Goal: Information Seeking & Learning: Learn about a topic

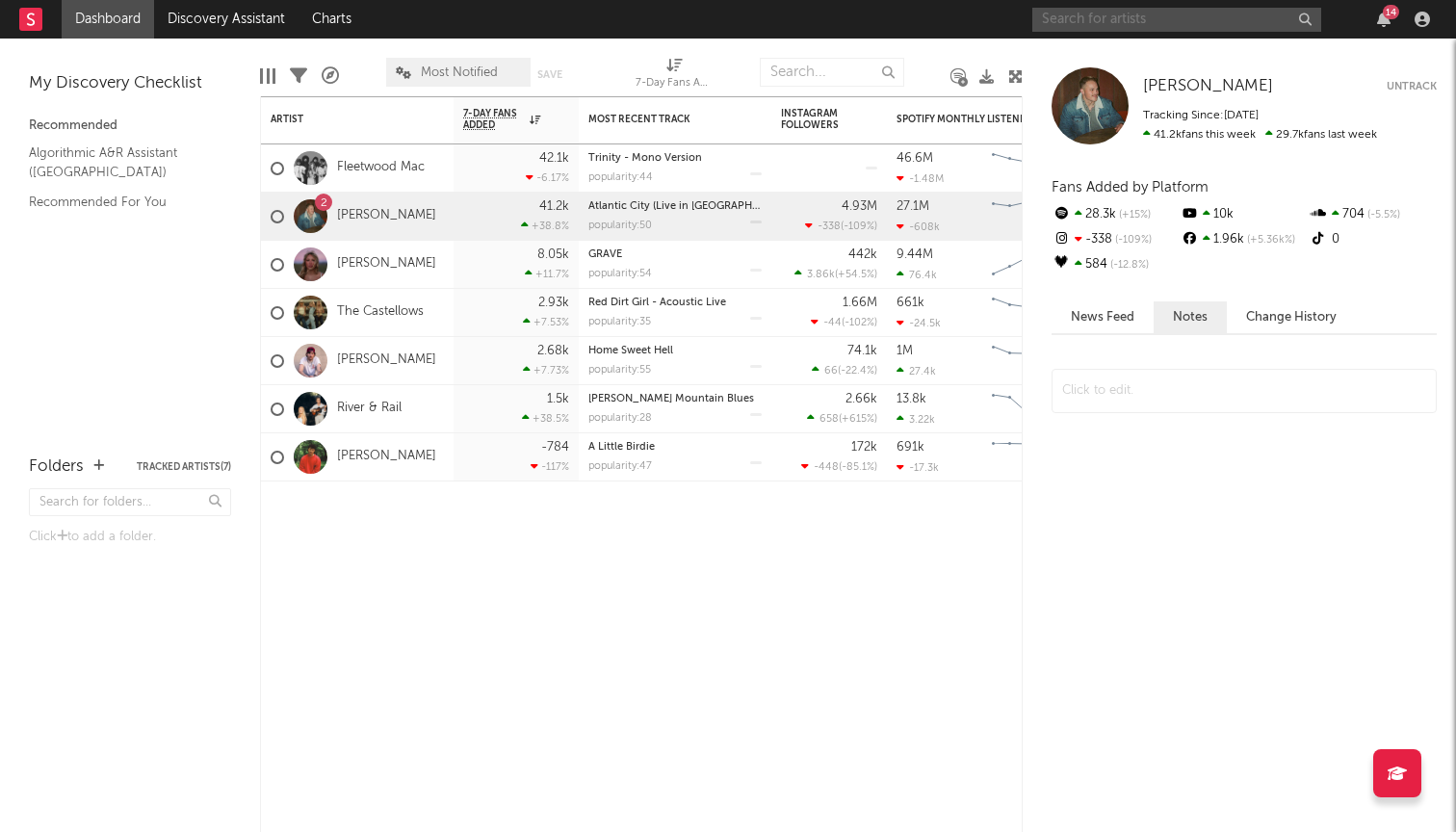
click at [1181, 29] on input "text" at bounding box center [1176, 19] width 289 height 24
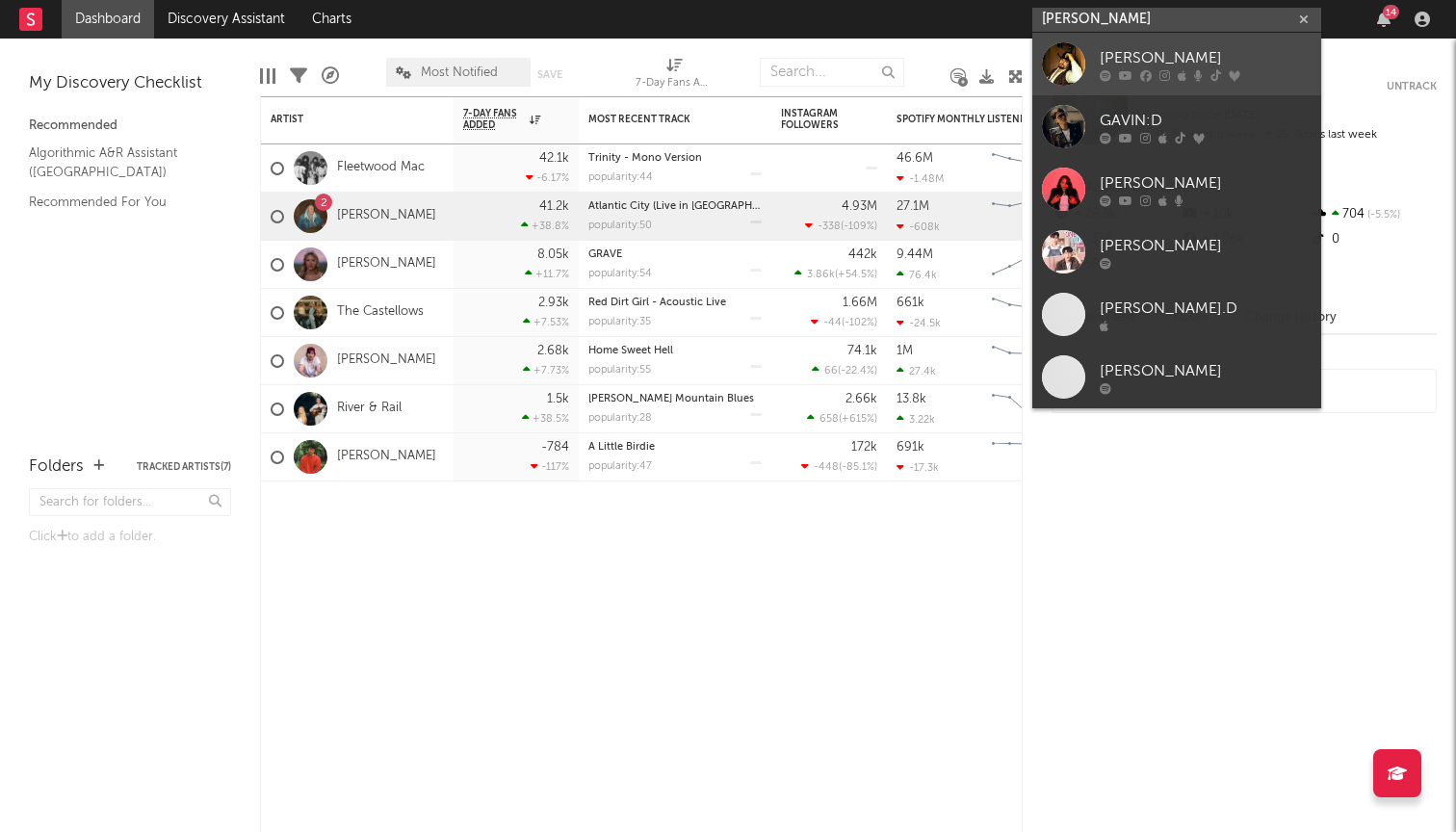
type input "[PERSON_NAME]"
click at [1178, 56] on div "[PERSON_NAME]" at bounding box center [1206, 58] width 212 height 23
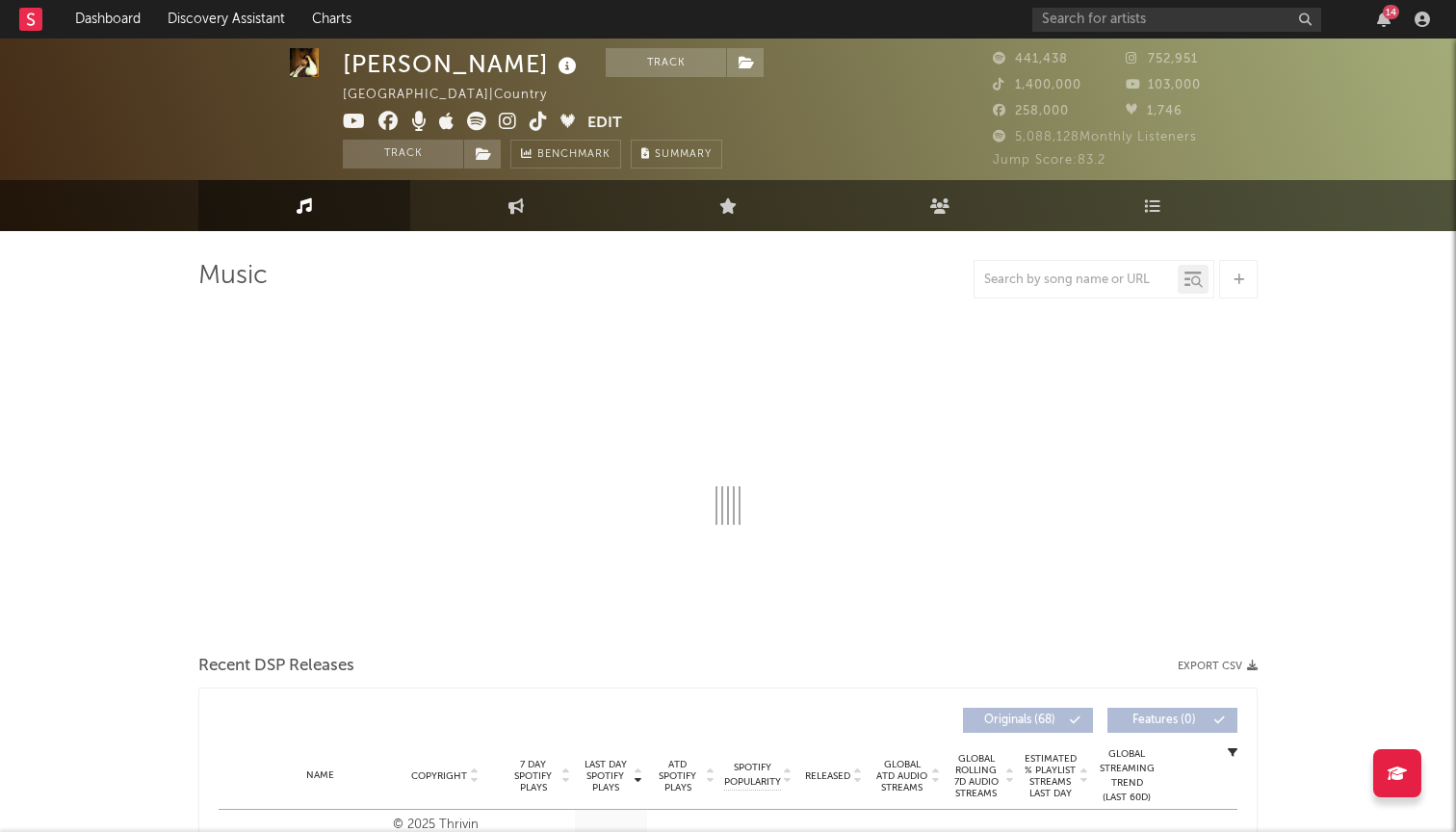
scroll to position [13, 0]
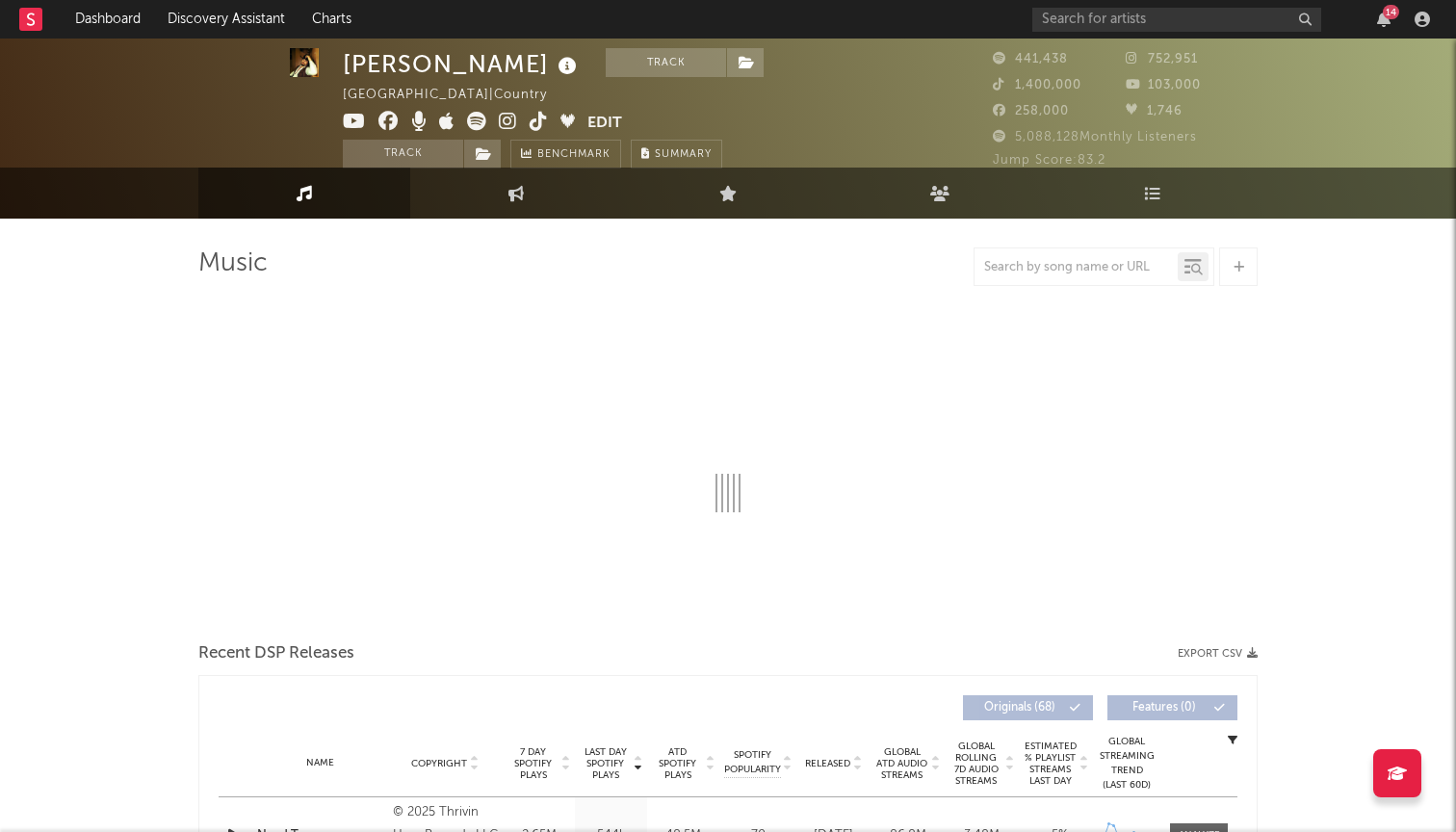
select select "6m"
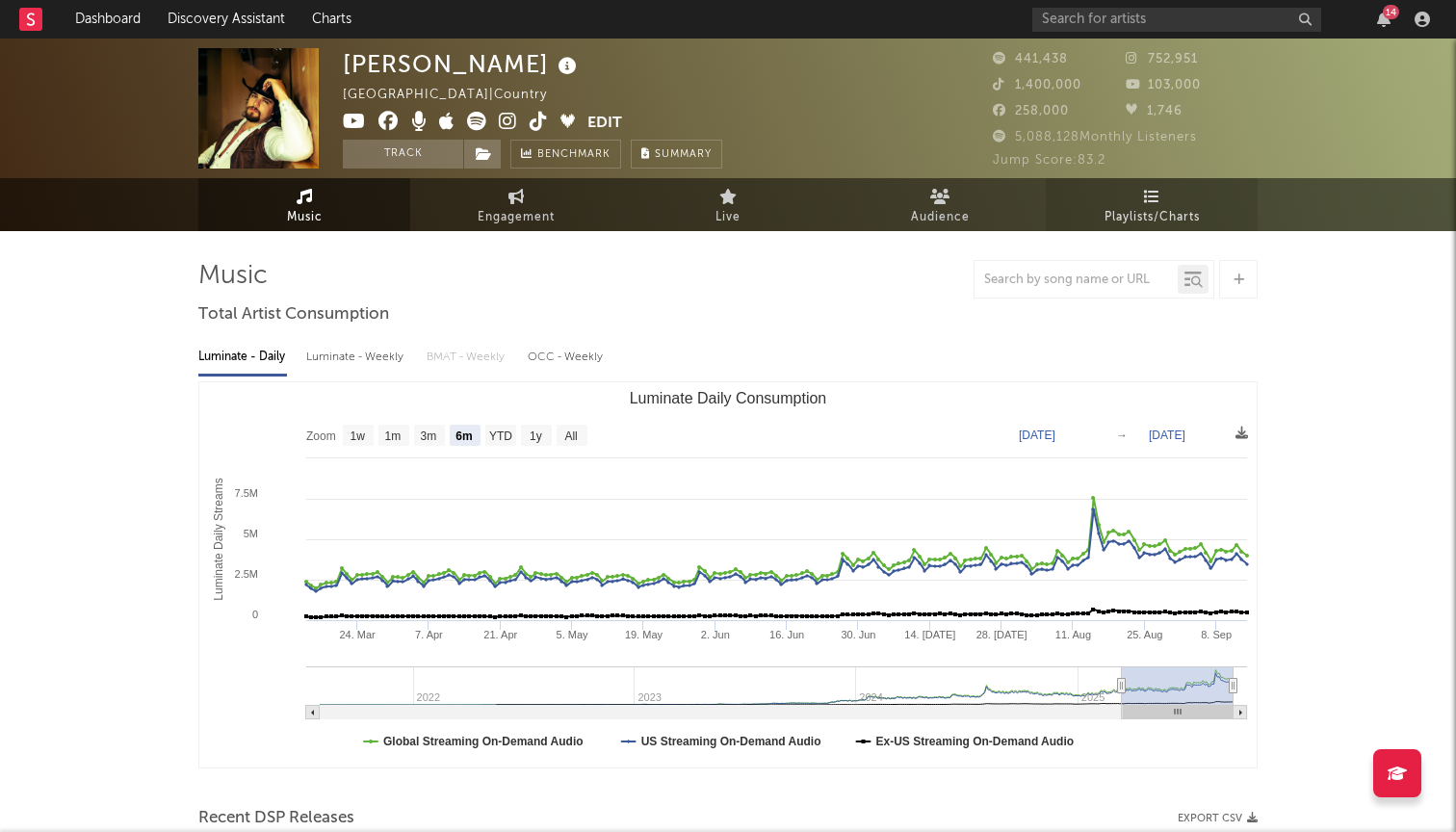
scroll to position [0, 0]
click at [402, 155] on button "Track" at bounding box center [403, 154] width 120 height 29
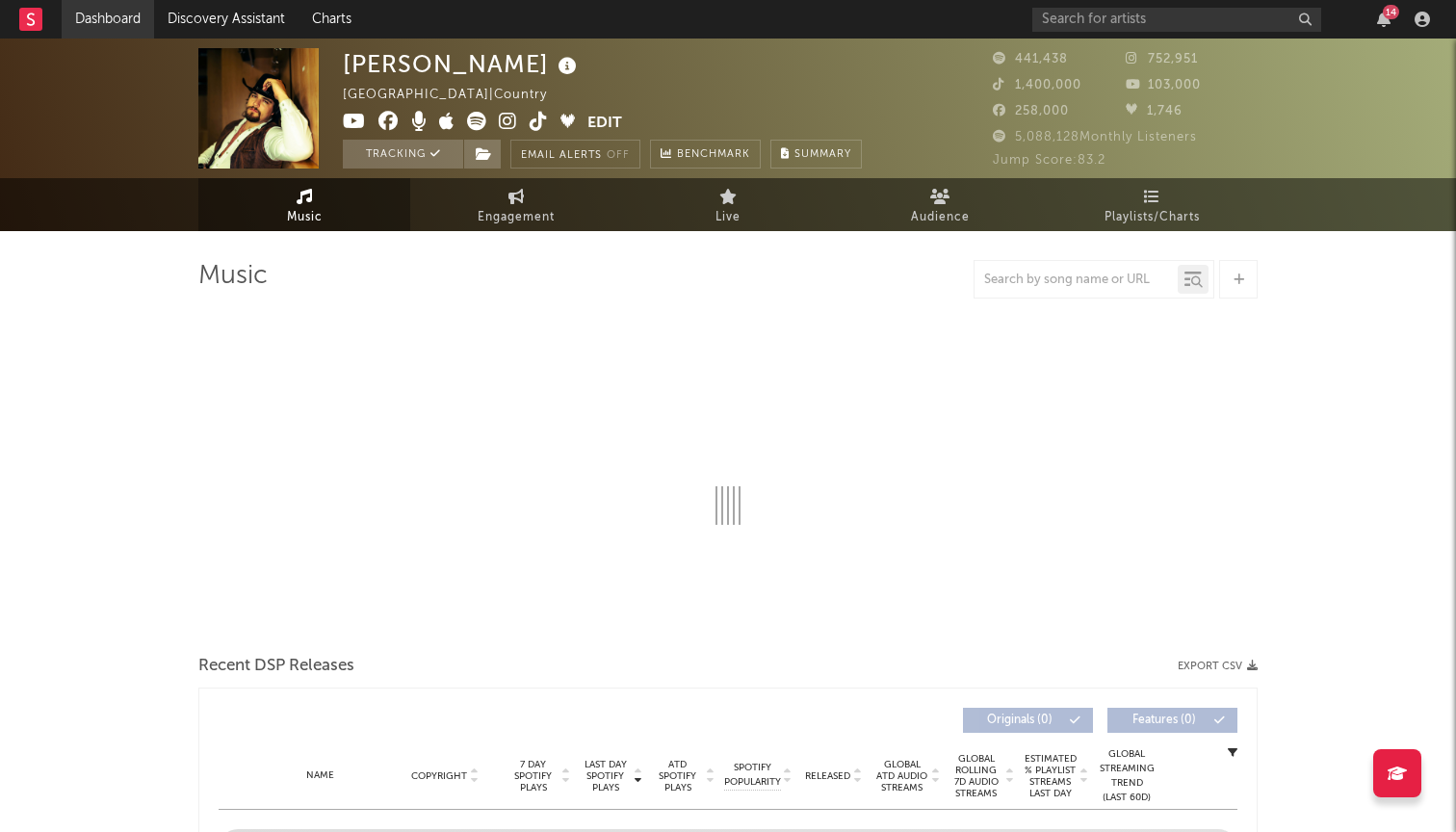
click at [116, 23] on link "Dashboard" at bounding box center [107, 19] width 92 height 39
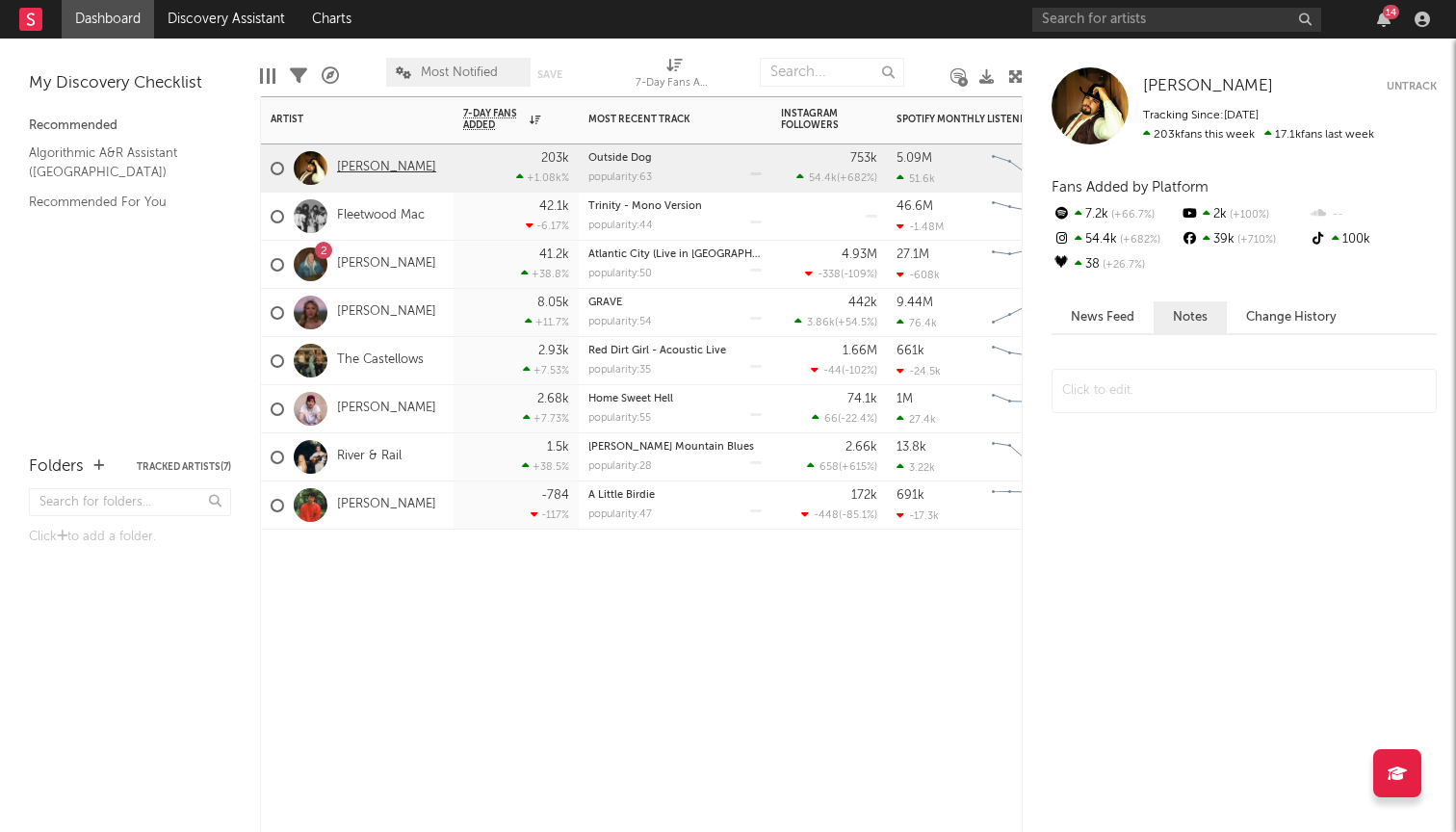
click at [380, 175] on link "[PERSON_NAME]" at bounding box center [386, 168] width 99 height 17
click at [435, 260] on div "2 [PERSON_NAME]" at bounding box center [357, 265] width 192 height 49
click at [443, 180] on div "[PERSON_NAME]" at bounding box center [357, 169] width 192 height 49
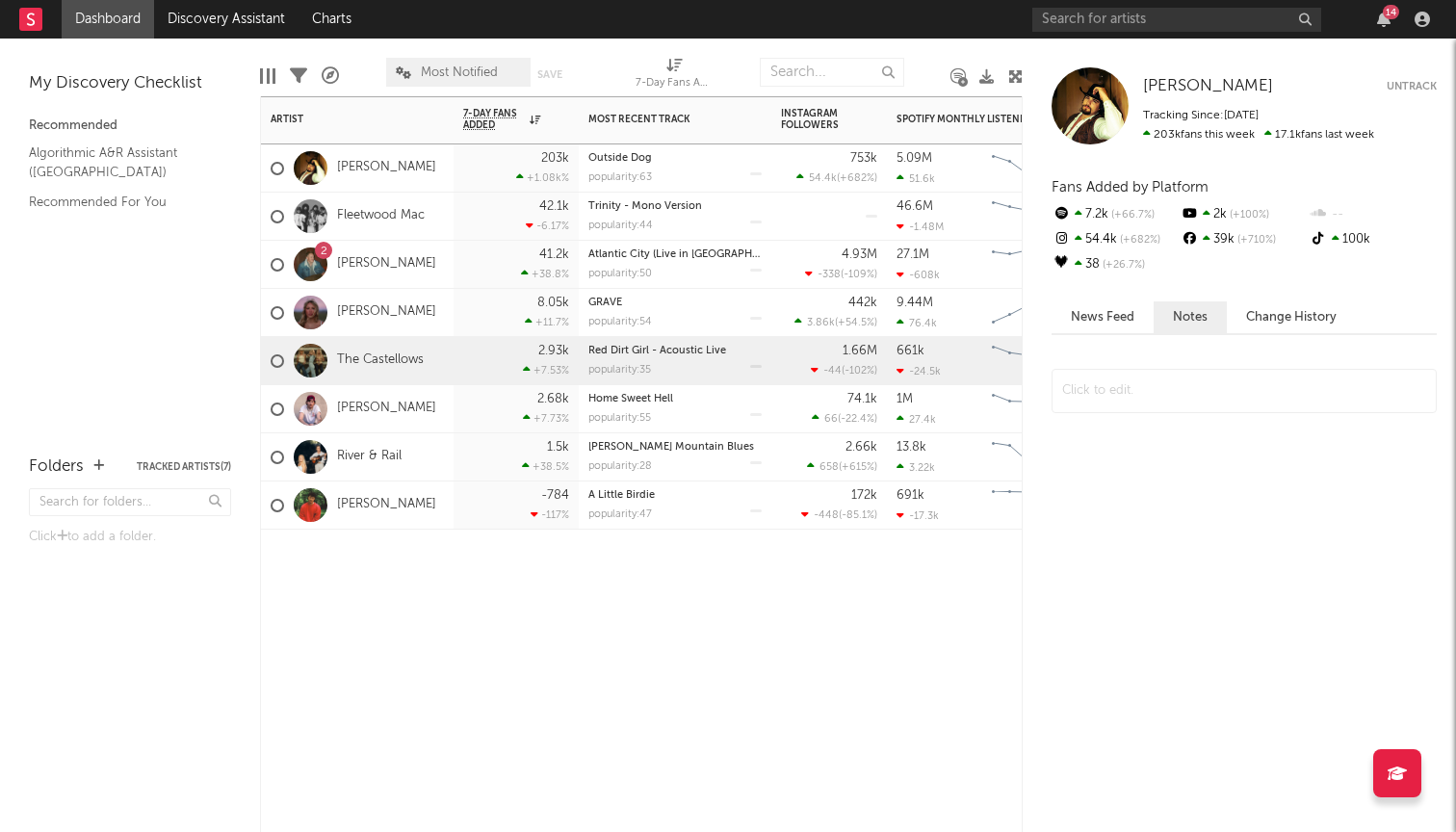
click at [425, 348] on div "The Castellows" at bounding box center [357, 361] width 192 height 49
click at [428, 276] on div "2 [PERSON_NAME]" at bounding box center [357, 265] width 192 height 49
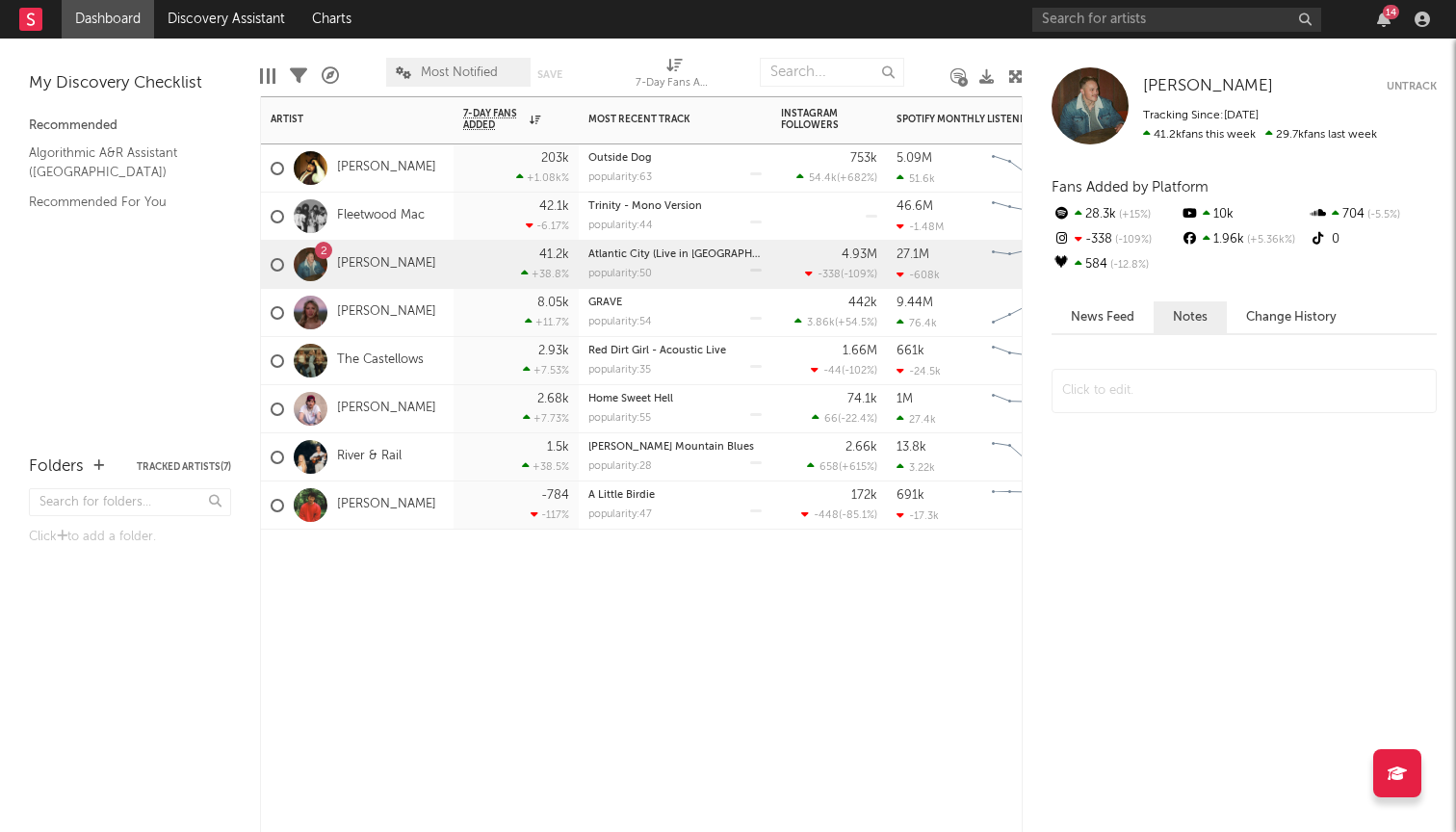
click at [429, 354] on div "The Castellows" at bounding box center [357, 361] width 192 height 49
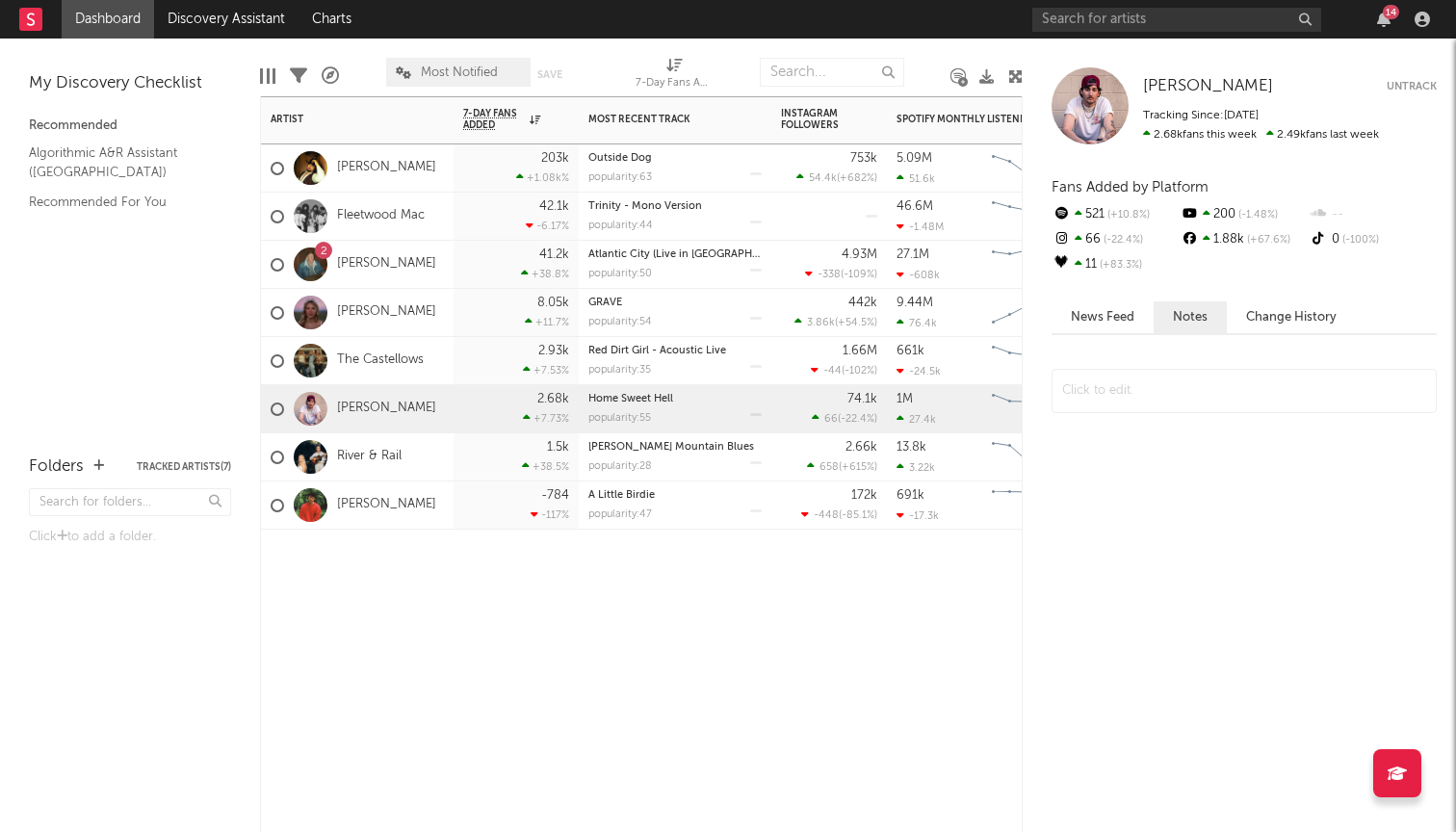
click at [428, 407] on div "[PERSON_NAME]" at bounding box center [357, 410] width 192 height 49
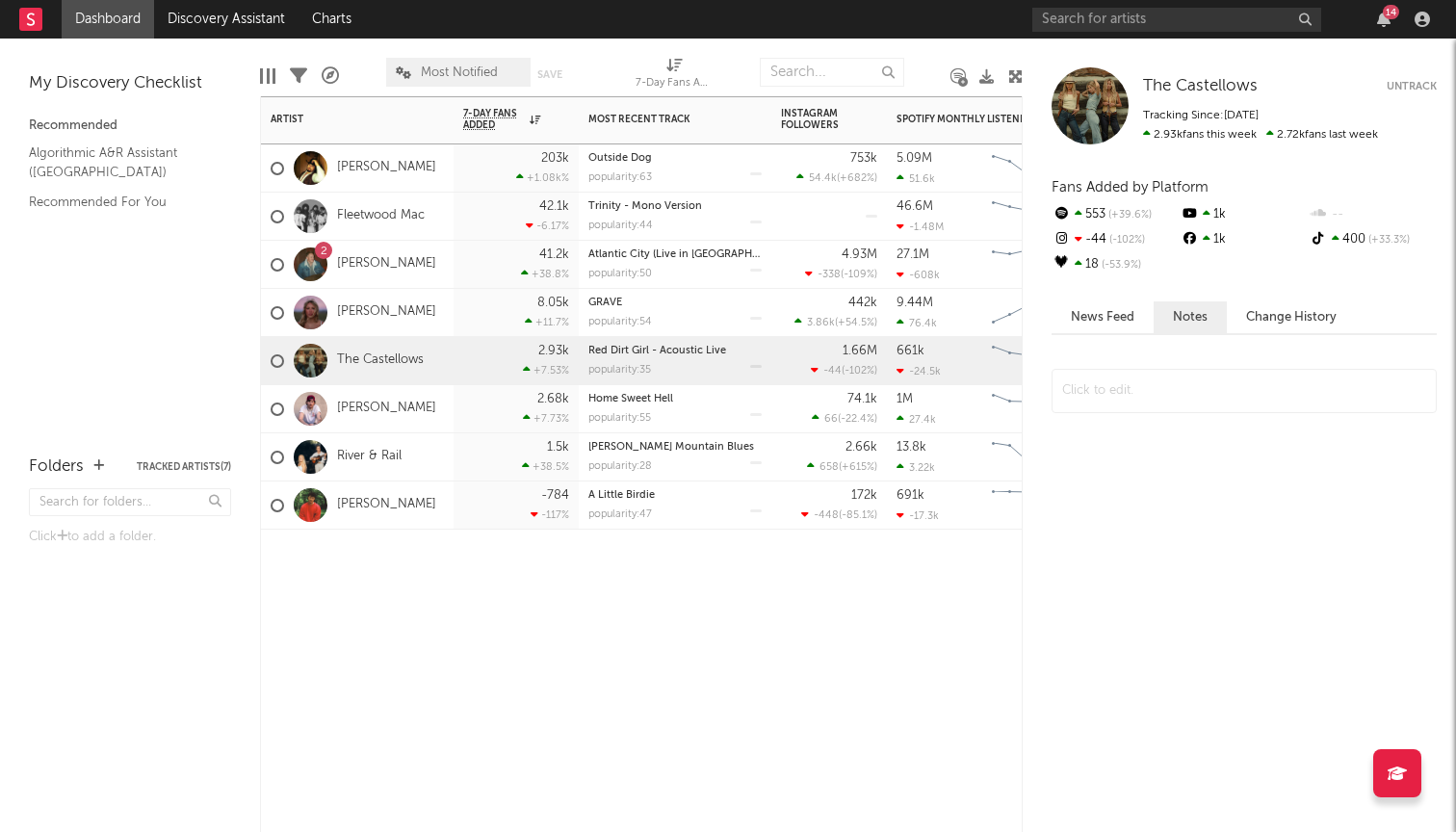
click at [427, 365] on div "The Castellows" at bounding box center [357, 361] width 192 height 49
click at [428, 414] on div "[PERSON_NAME]" at bounding box center [357, 410] width 192 height 49
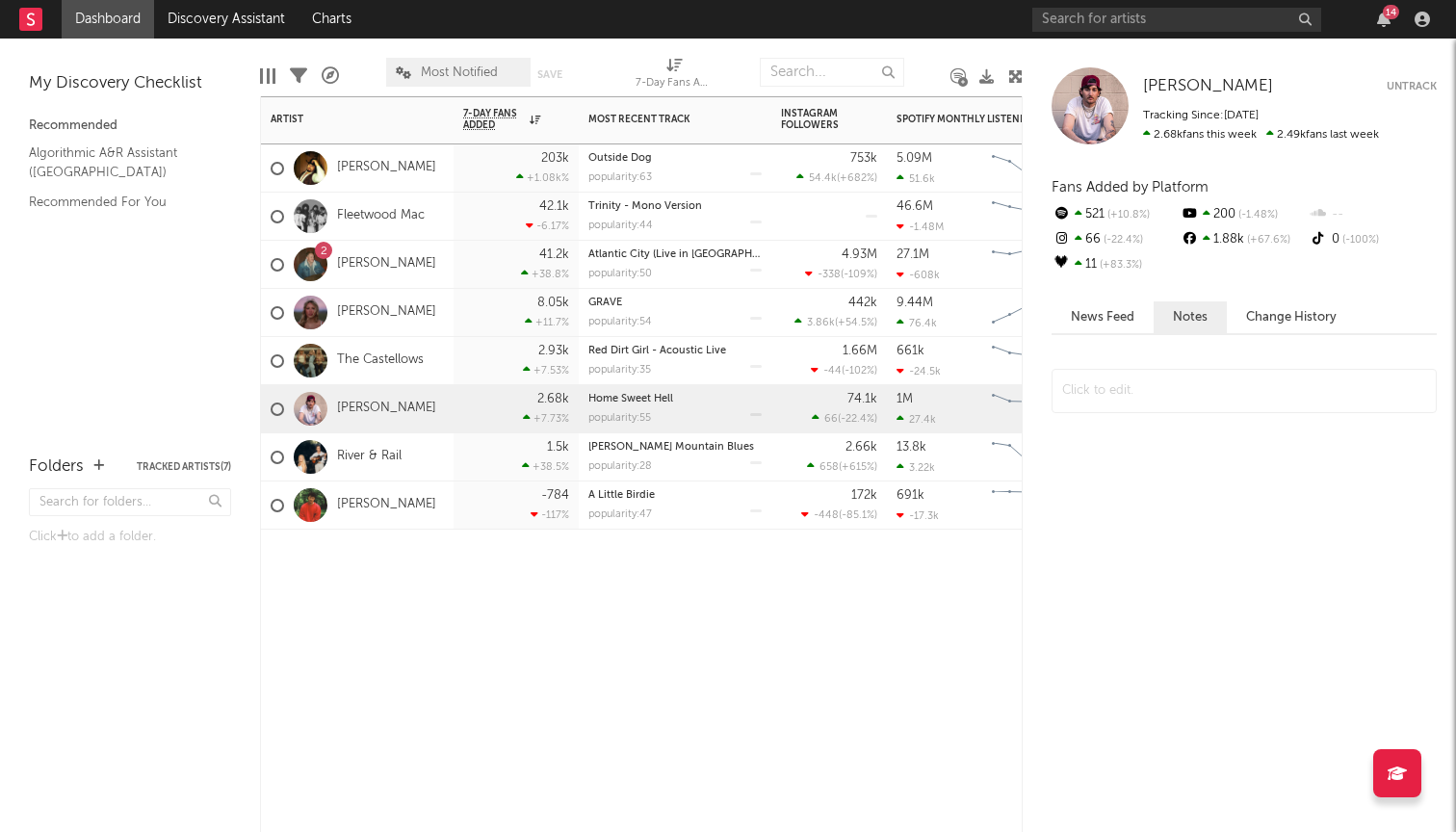
click at [434, 449] on div "River & Rail" at bounding box center [357, 457] width 192 height 49
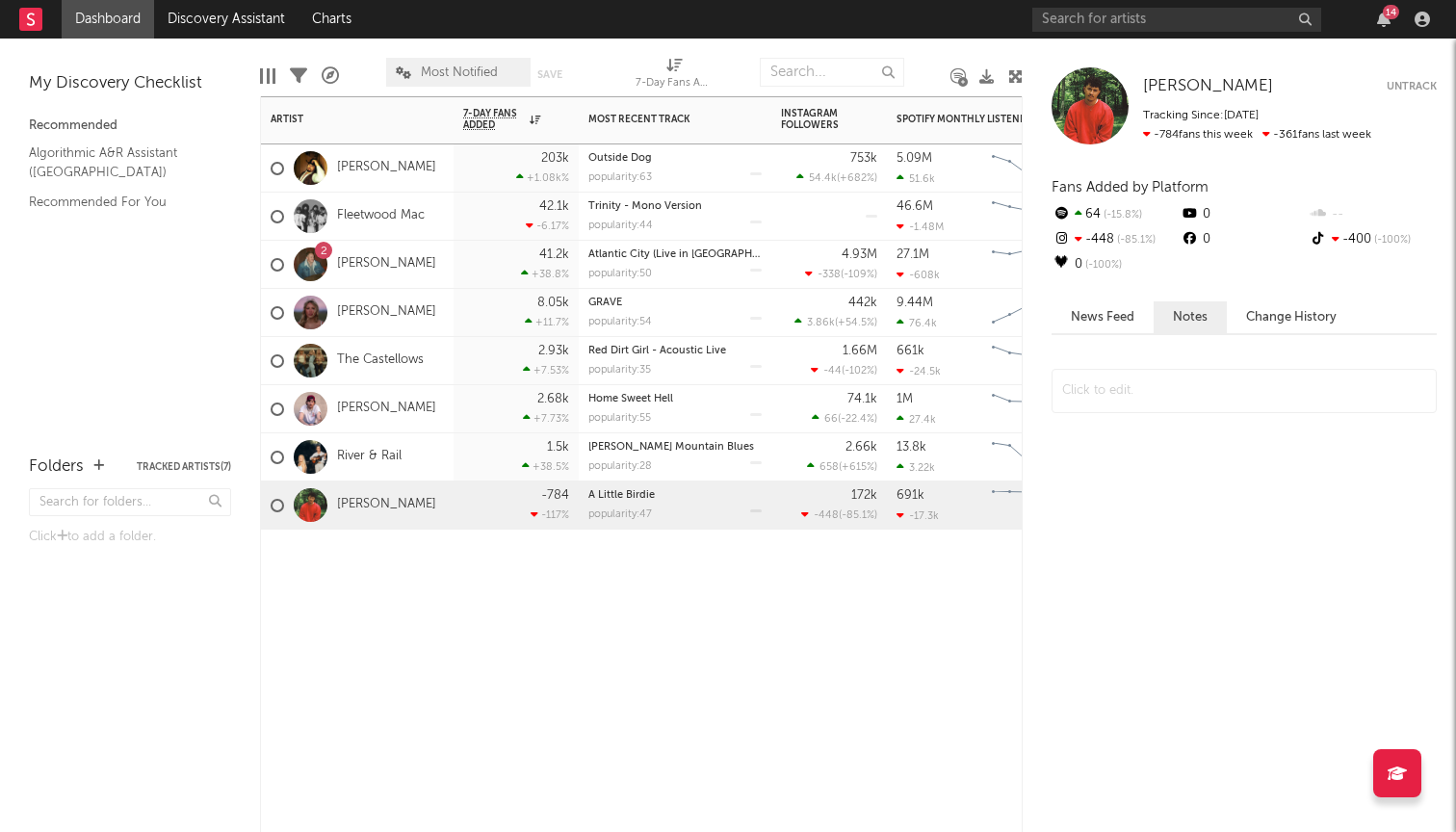
click at [434, 505] on div "[PERSON_NAME]" at bounding box center [357, 506] width 192 height 49
click at [432, 463] on div "River & Rail" at bounding box center [357, 457] width 192 height 49
click at [424, 492] on div "[PERSON_NAME]" at bounding box center [357, 506] width 192 height 49
click at [439, 265] on div "2 [PERSON_NAME]" at bounding box center [357, 265] width 192 height 49
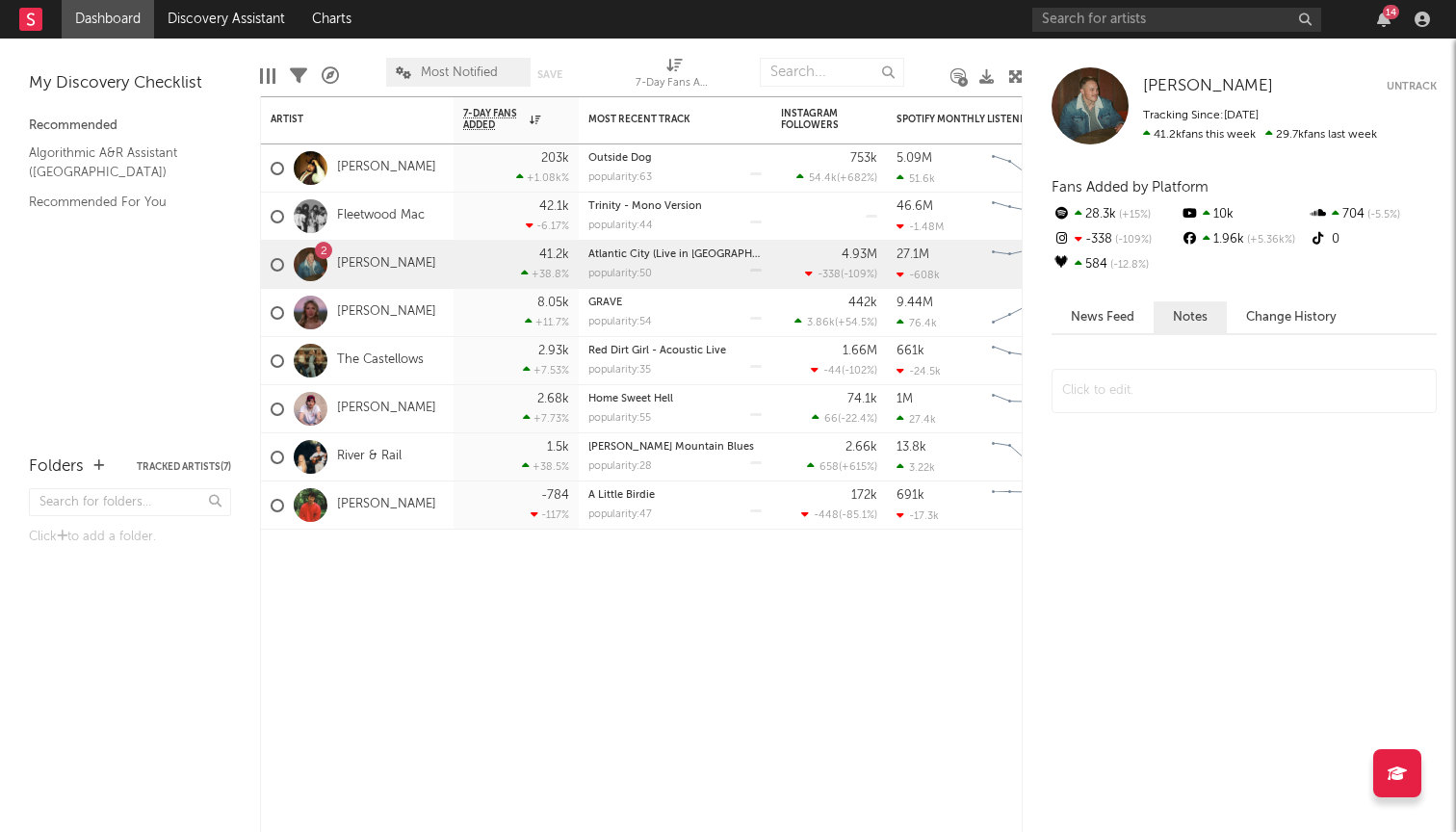
click at [1134, 315] on button "News Feed" at bounding box center [1102, 316] width 102 height 32
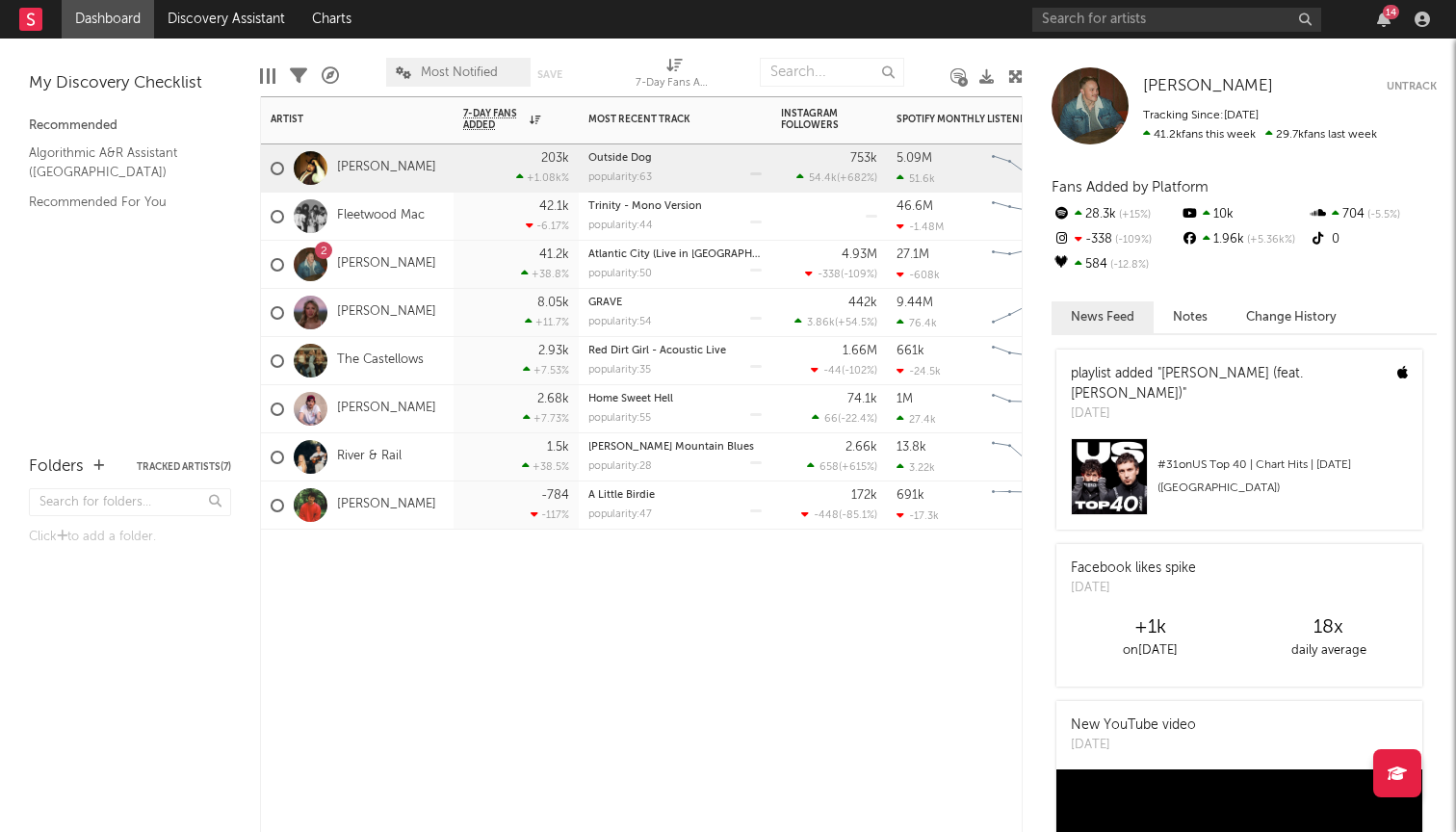
click at [518, 172] on icon at bounding box center [520, 178] width 8 height 12
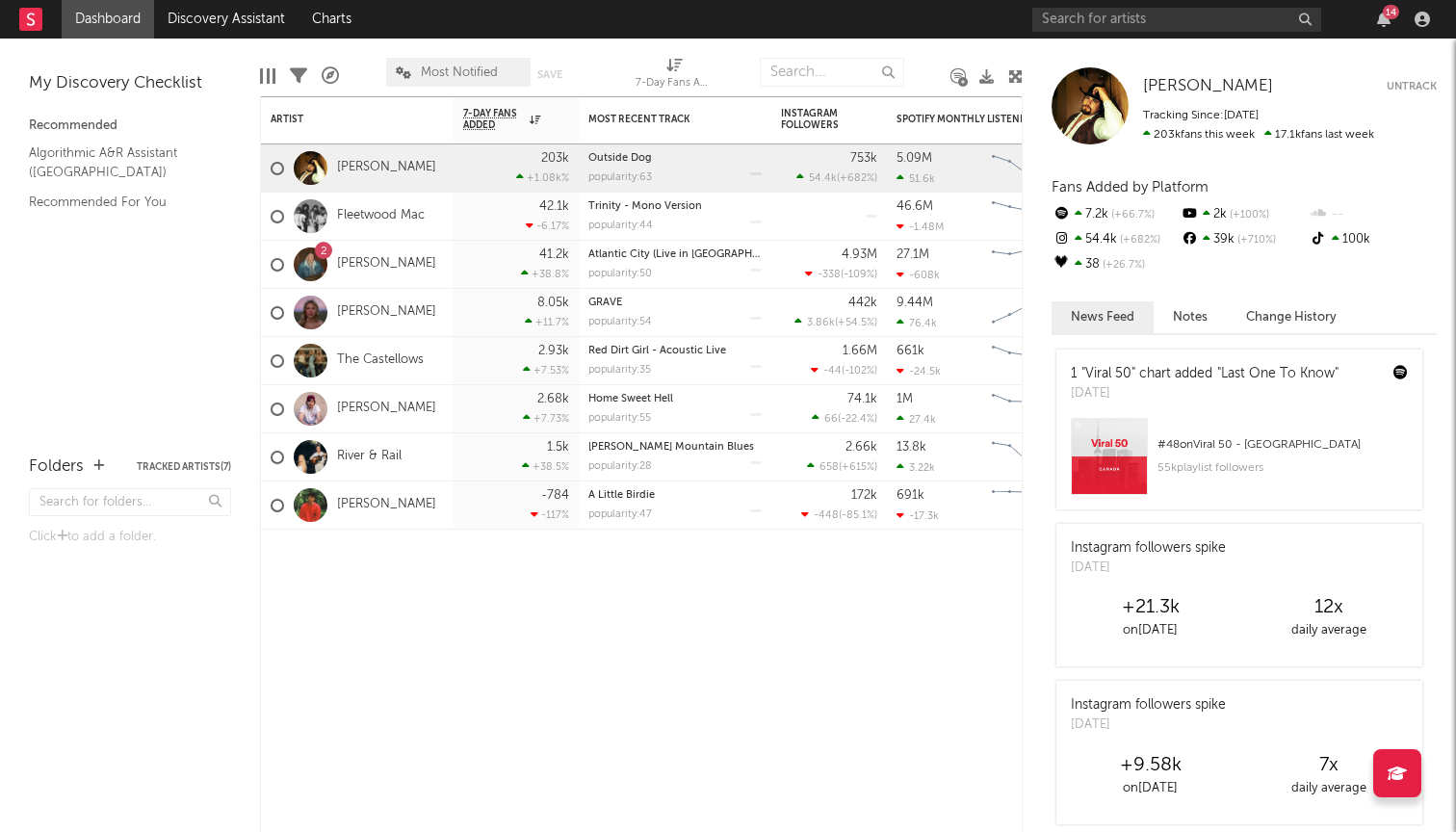
click at [948, 48] on div "Edit Columns Filters A&R Pipeline Most Notified Save Save as 7-Day Fans Added (…" at bounding box center [642, 68] width 763 height 58
click at [93, 8] on link "Dashboard" at bounding box center [107, 19] width 92 height 39
click at [31, 29] on rect at bounding box center [31, 19] width 23 height 23
click at [810, 104] on div "Instagram Followers" at bounding box center [828, 118] width 96 height 38
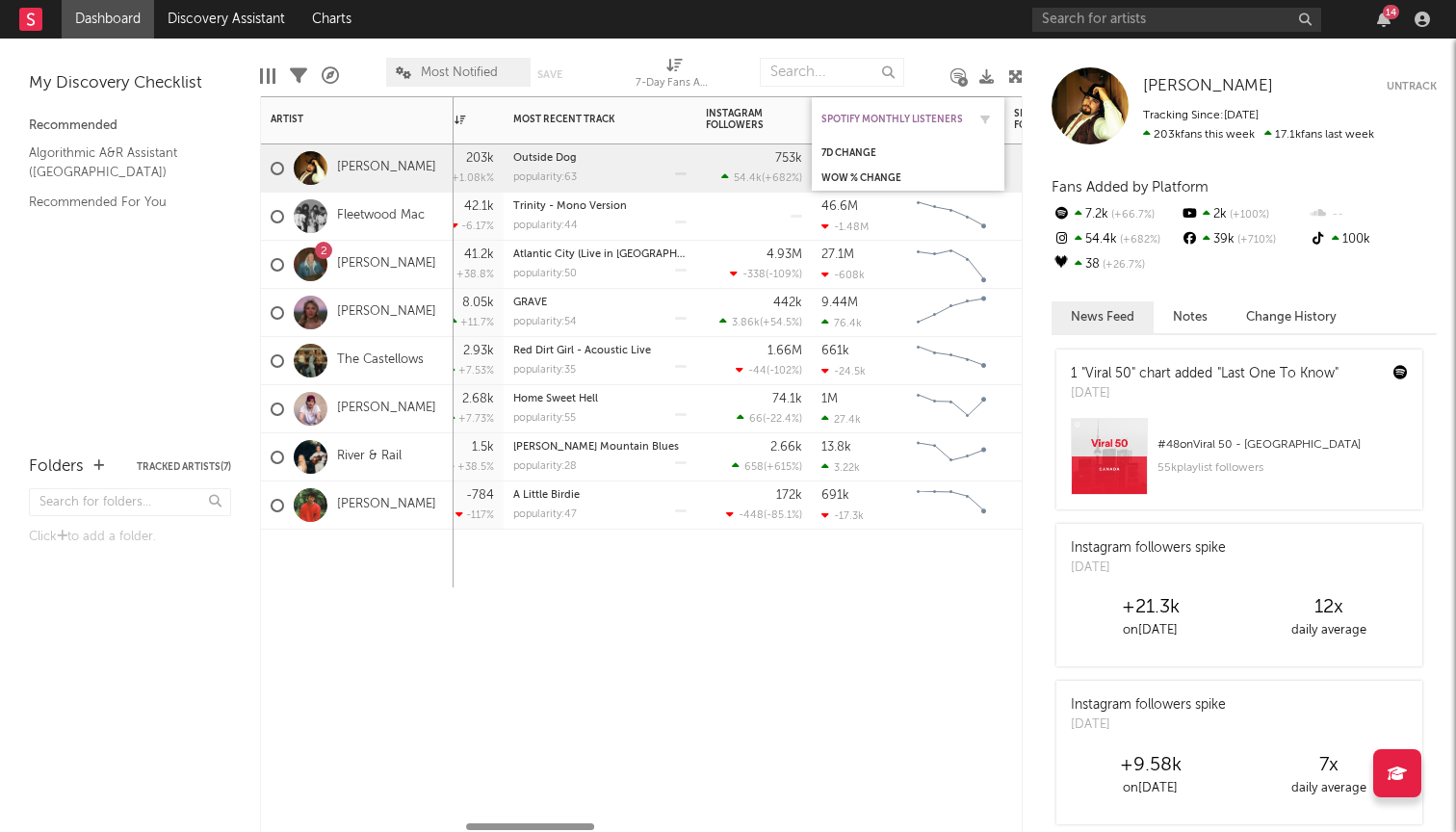
click at [912, 114] on div "Spotify Monthly Listeners" at bounding box center [893, 119] width 145 height 12
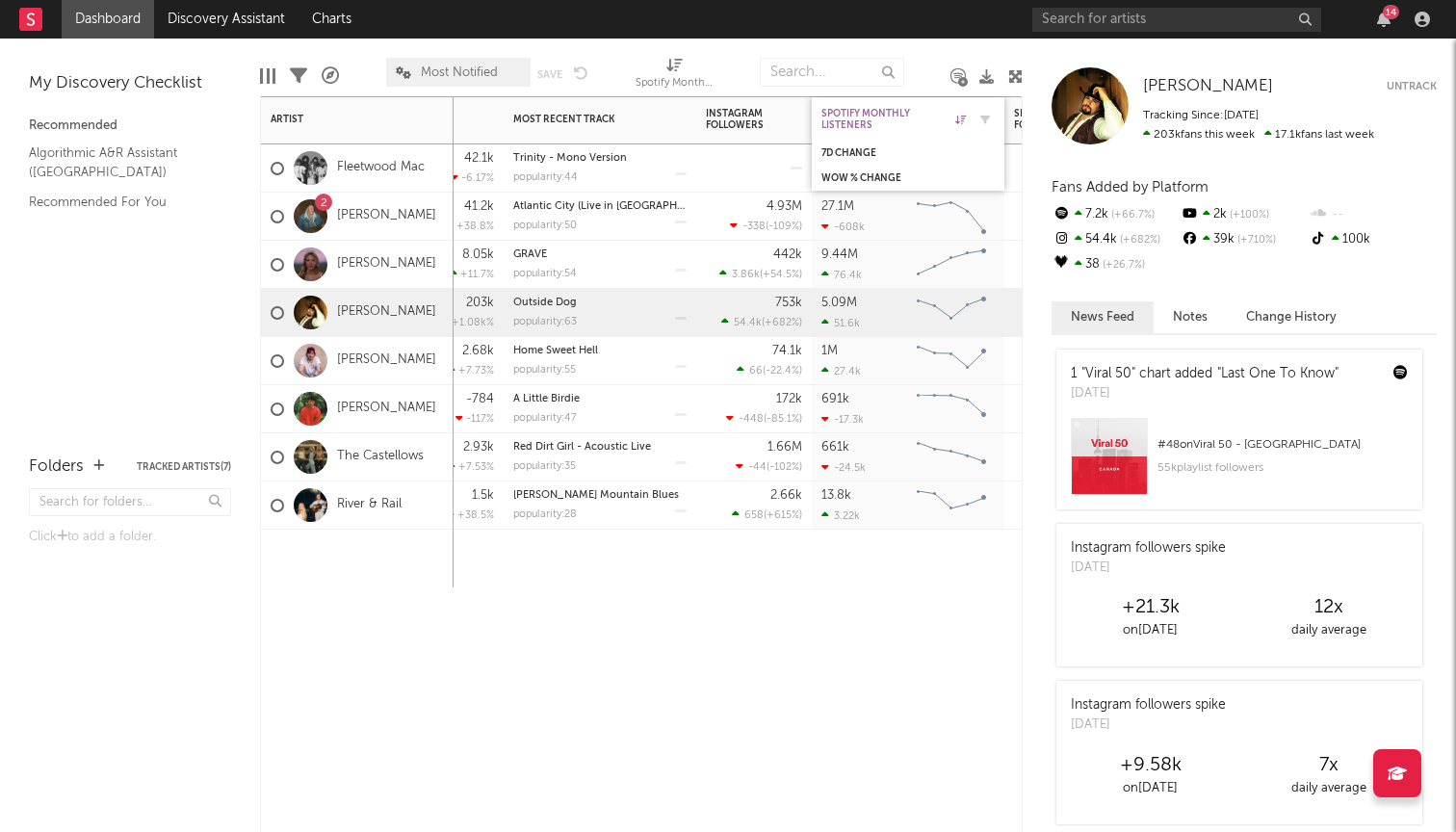
click at [906, 115] on div "Spotify Monthly Listeners" at bounding box center [893, 119] width 145 height 23
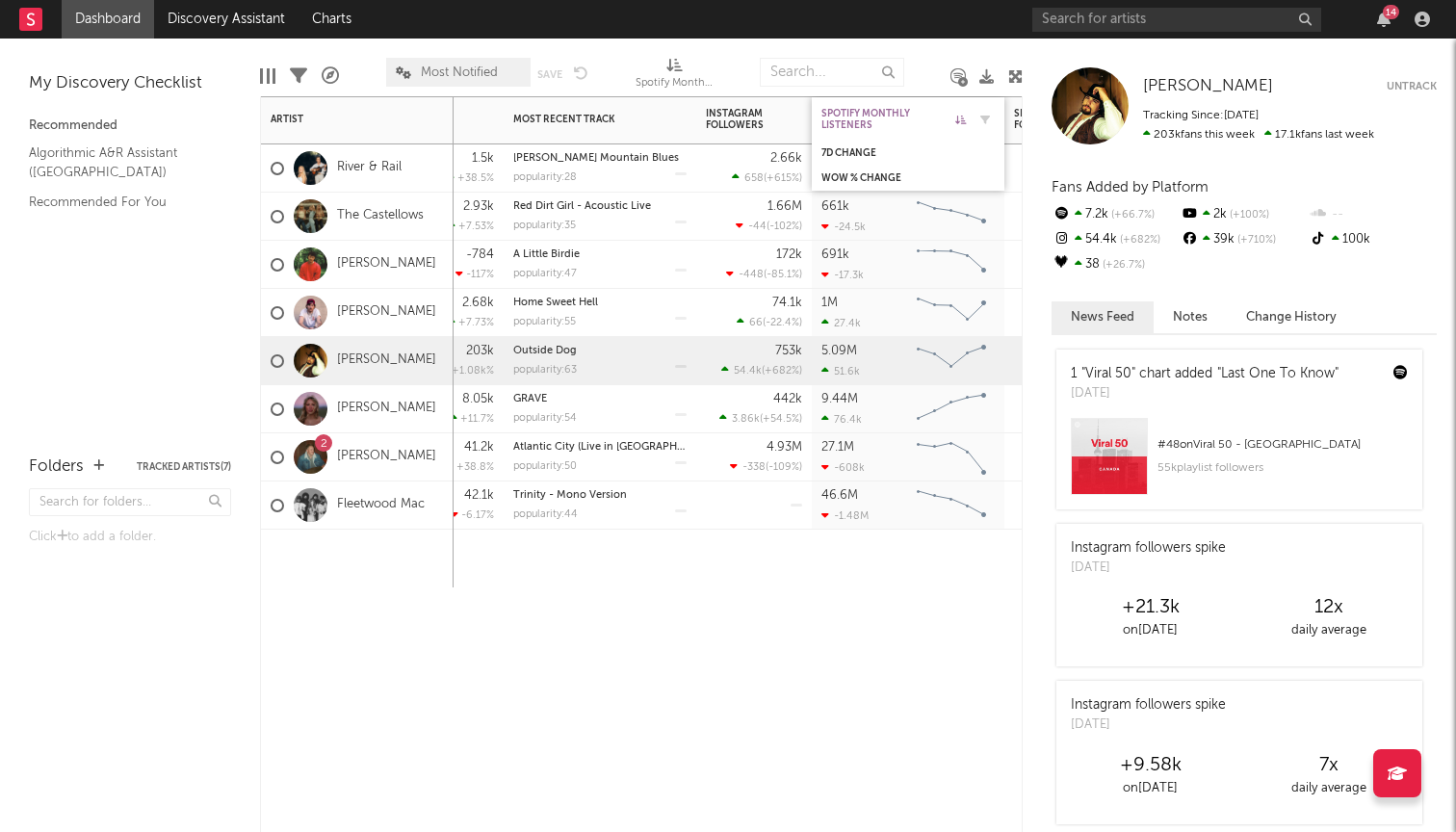
click at [906, 115] on div "Spotify Monthly Listeners" at bounding box center [893, 119] width 145 height 23
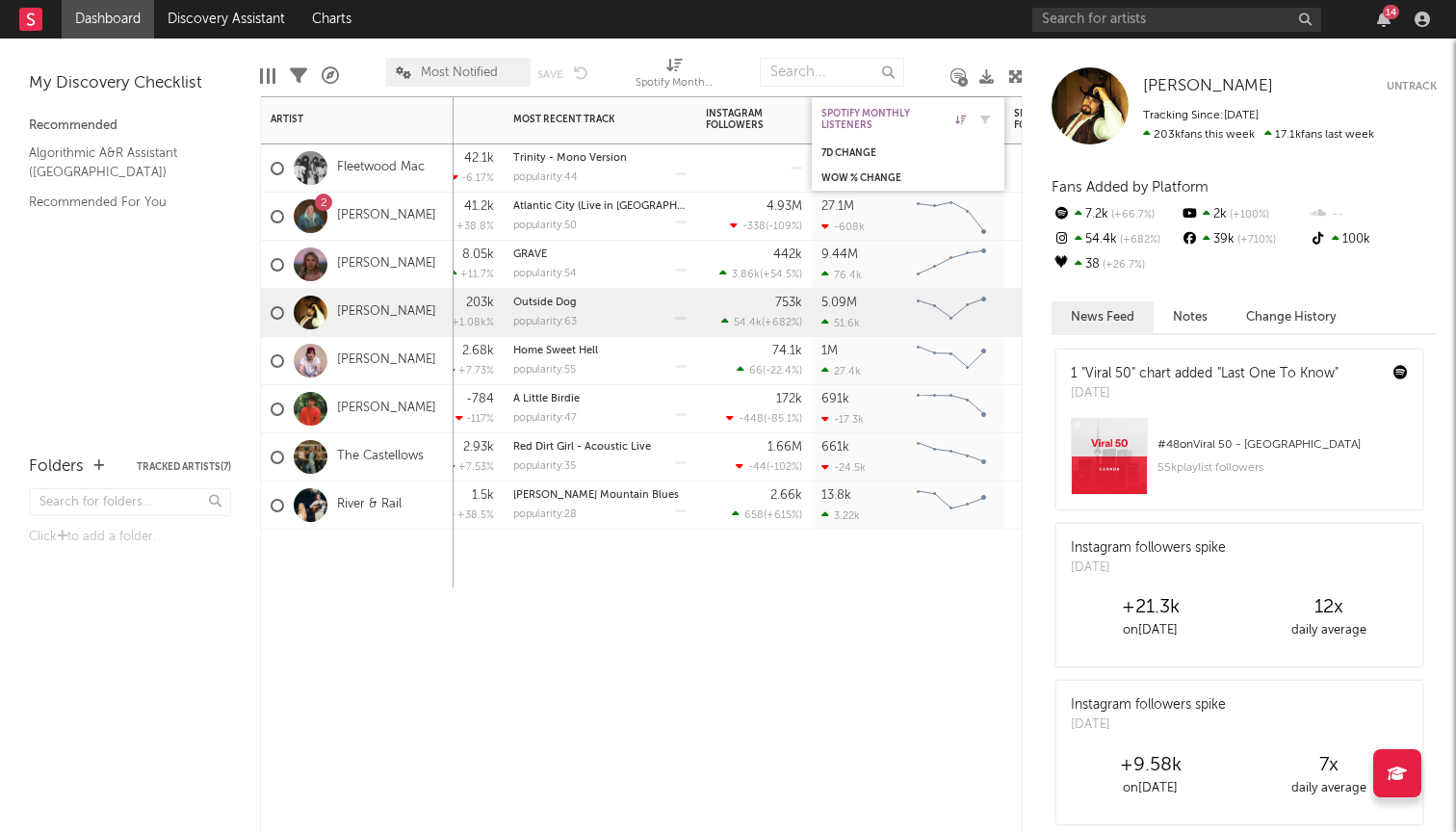
click at [906, 115] on div "Spotify Monthly Listeners" at bounding box center [893, 119] width 145 height 23
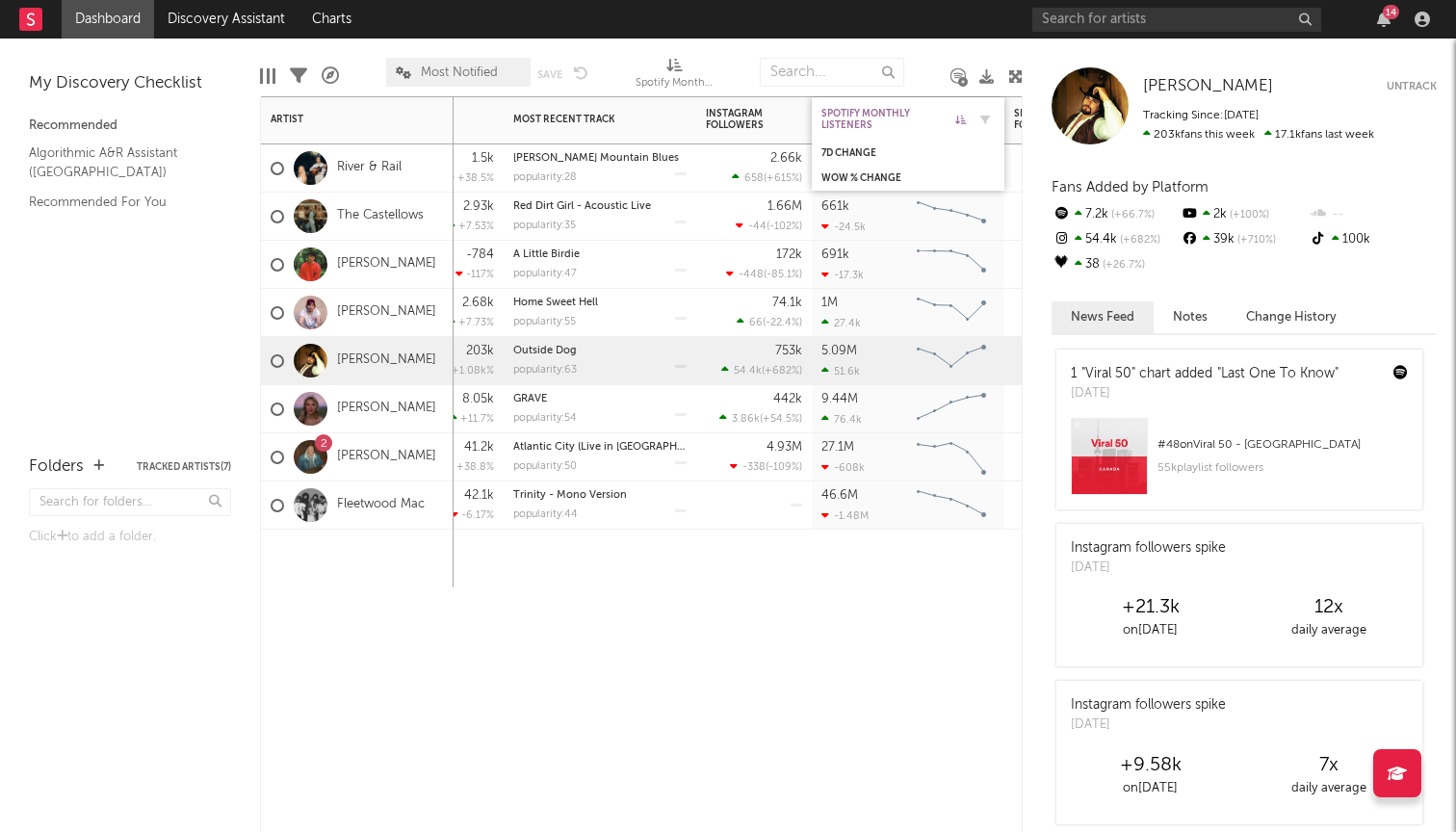
click at [906, 115] on div "Spotify Monthly Listeners" at bounding box center [893, 119] width 145 height 23
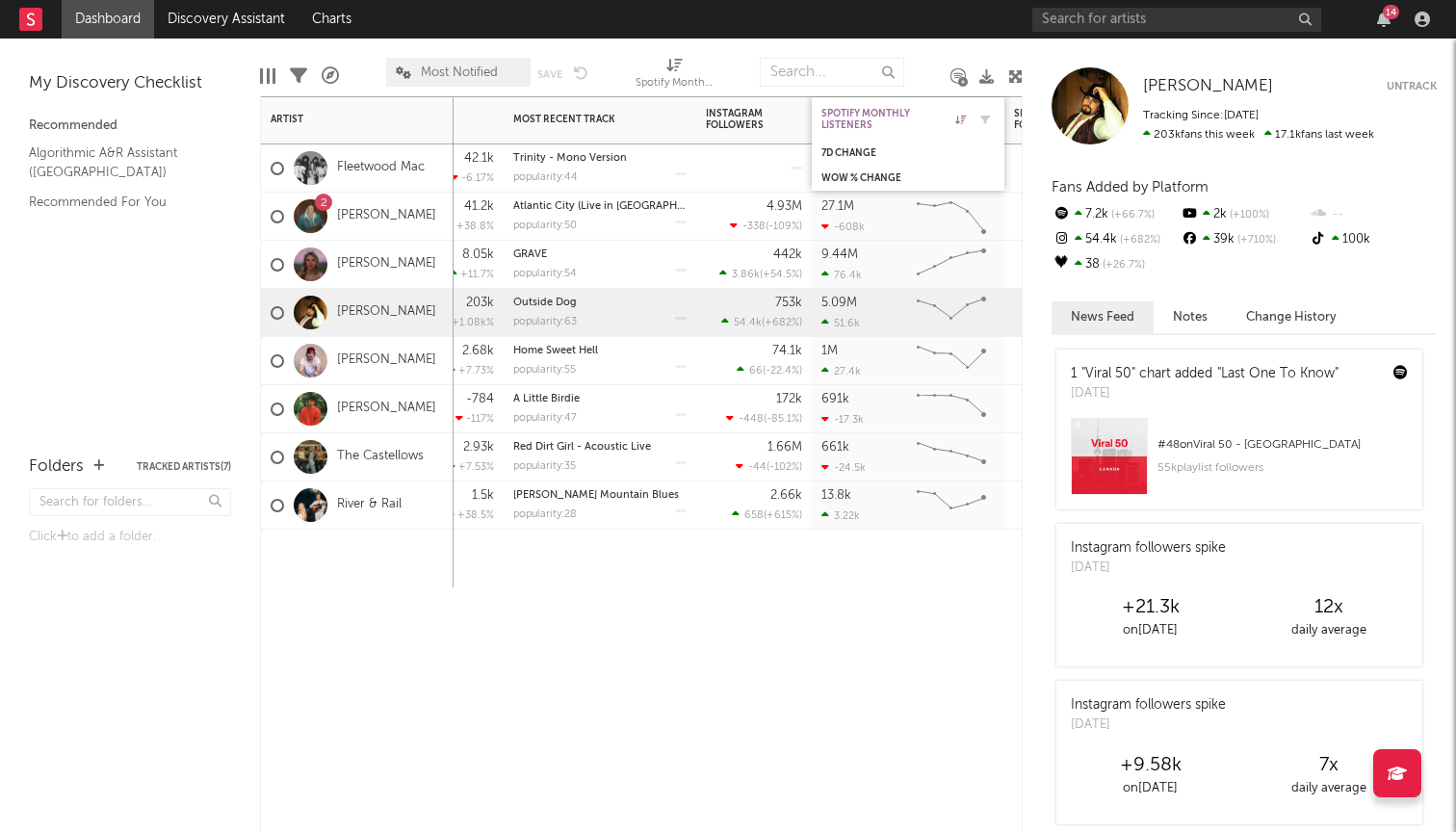
click at [906, 115] on div "Spotify Monthly Listeners" at bounding box center [893, 119] width 145 height 23
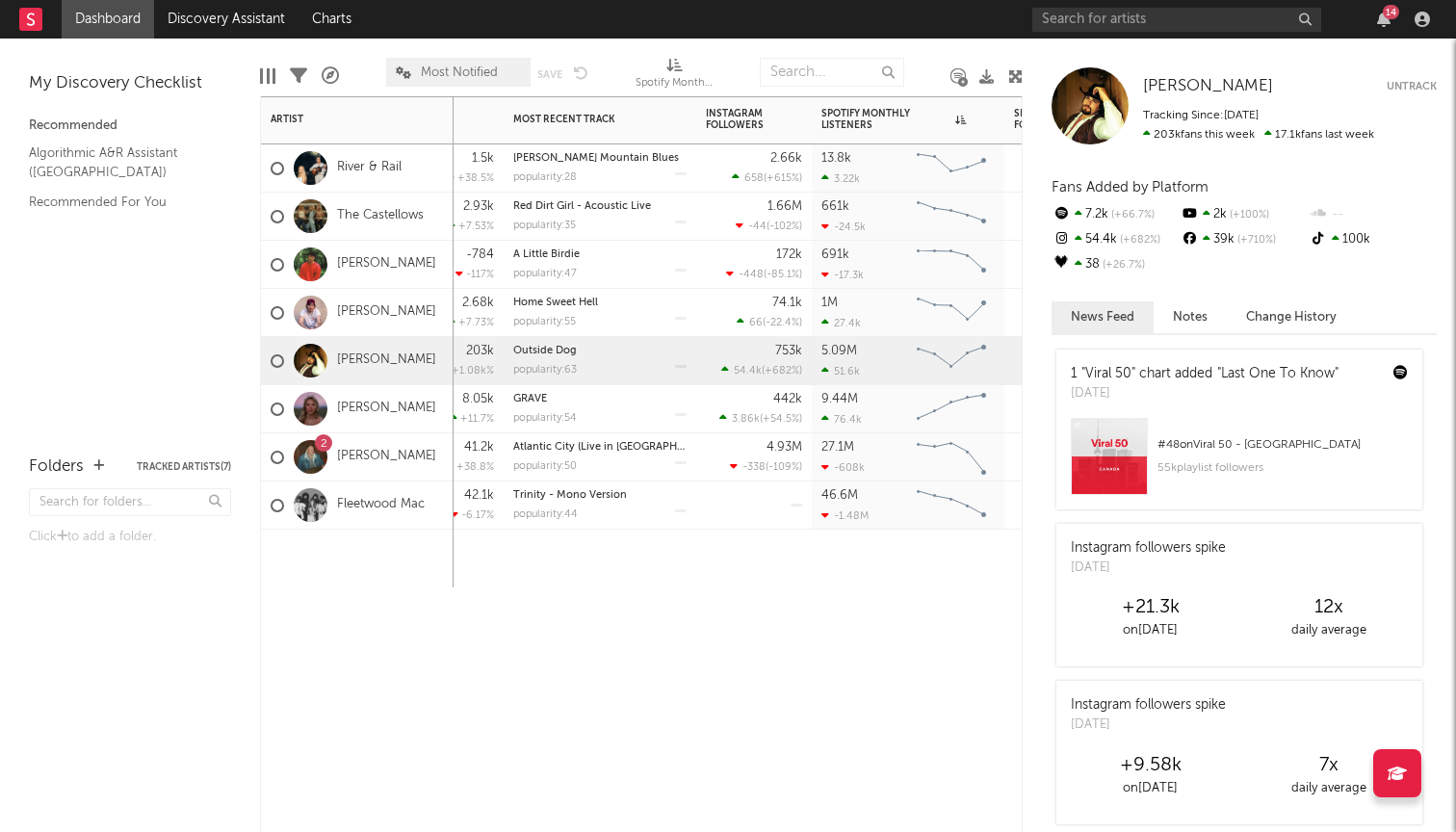
click at [745, 672] on div "7-Day Fans Added WoW % Change Most Recent Track Popularity Released Instagram F…" at bounding box center [642, 464] width 763 height 736
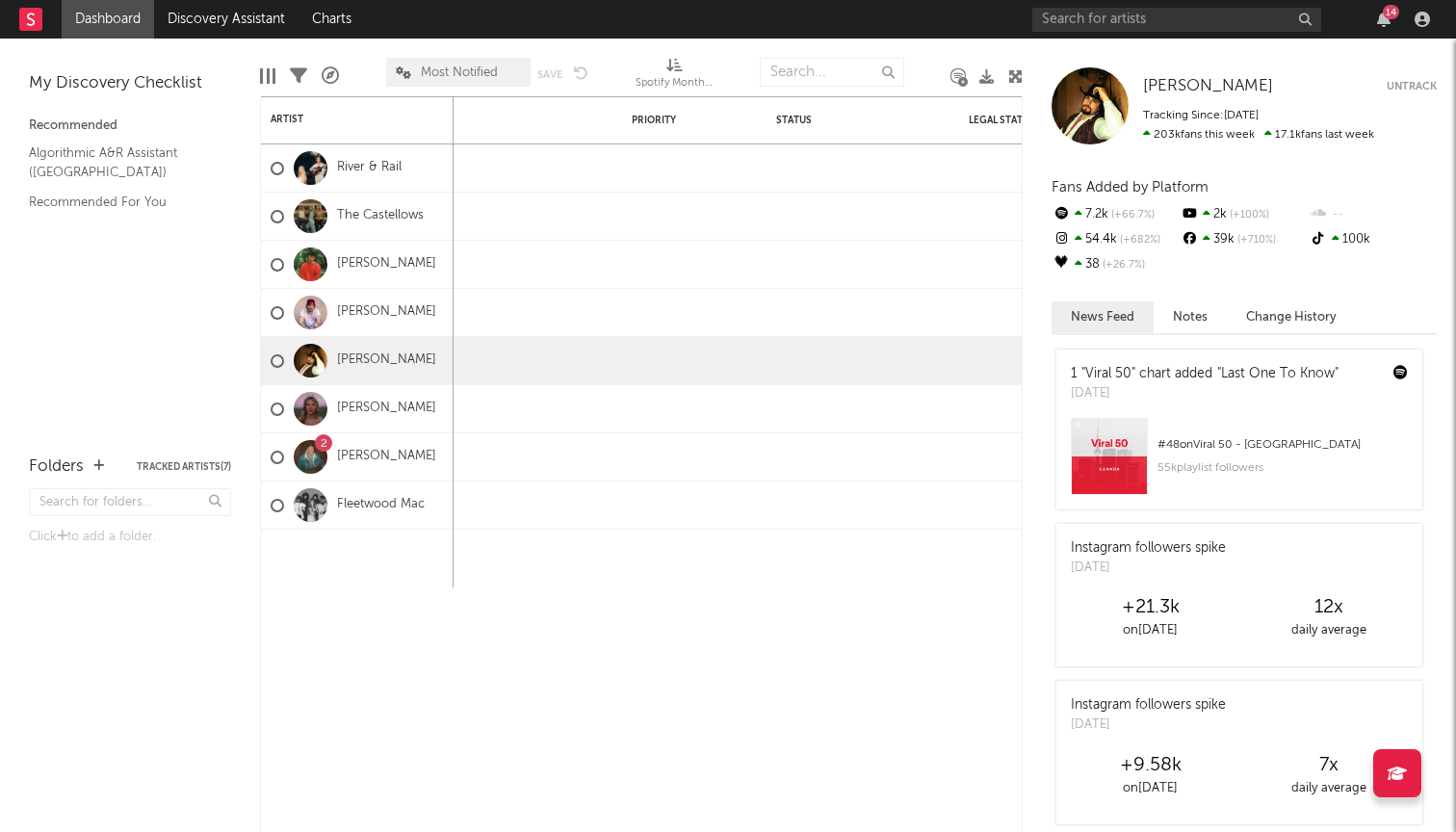
click at [1432, 21] on div at bounding box center [1422, 19] width 29 height 16
click at [1395, 22] on div "14" at bounding box center [1384, 19] width 29 height 16
click at [1380, 20] on icon "button" at bounding box center [1383, 19] width 14 height 16
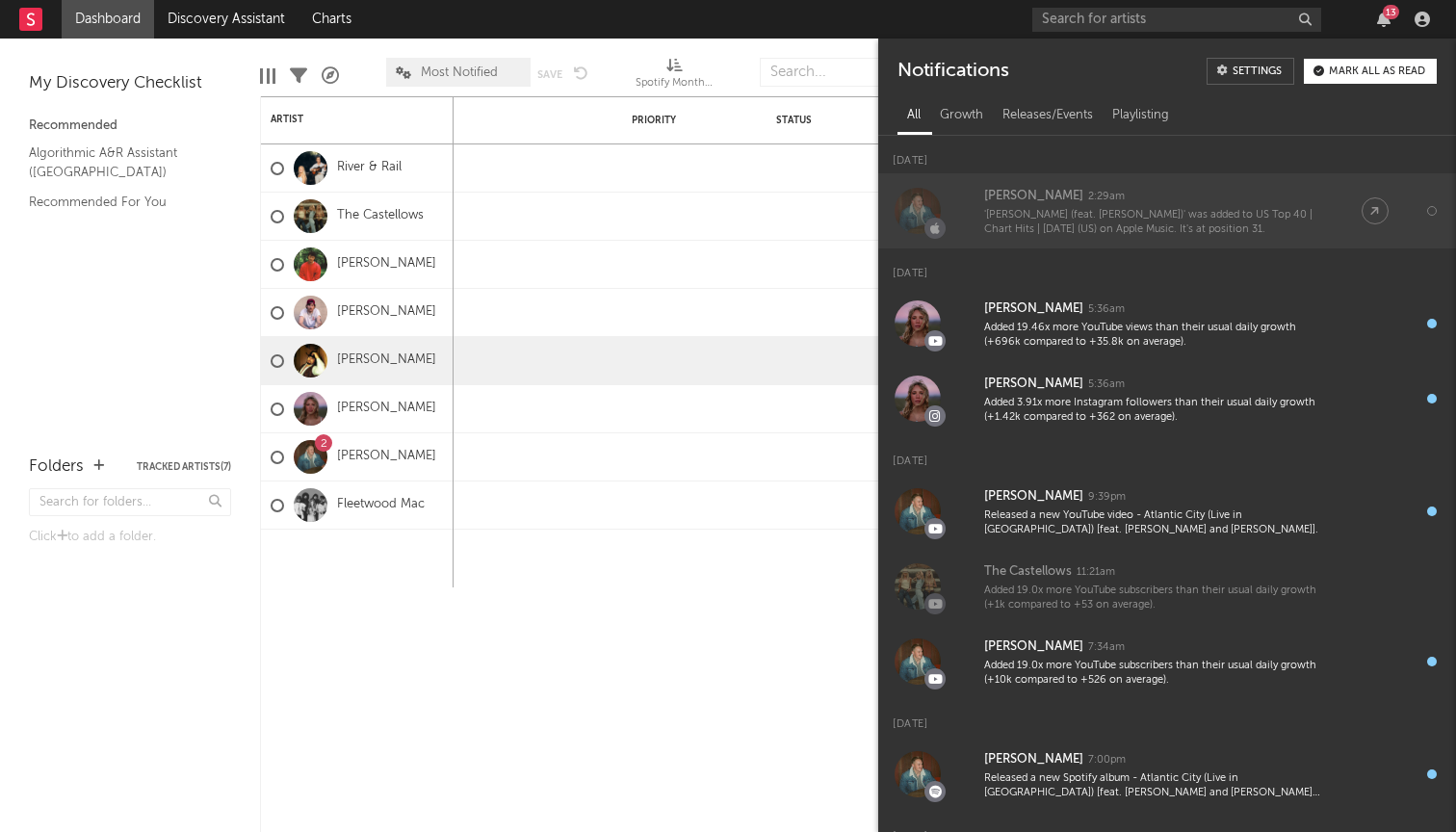
click at [1137, 235] on div "'[PERSON_NAME] (feat. [PERSON_NAME])' was added to US Top 40 | Chart Hits | [DA…" at bounding box center [1153, 222] width 339 height 30
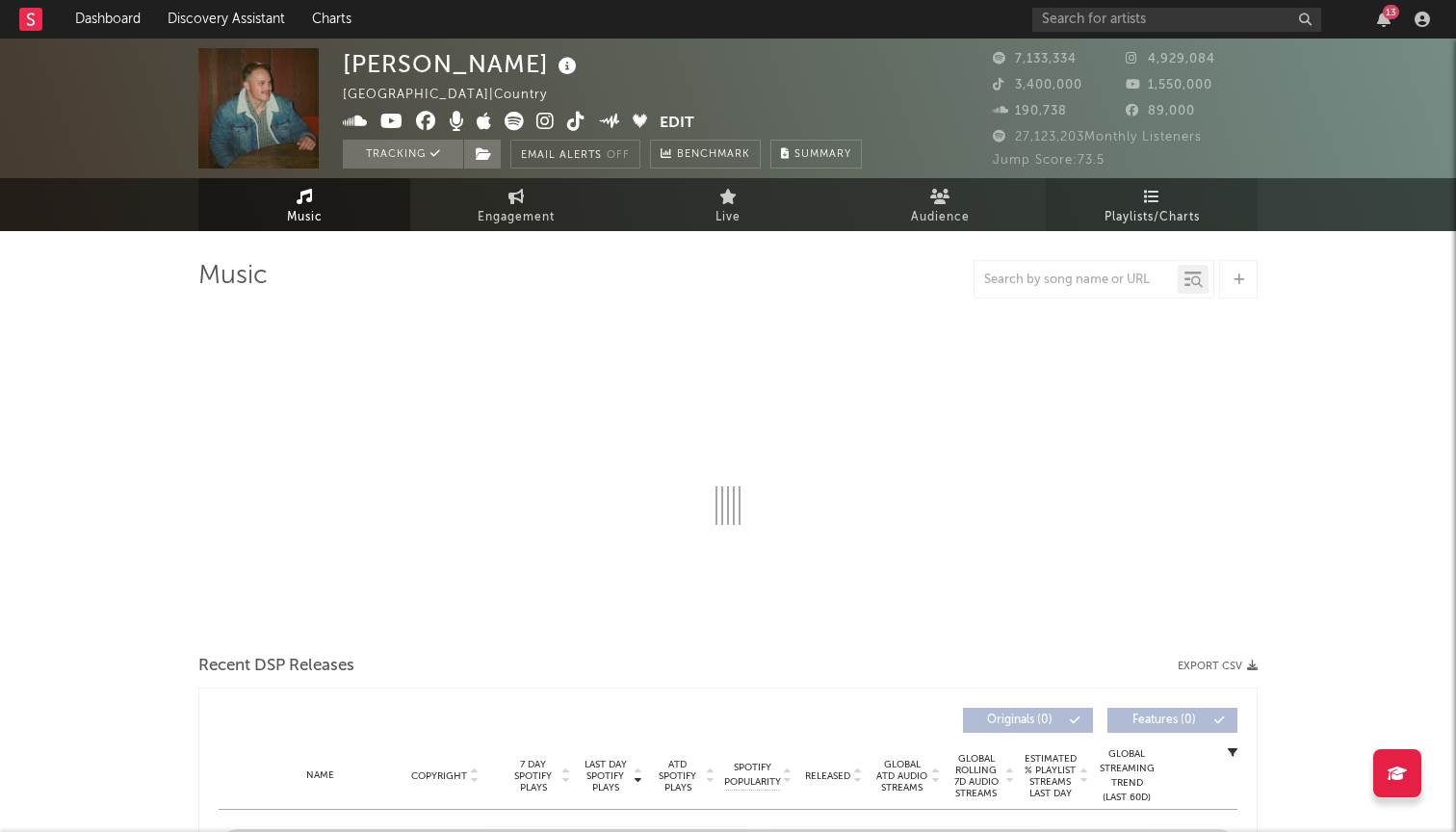
select select "6m"
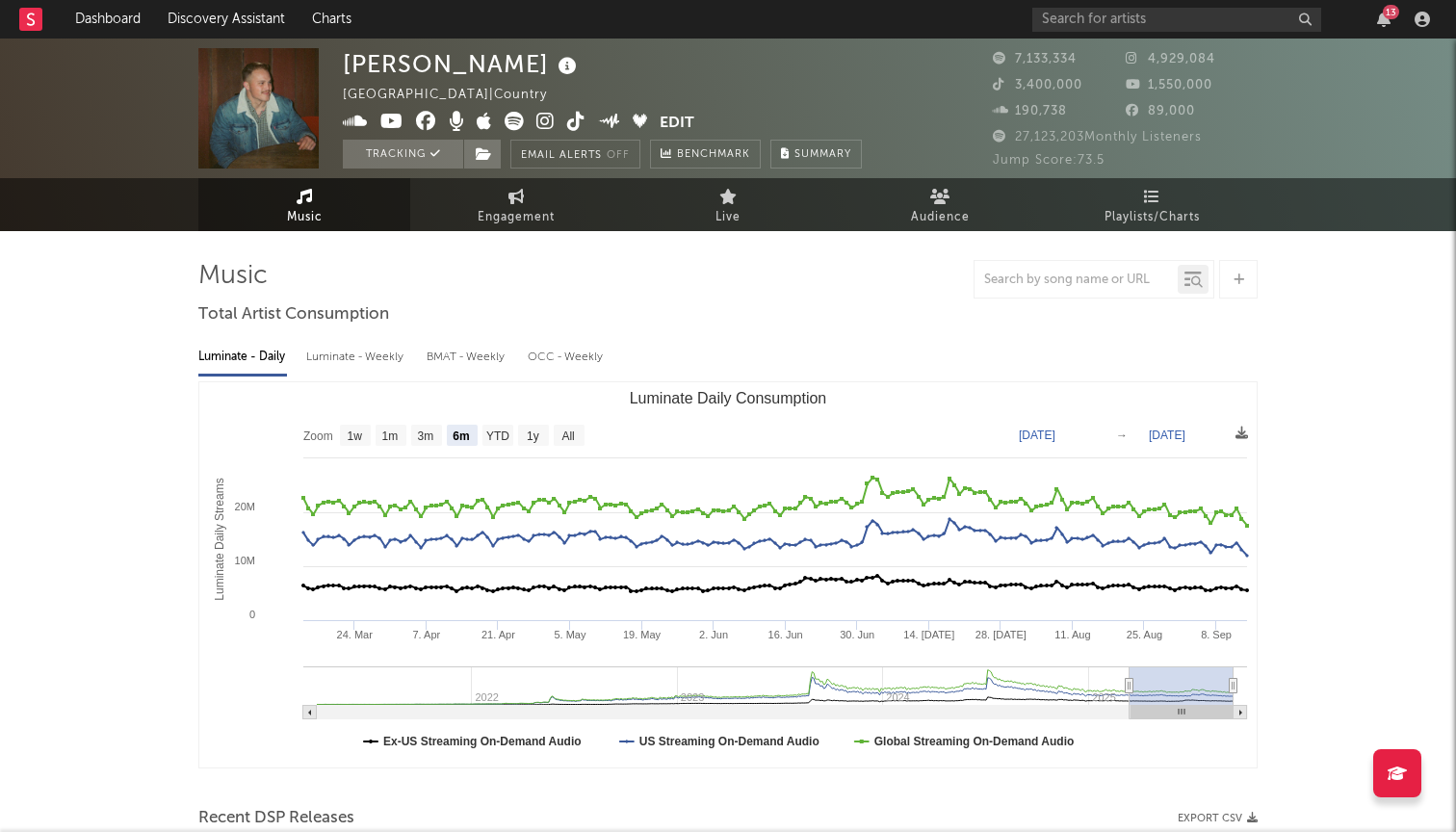
click at [1392, 23] on div "13" at bounding box center [1384, 19] width 29 height 16
click at [1389, 23] on icon "button" at bounding box center [1383, 19] width 14 height 16
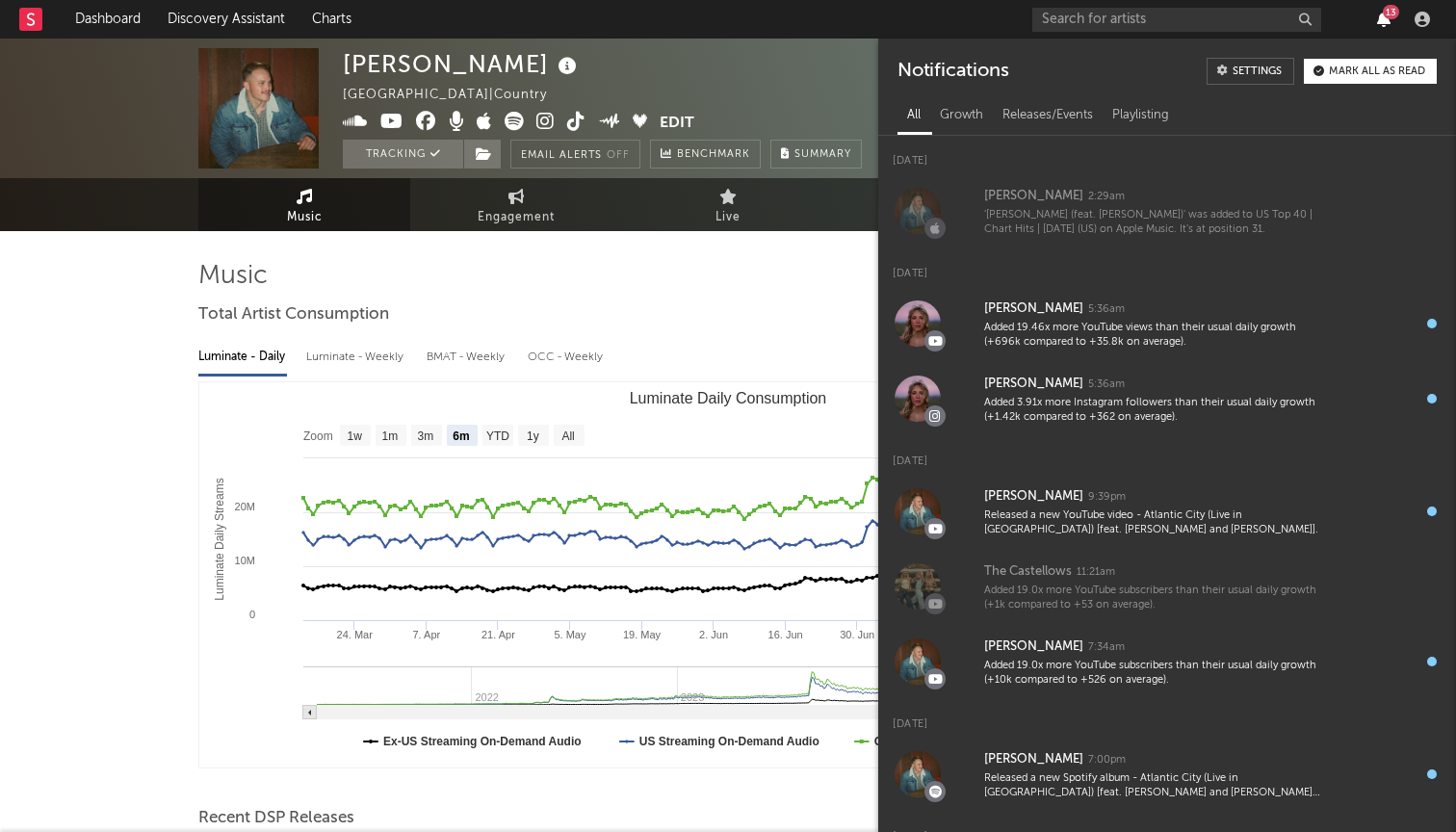
click at [1389, 23] on icon "button" at bounding box center [1383, 19] width 14 height 16
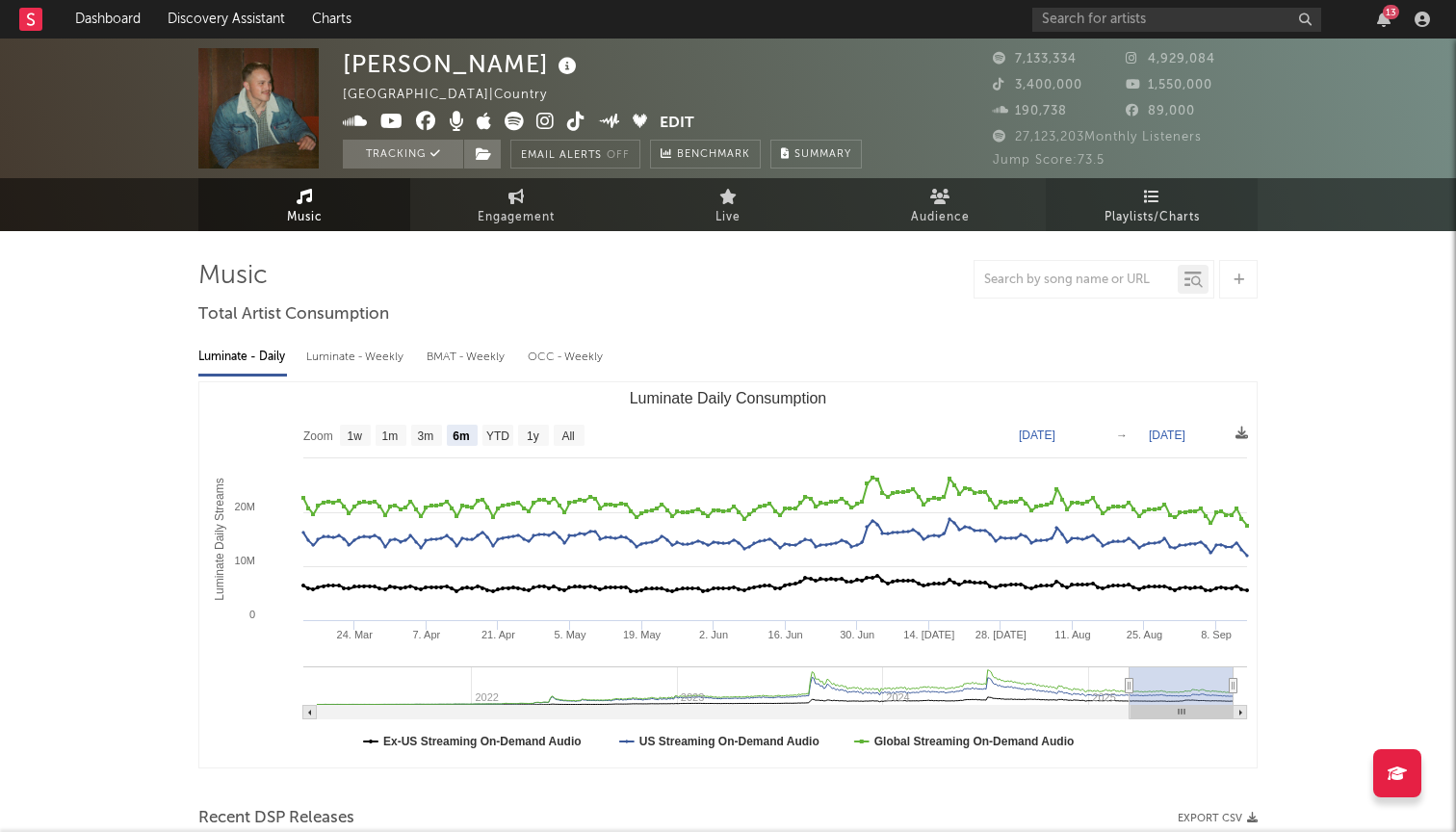
click at [1167, 197] on link "Playlists/Charts" at bounding box center [1151, 205] width 212 height 53
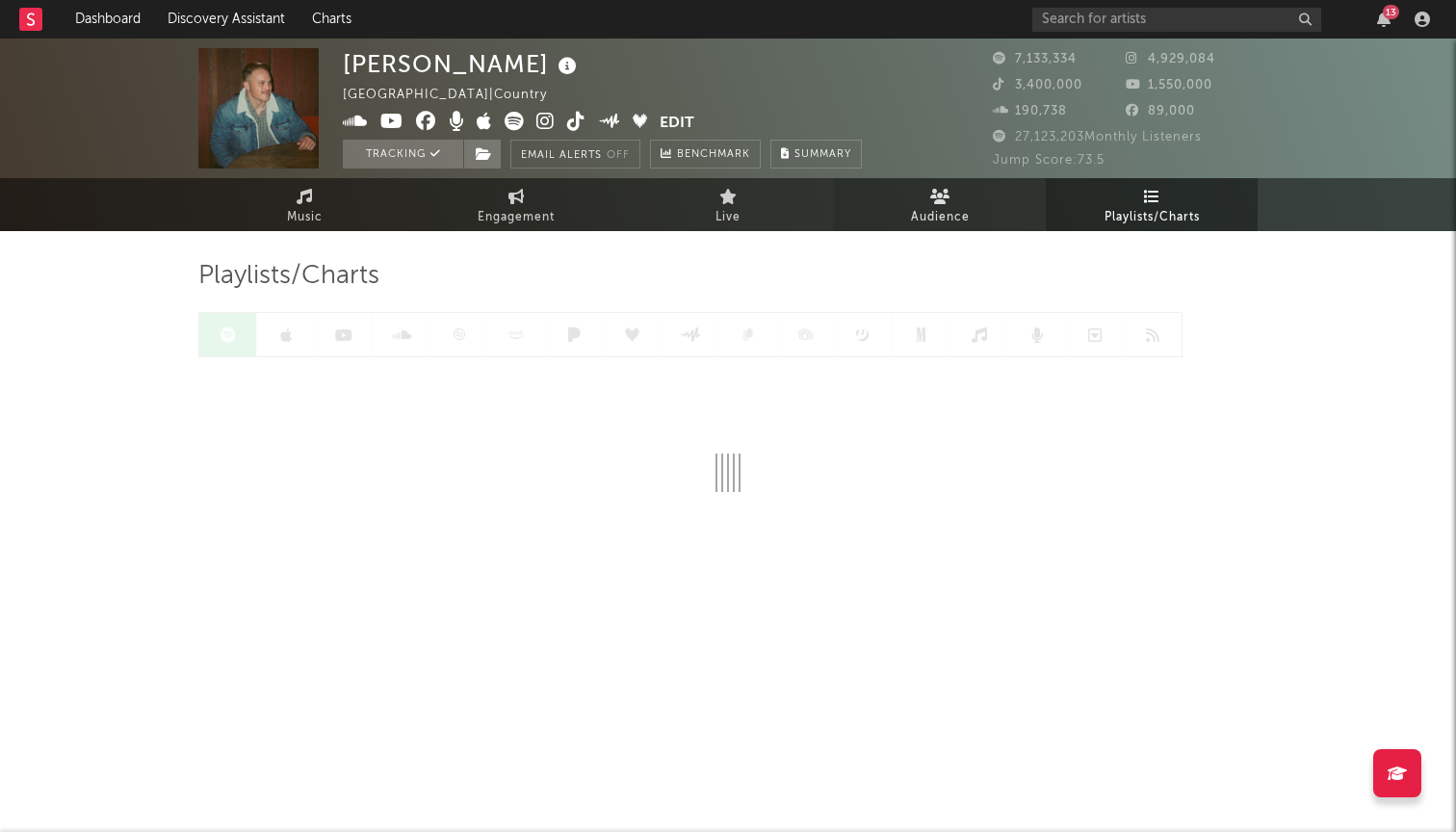
click at [895, 225] on link "Audience" at bounding box center [940, 205] width 212 height 53
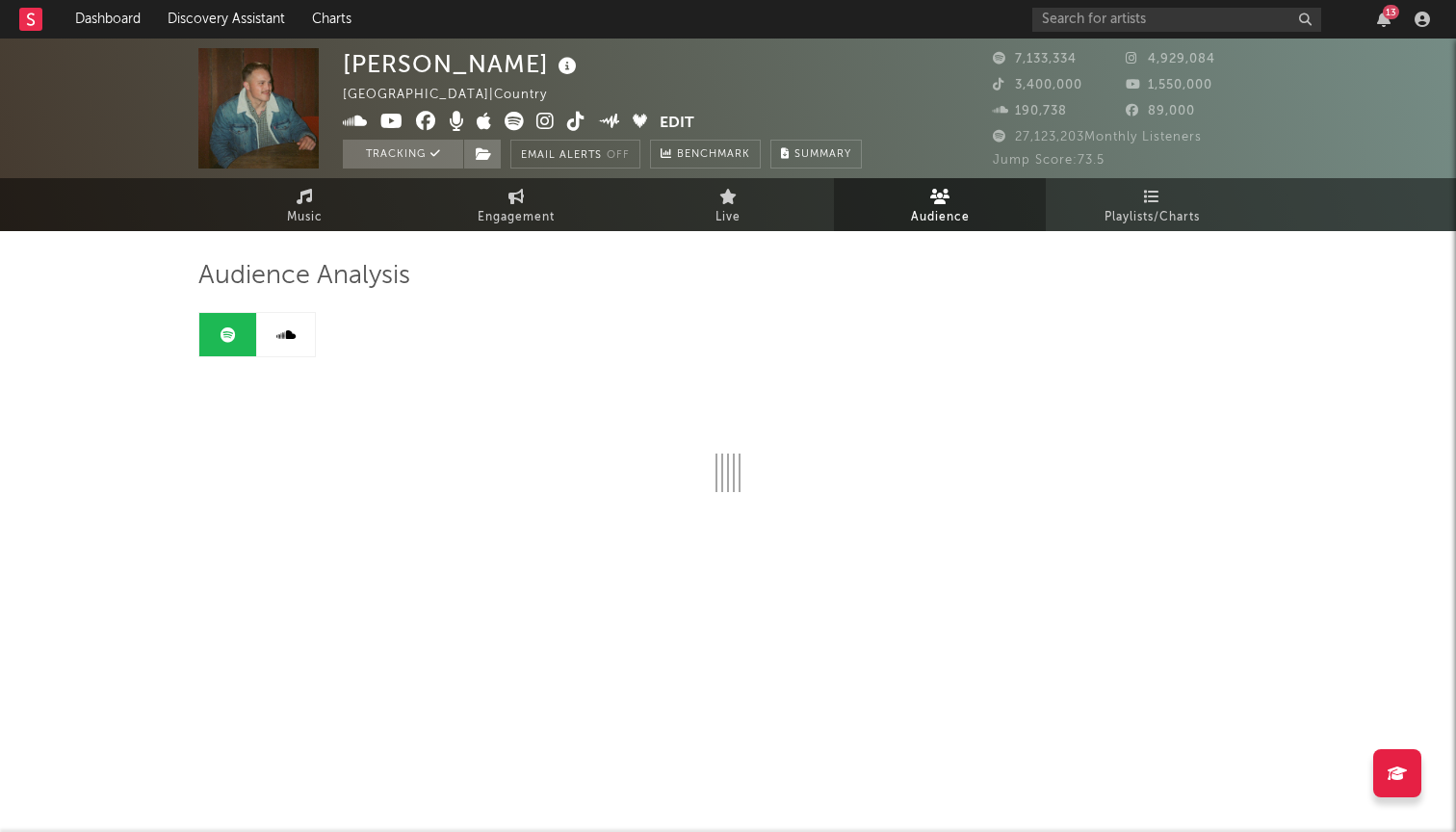
click at [284, 342] on icon at bounding box center [286, 335] width 19 height 16
click at [233, 338] on icon at bounding box center [228, 335] width 16 height 16
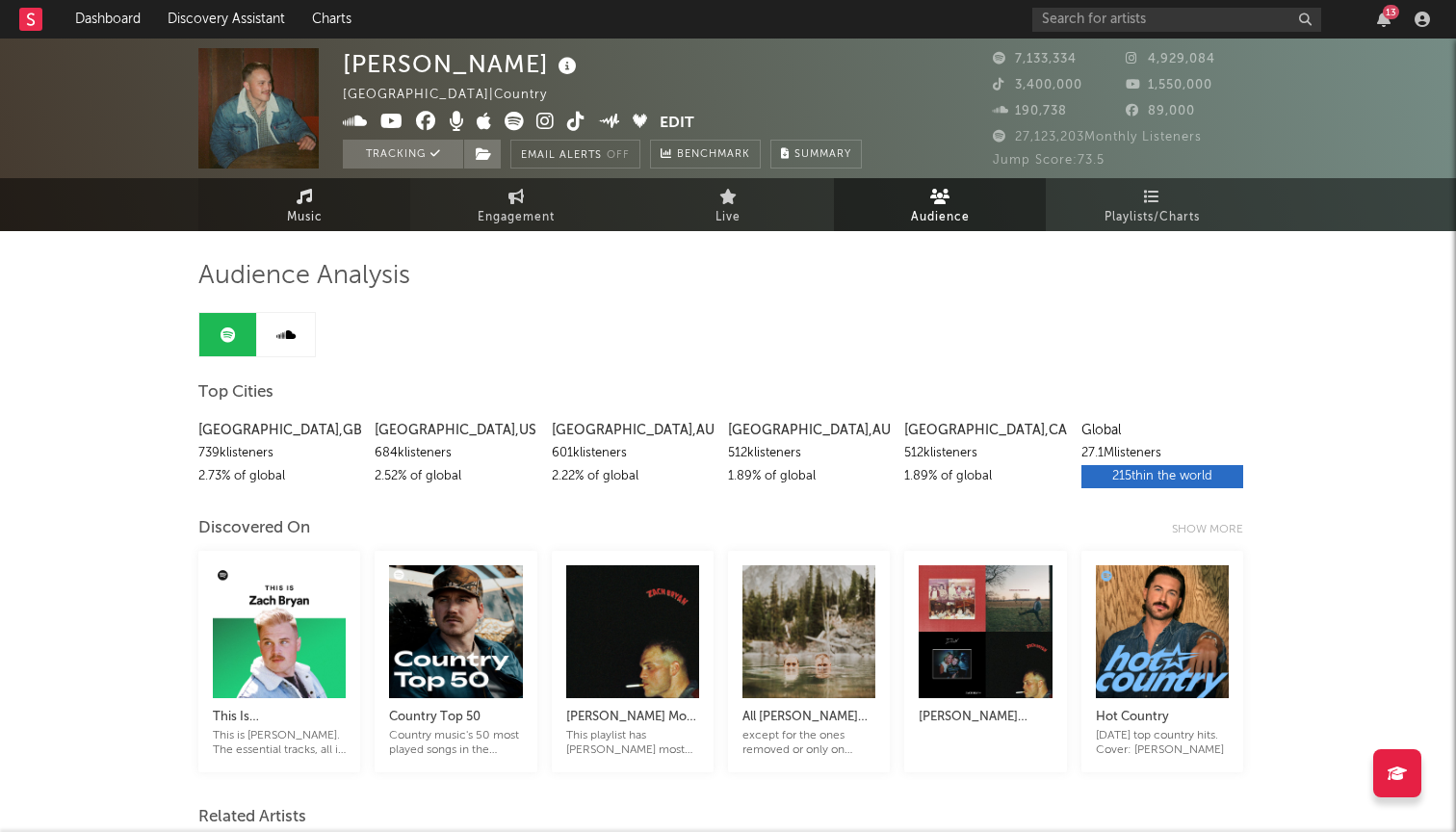
click at [347, 204] on link "Music" at bounding box center [304, 205] width 212 height 53
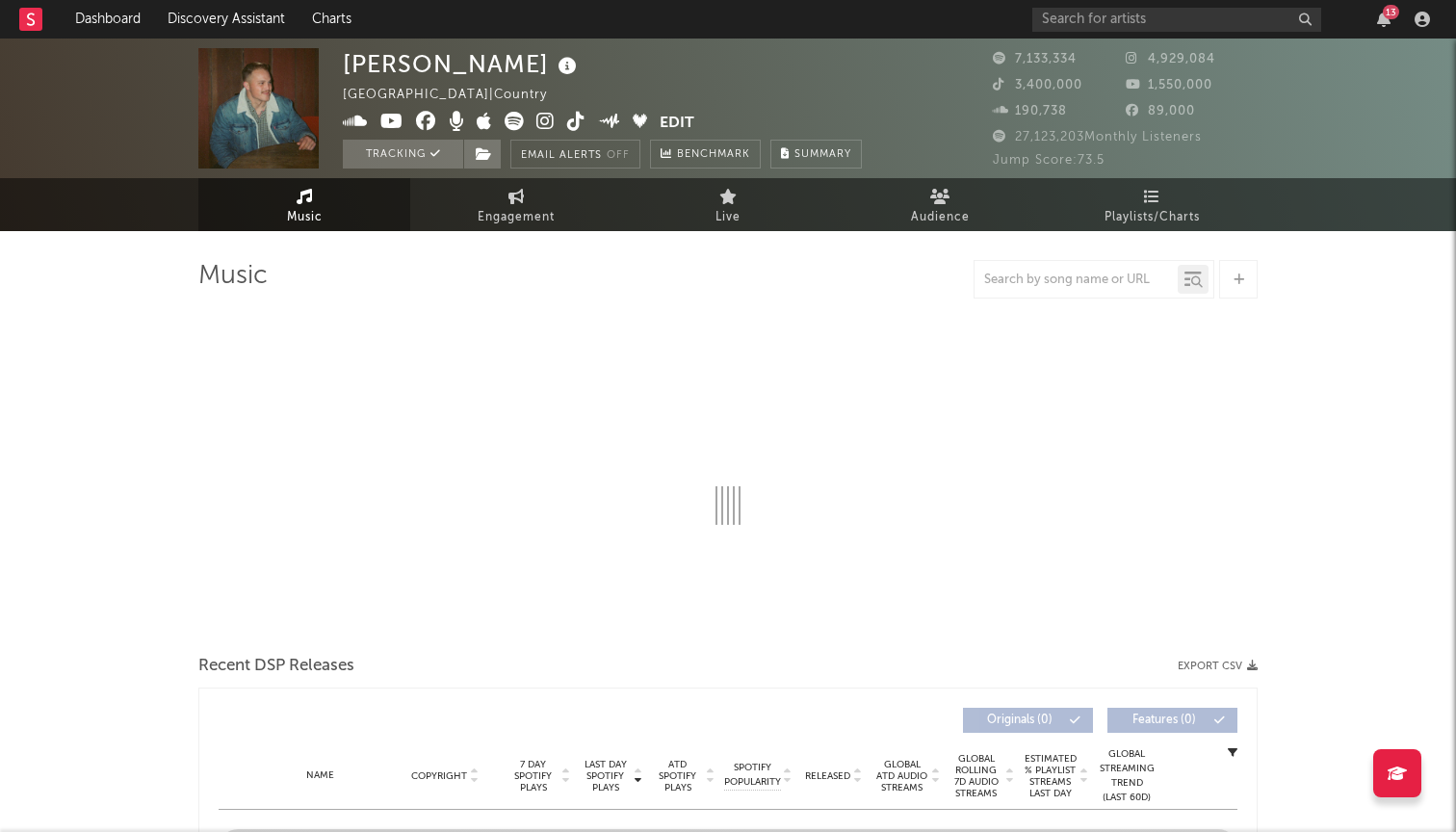
select select "6m"
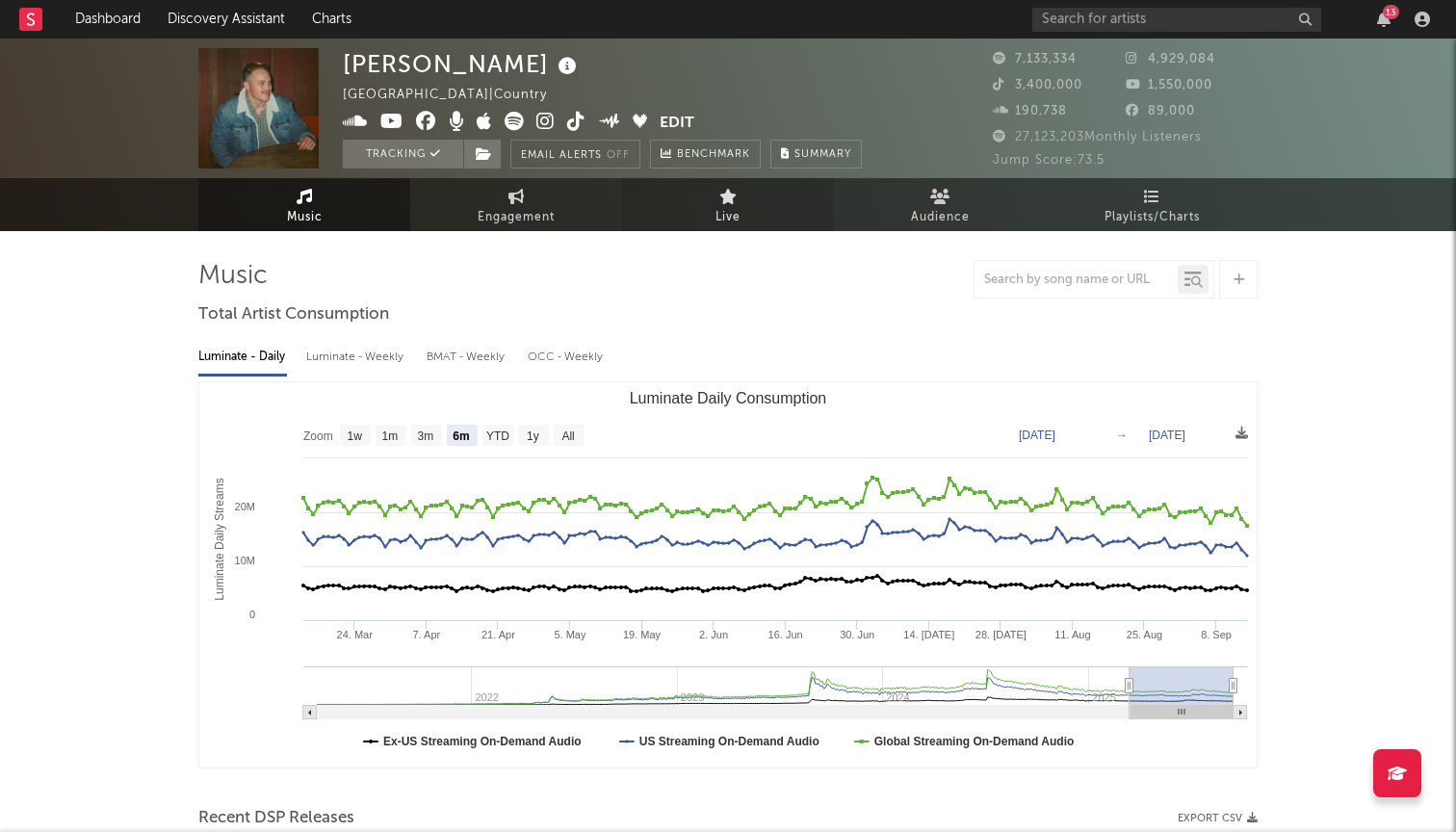
click at [744, 209] on link "Live" at bounding box center [728, 205] width 212 height 53
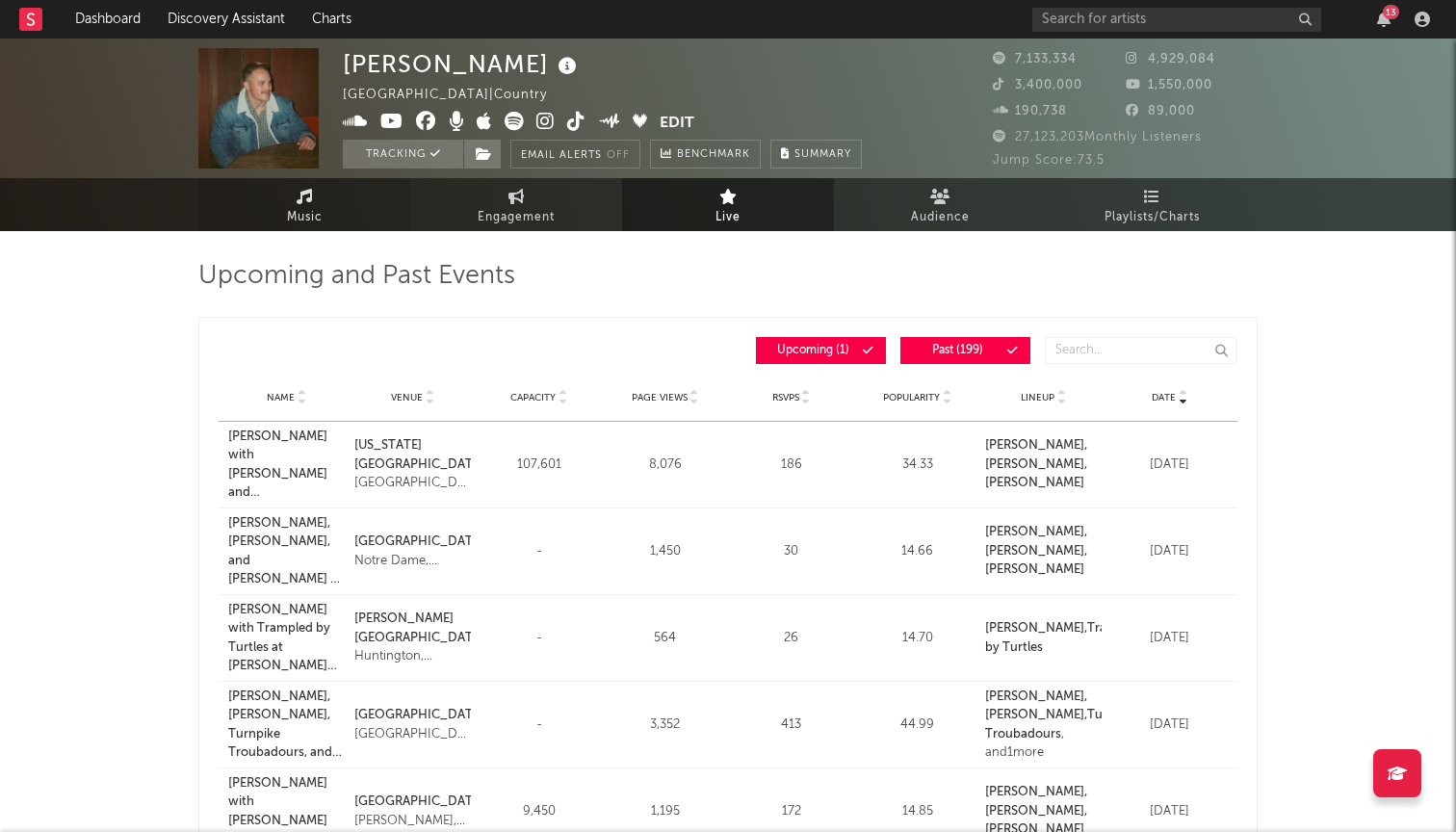
click at [329, 223] on link "Music" at bounding box center [304, 205] width 212 height 53
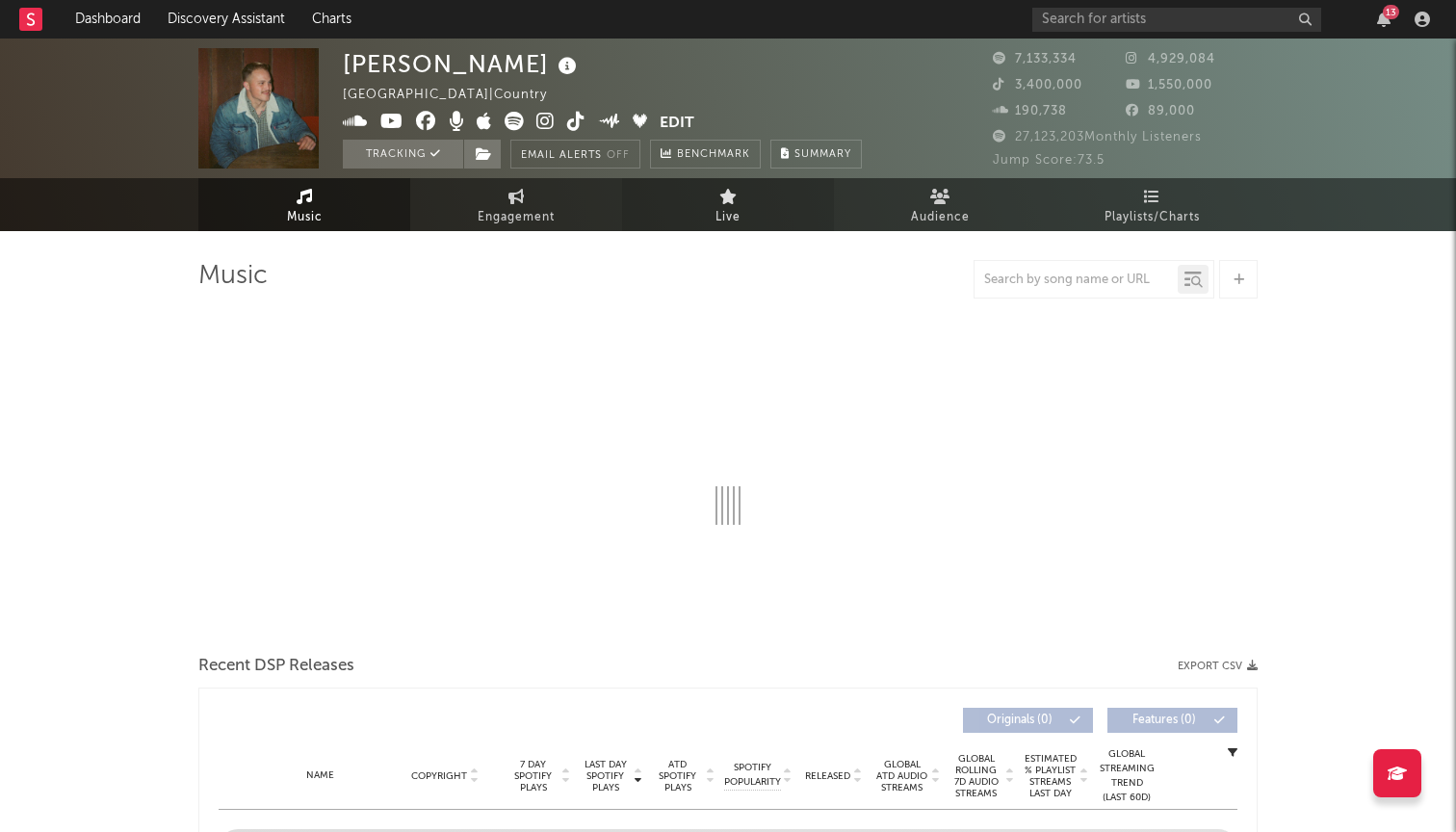
click at [757, 228] on link "Live" at bounding box center [728, 205] width 212 height 53
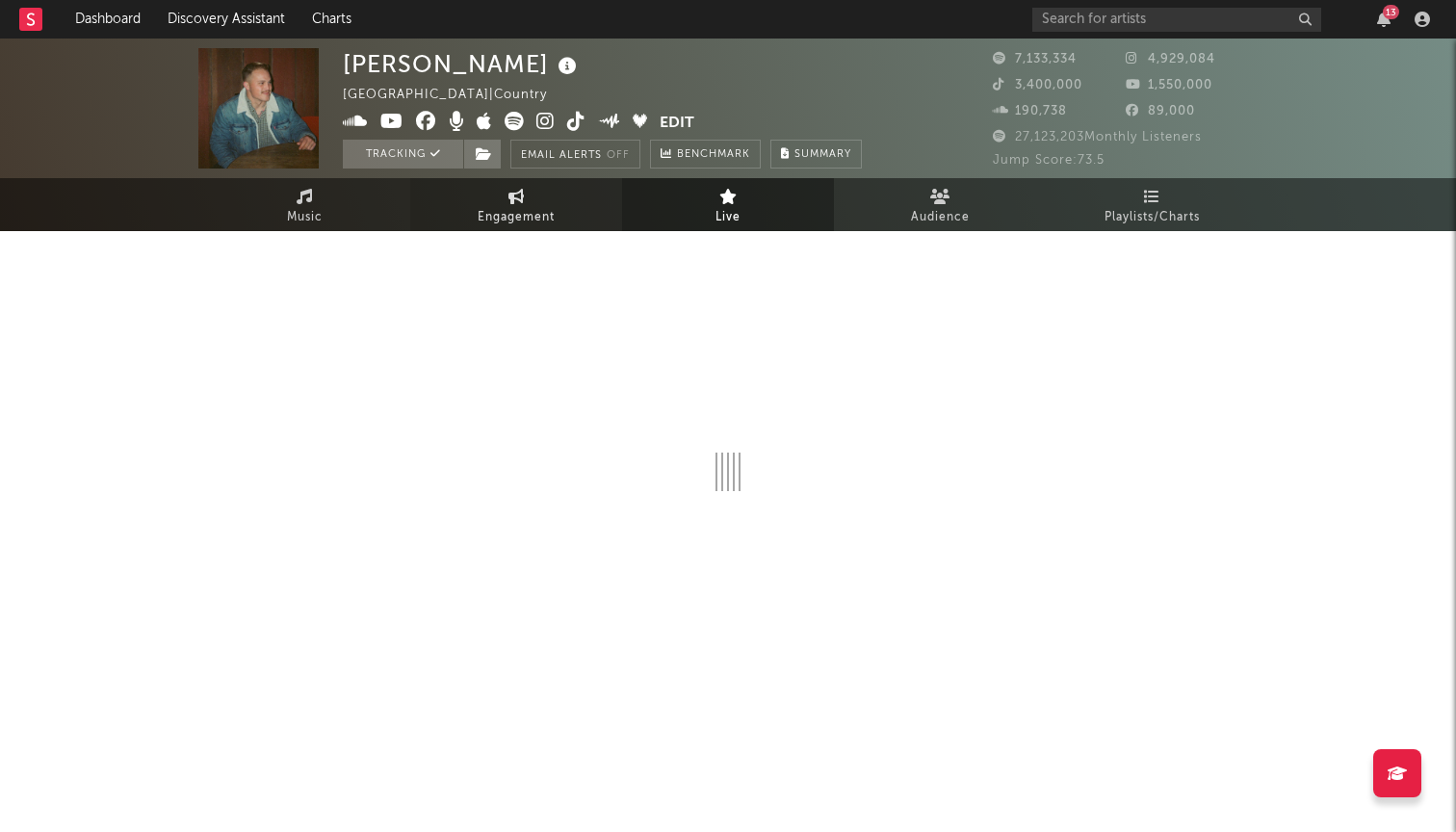
click at [508, 206] on span "Engagement" at bounding box center [515, 217] width 77 height 23
select select "1w"
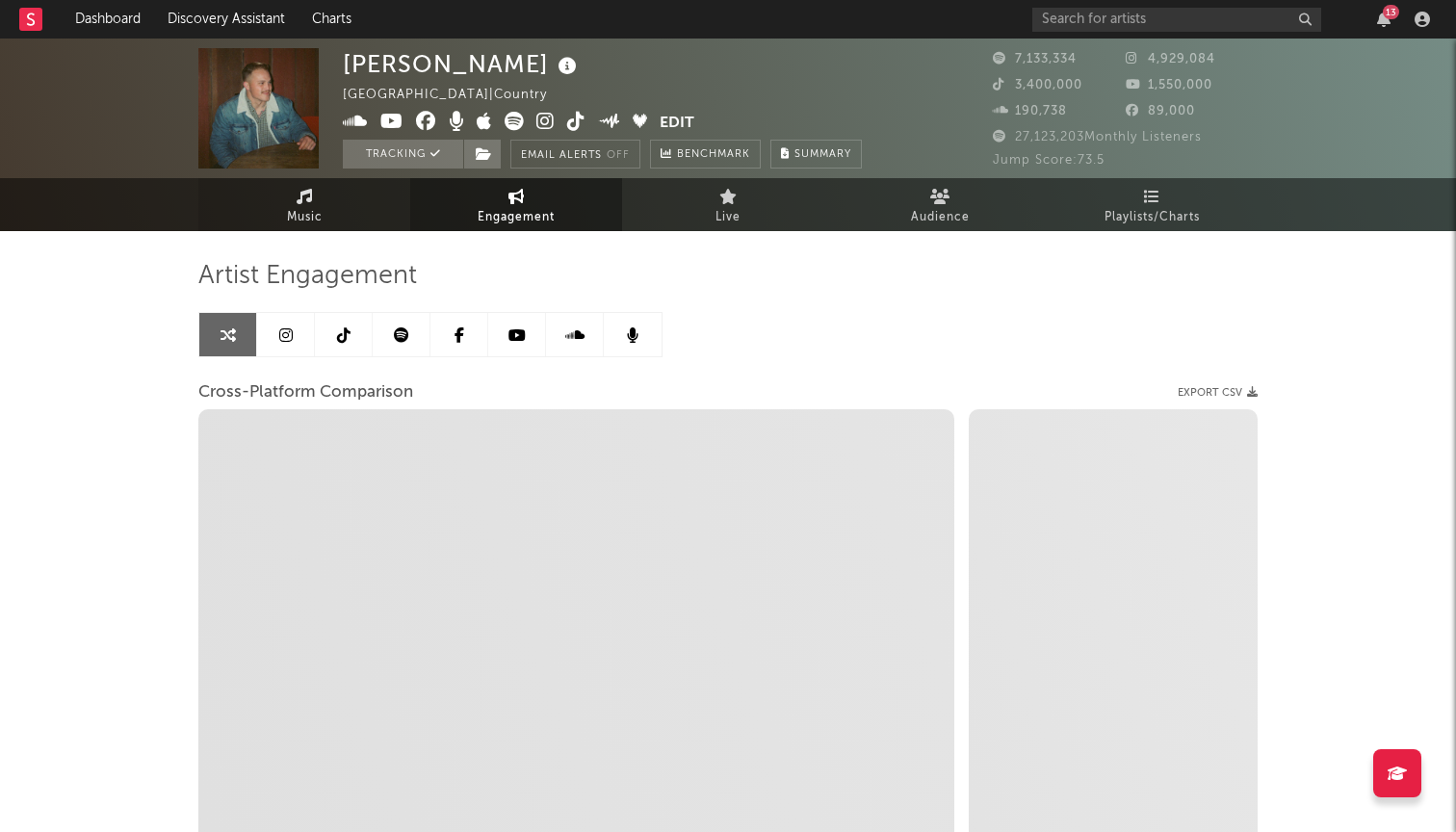
click at [339, 227] on link "Music" at bounding box center [304, 205] width 212 height 53
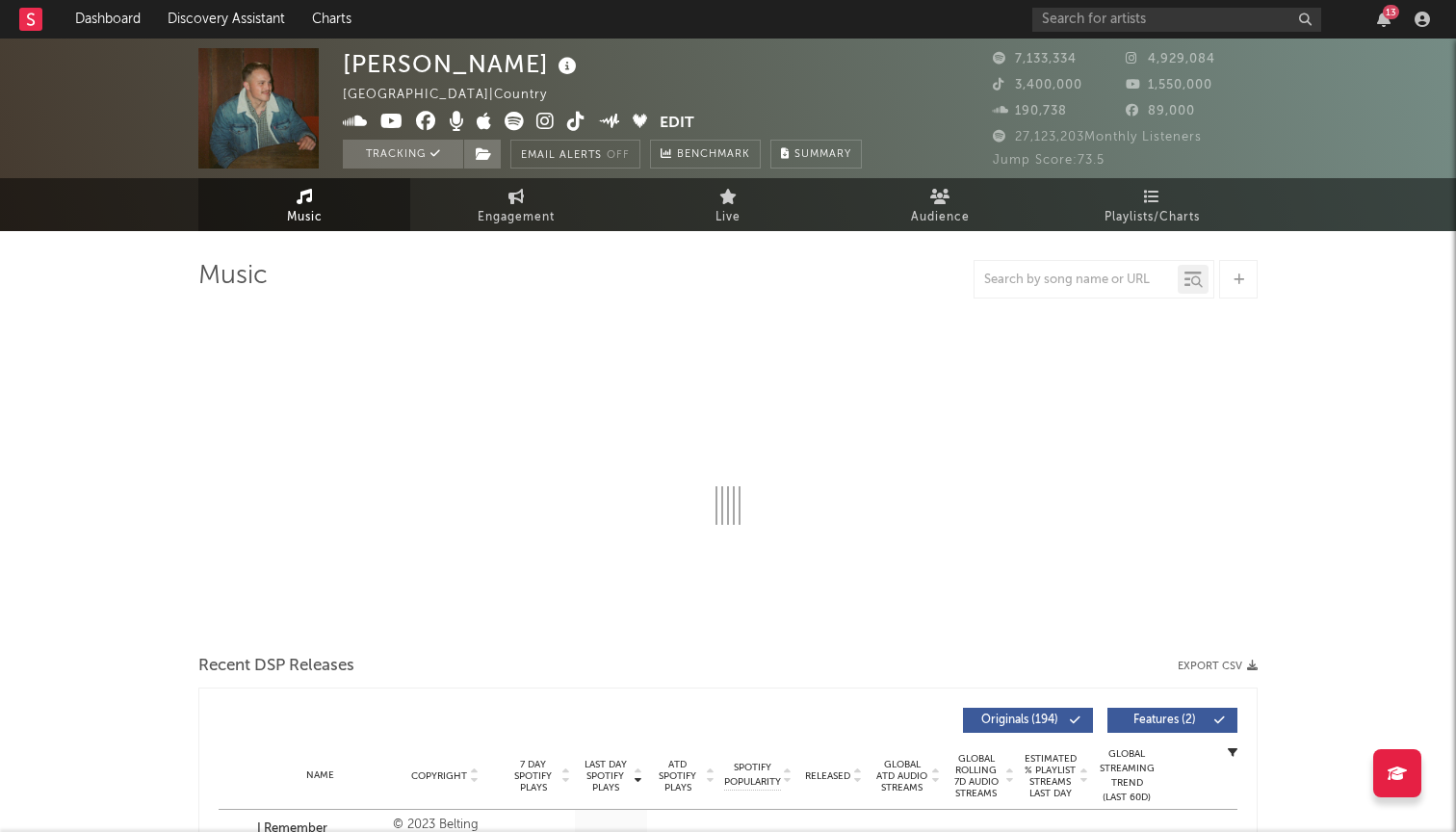
select select "6m"
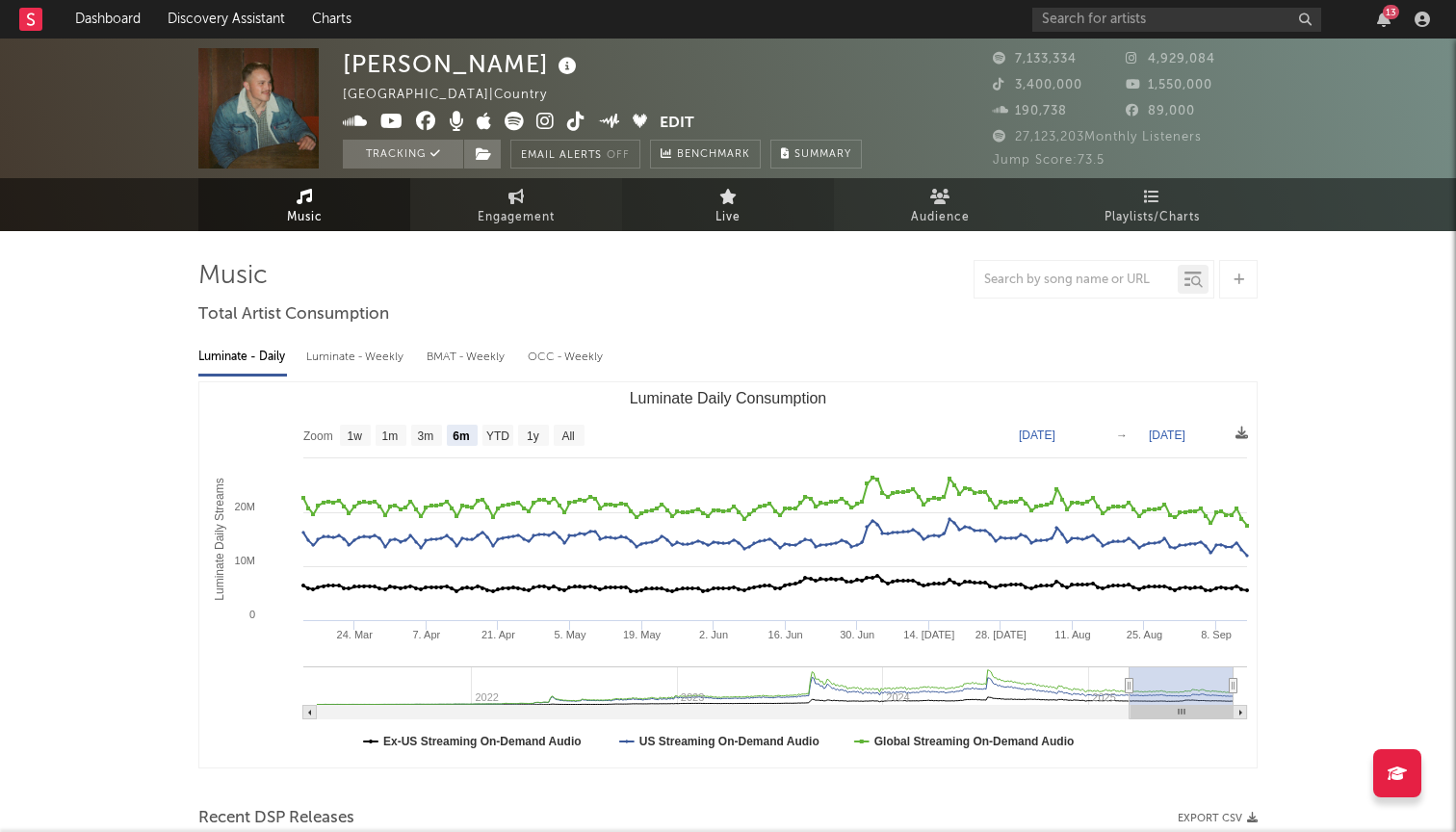
click at [765, 221] on link "Live" at bounding box center [728, 205] width 212 height 53
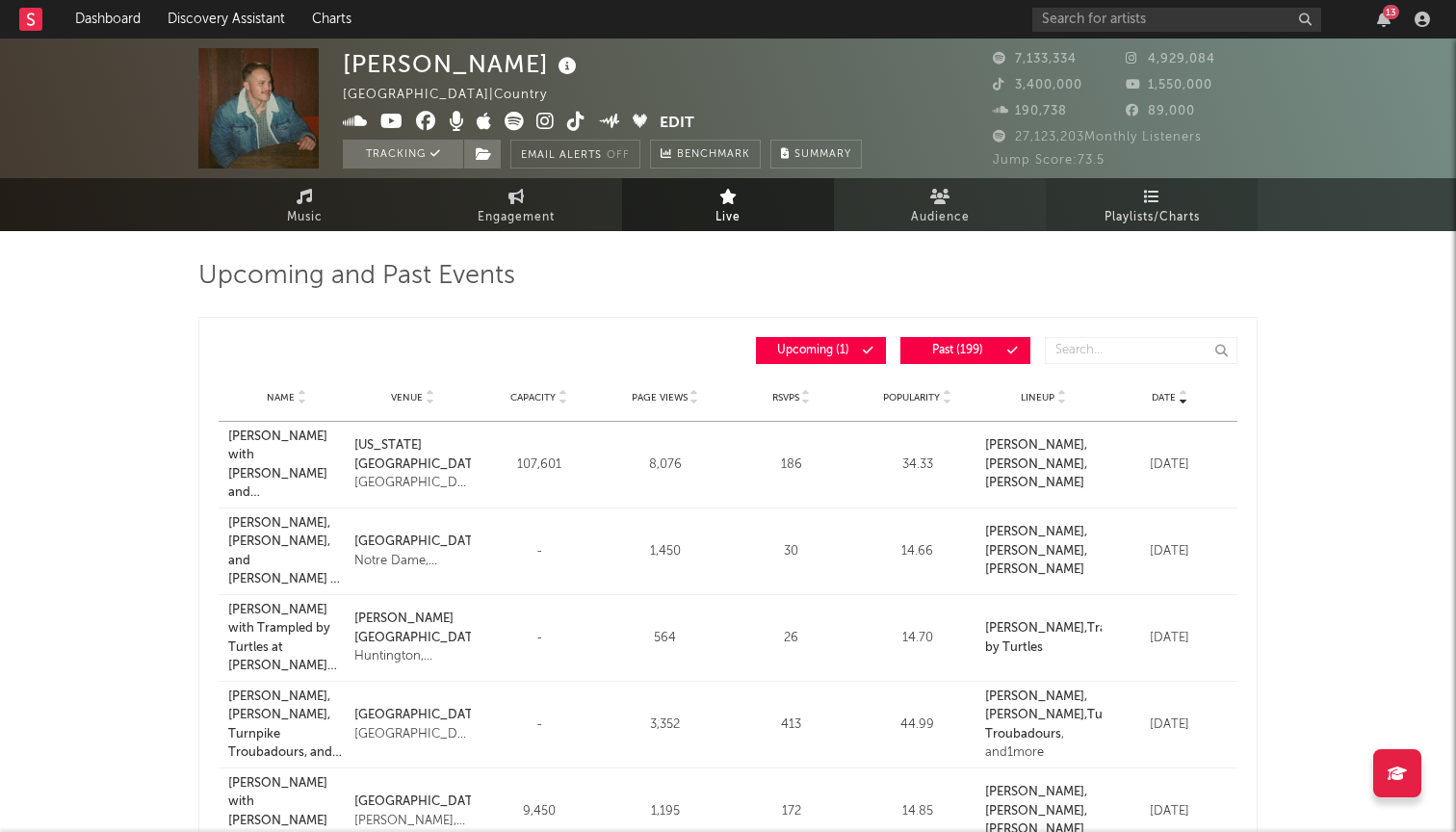
click at [1123, 224] on span "Playlists/Charts" at bounding box center [1152, 217] width 95 height 23
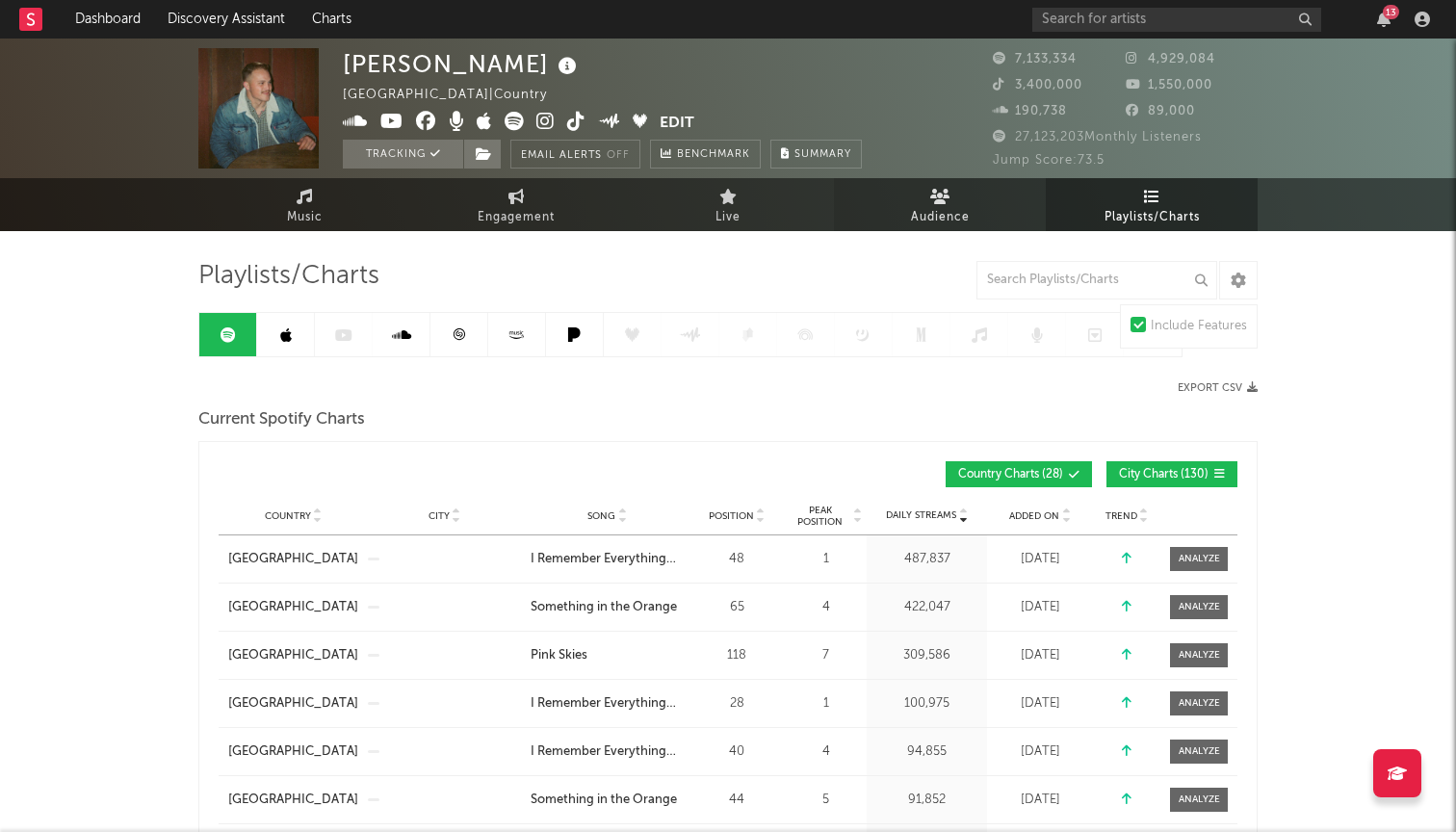
click at [995, 211] on link "Audience" at bounding box center [940, 205] width 212 height 53
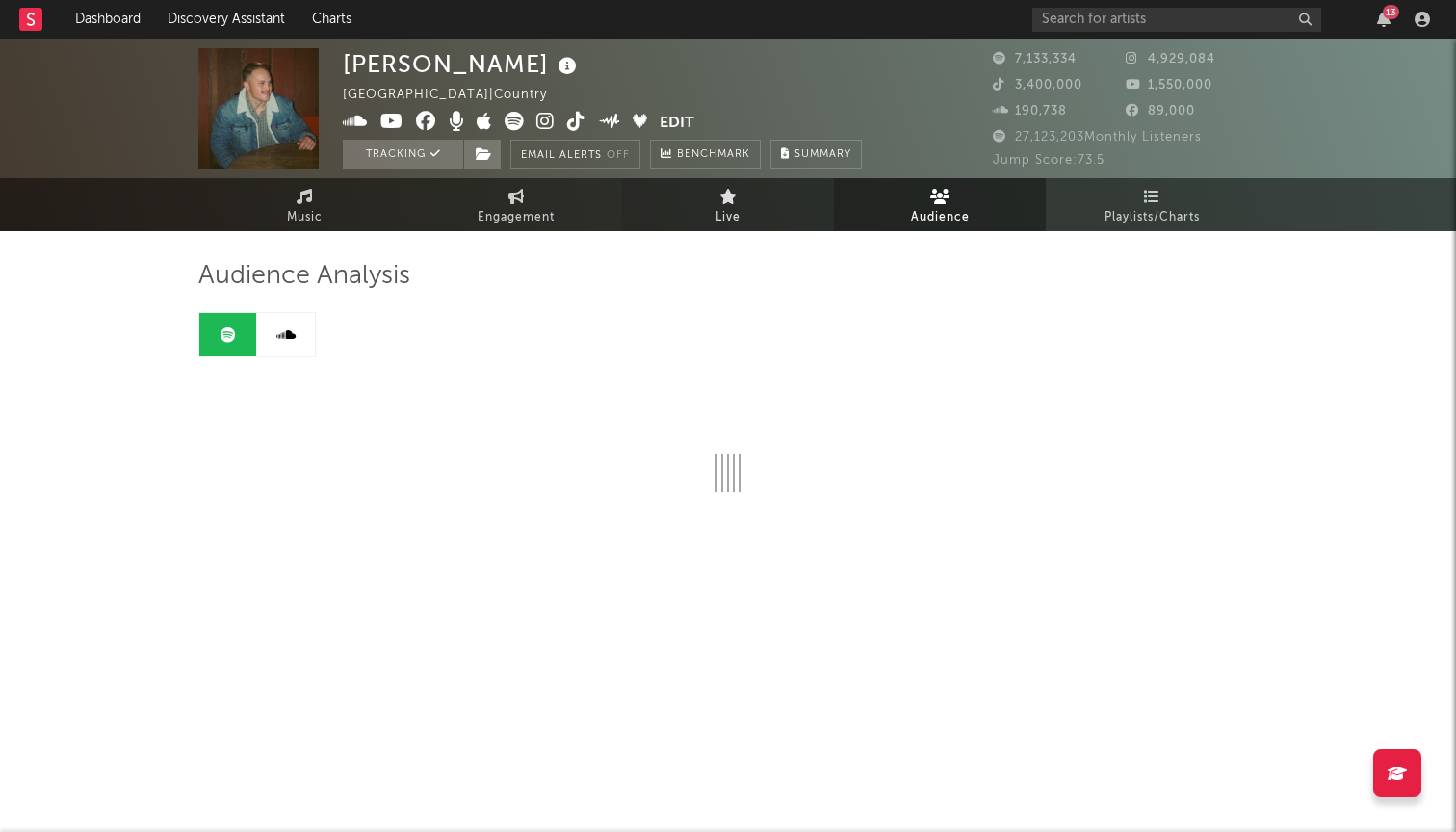
click at [669, 210] on link "Live" at bounding box center [728, 205] width 212 height 53
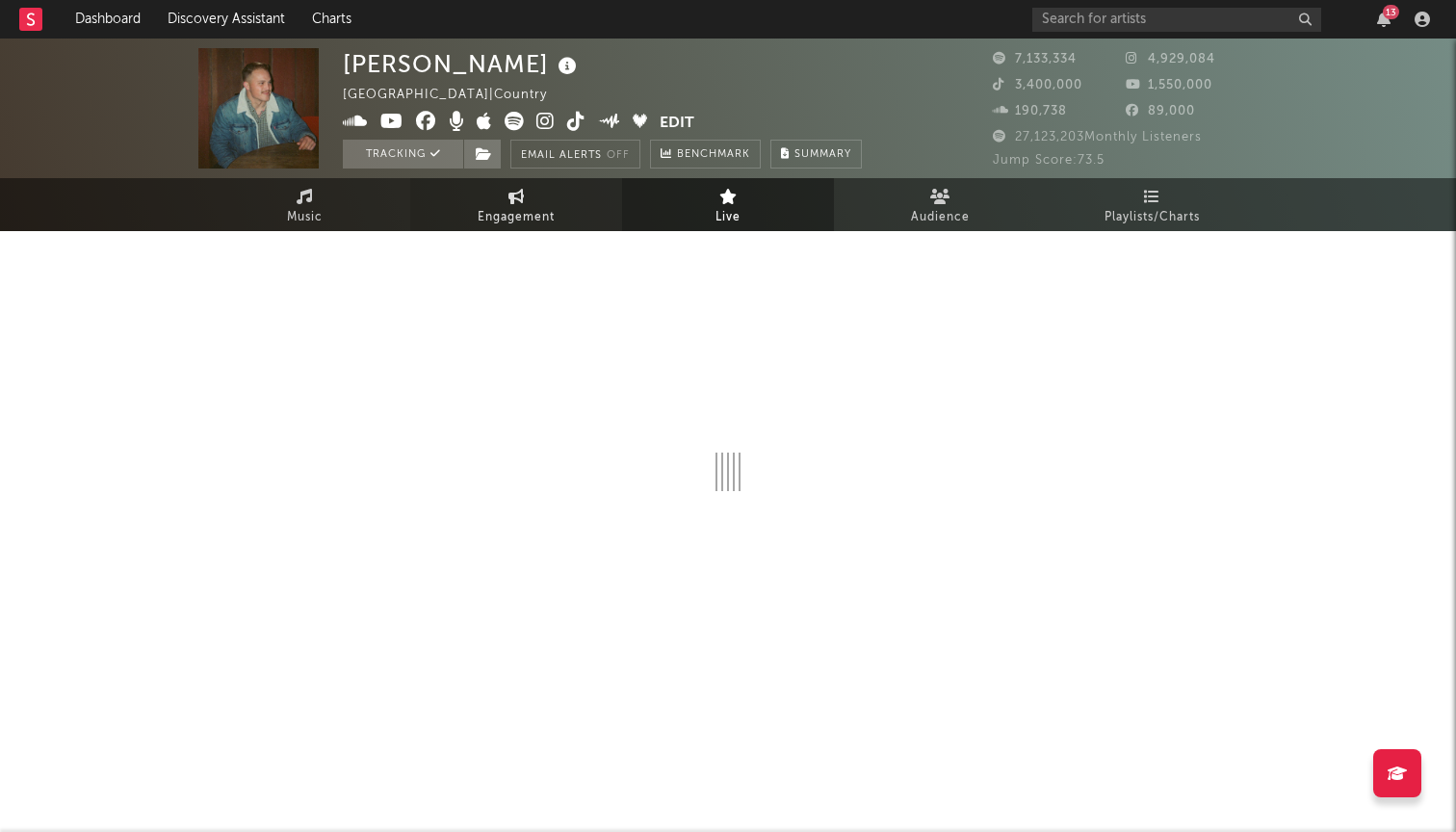
click at [589, 203] on link "Engagement" at bounding box center [516, 205] width 212 height 53
select select "1w"
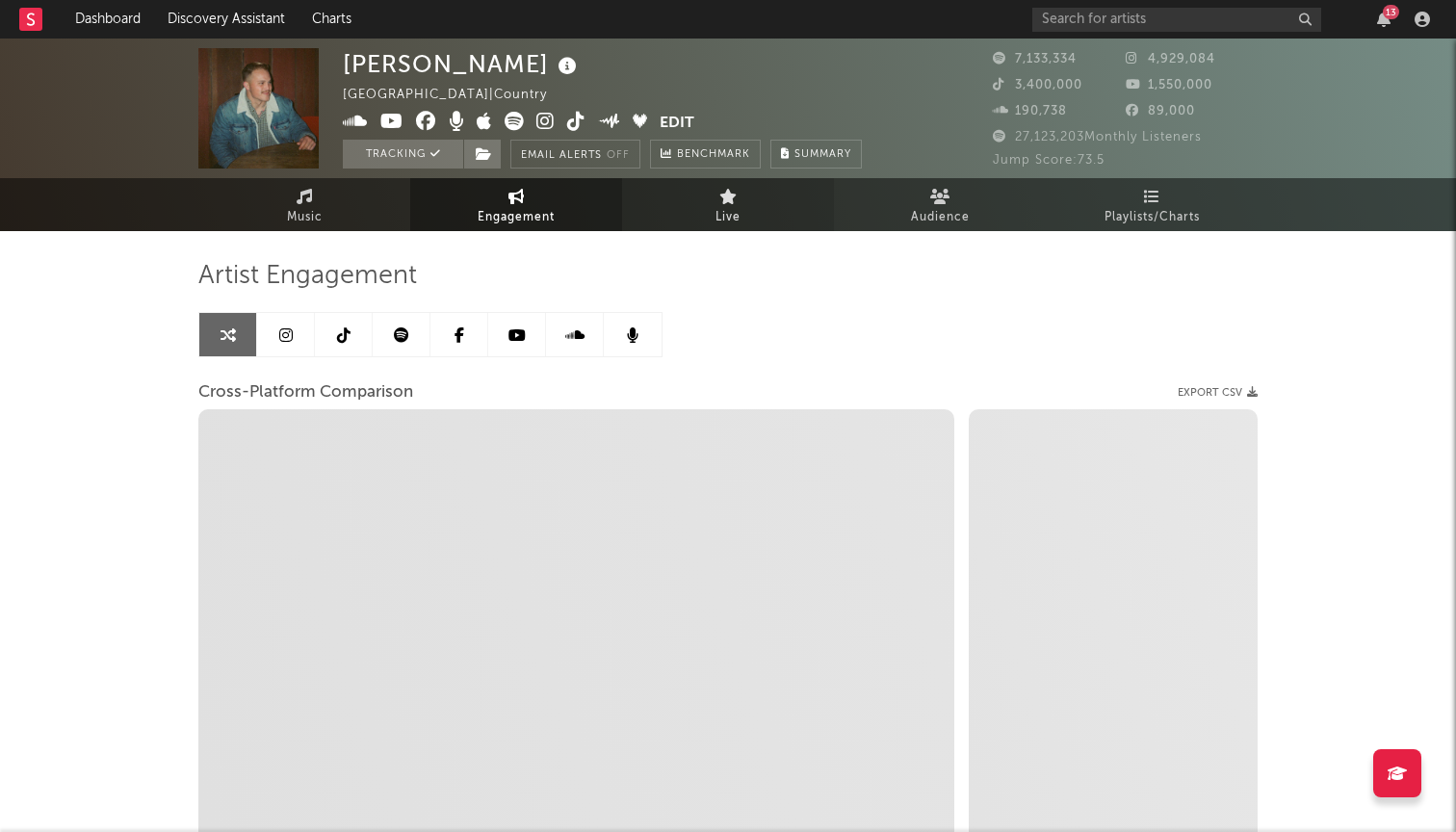
click at [770, 226] on link "Live" at bounding box center [728, 205] width 212 height 53
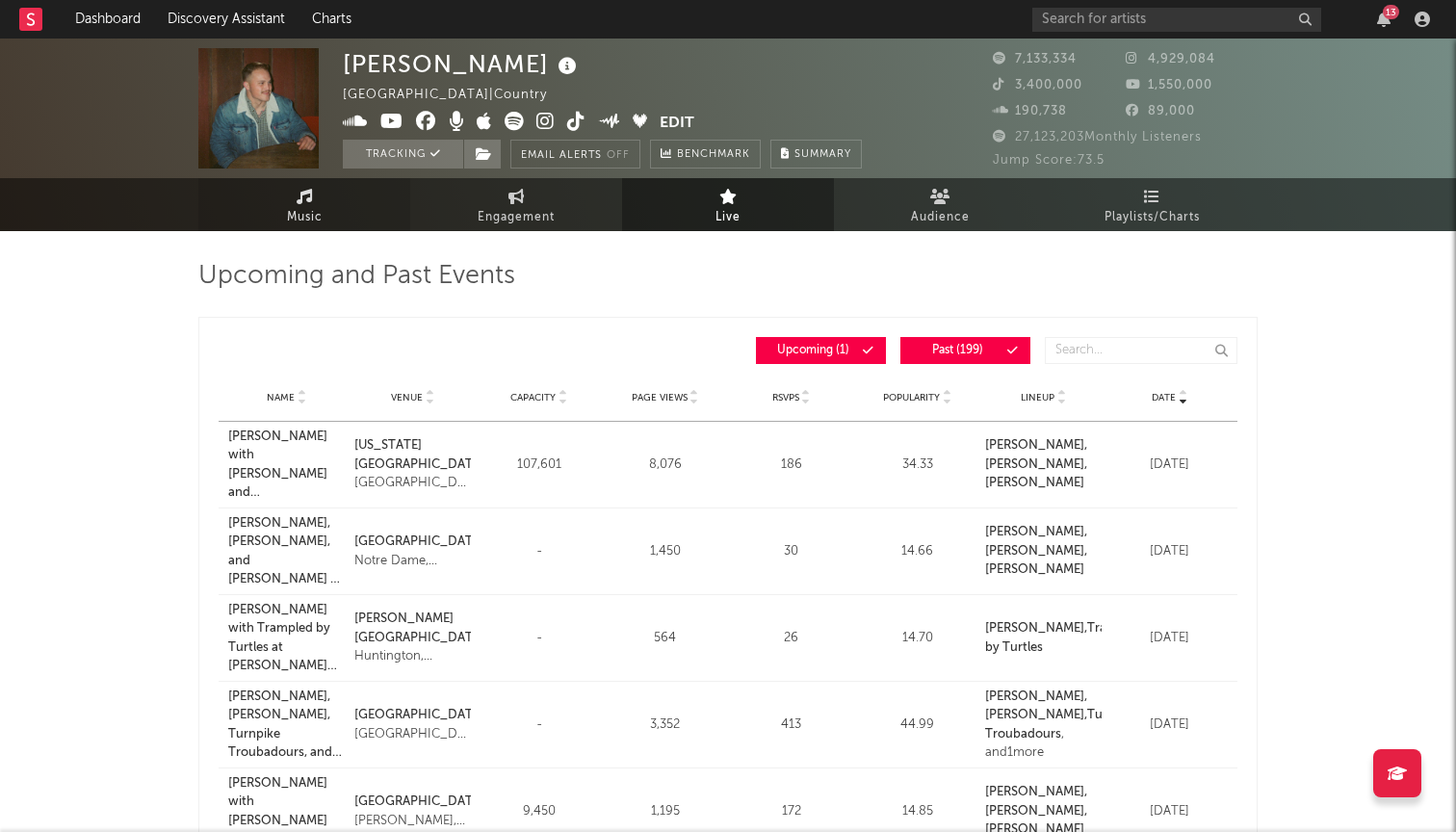
scroll to position [-1, 0]
click at [314, 221] on span "Music" at bounding box center [305, 216] width 36 height 23
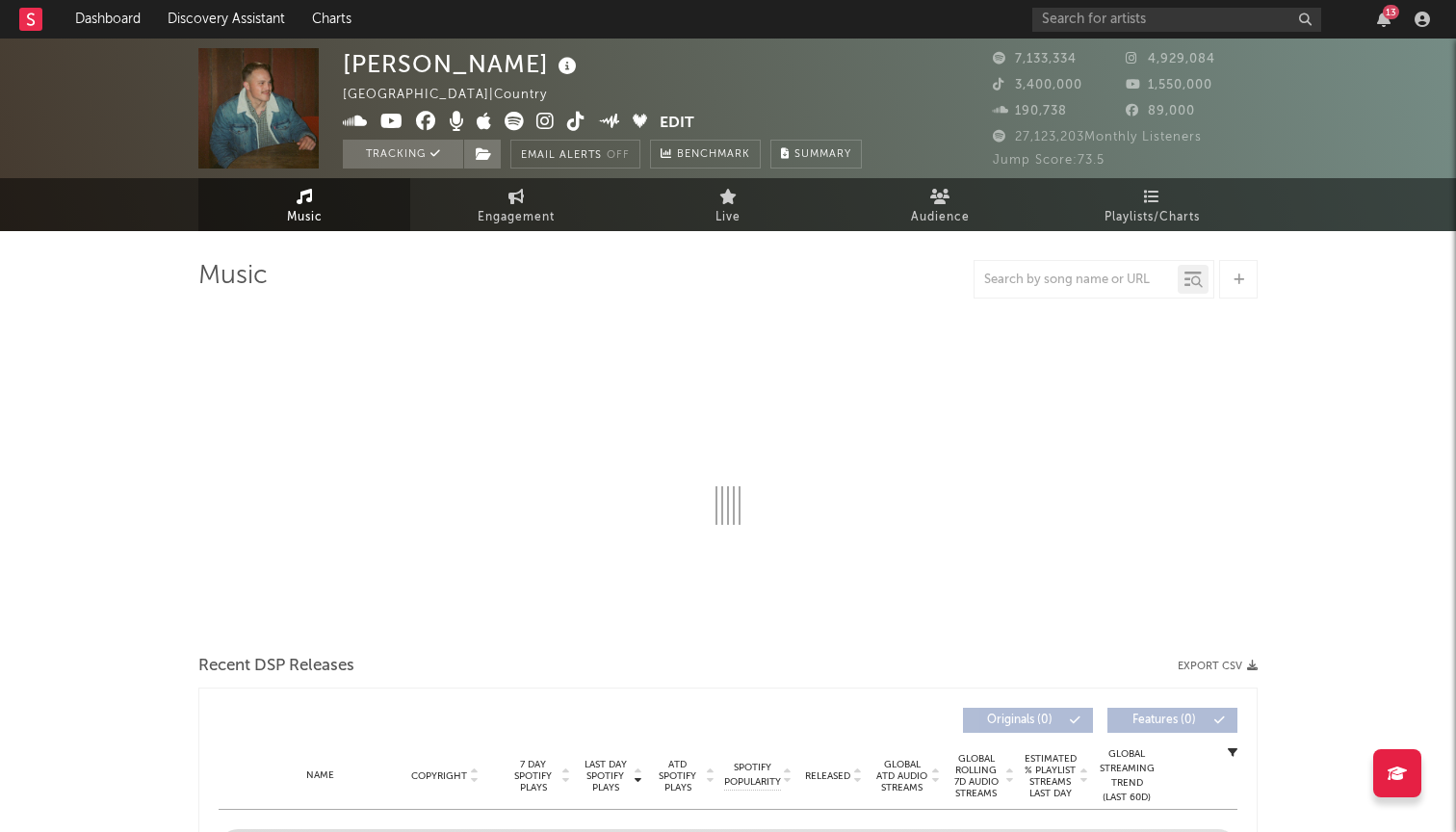
select select "6m"
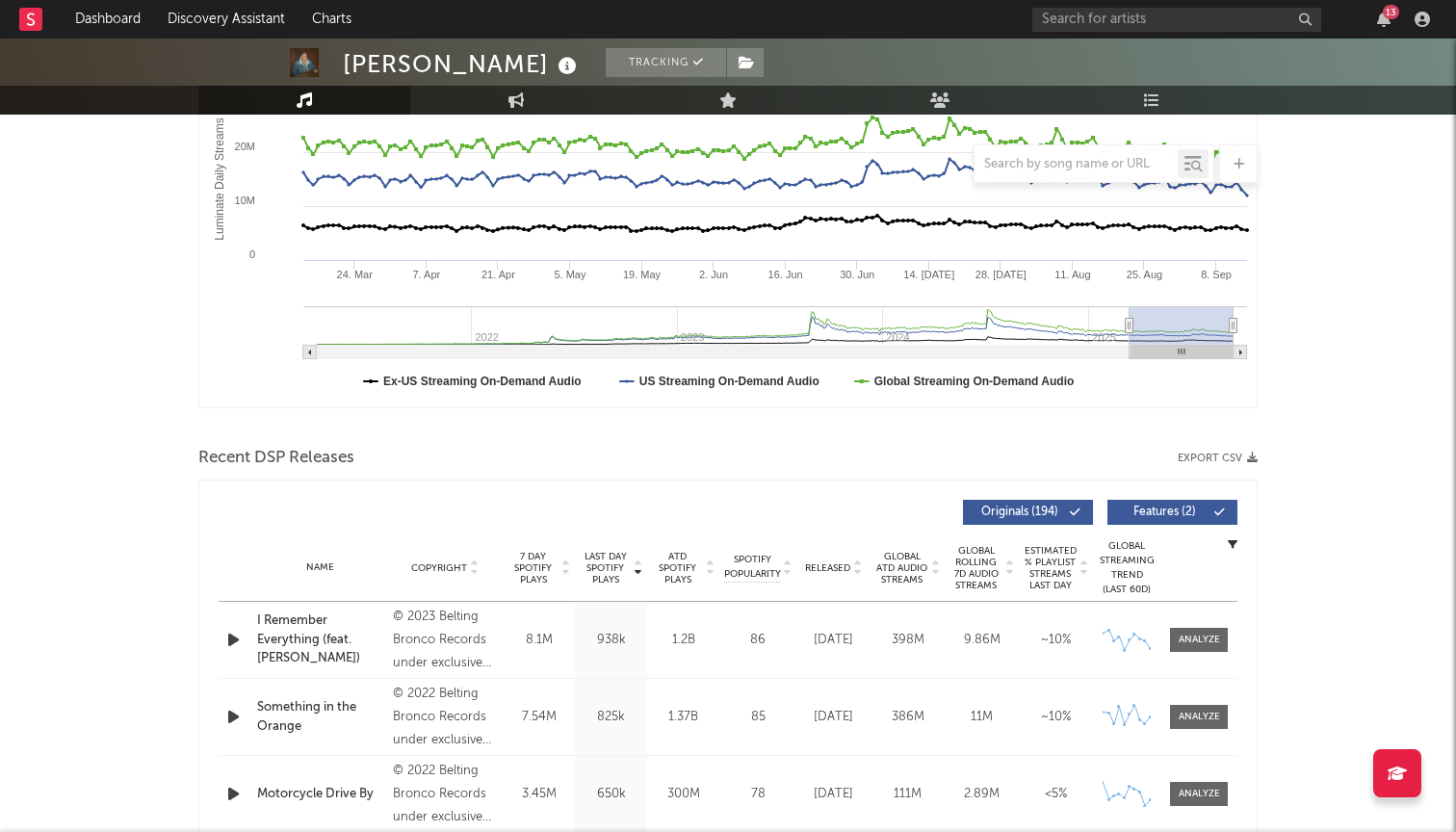
scroll to position [391, 0]
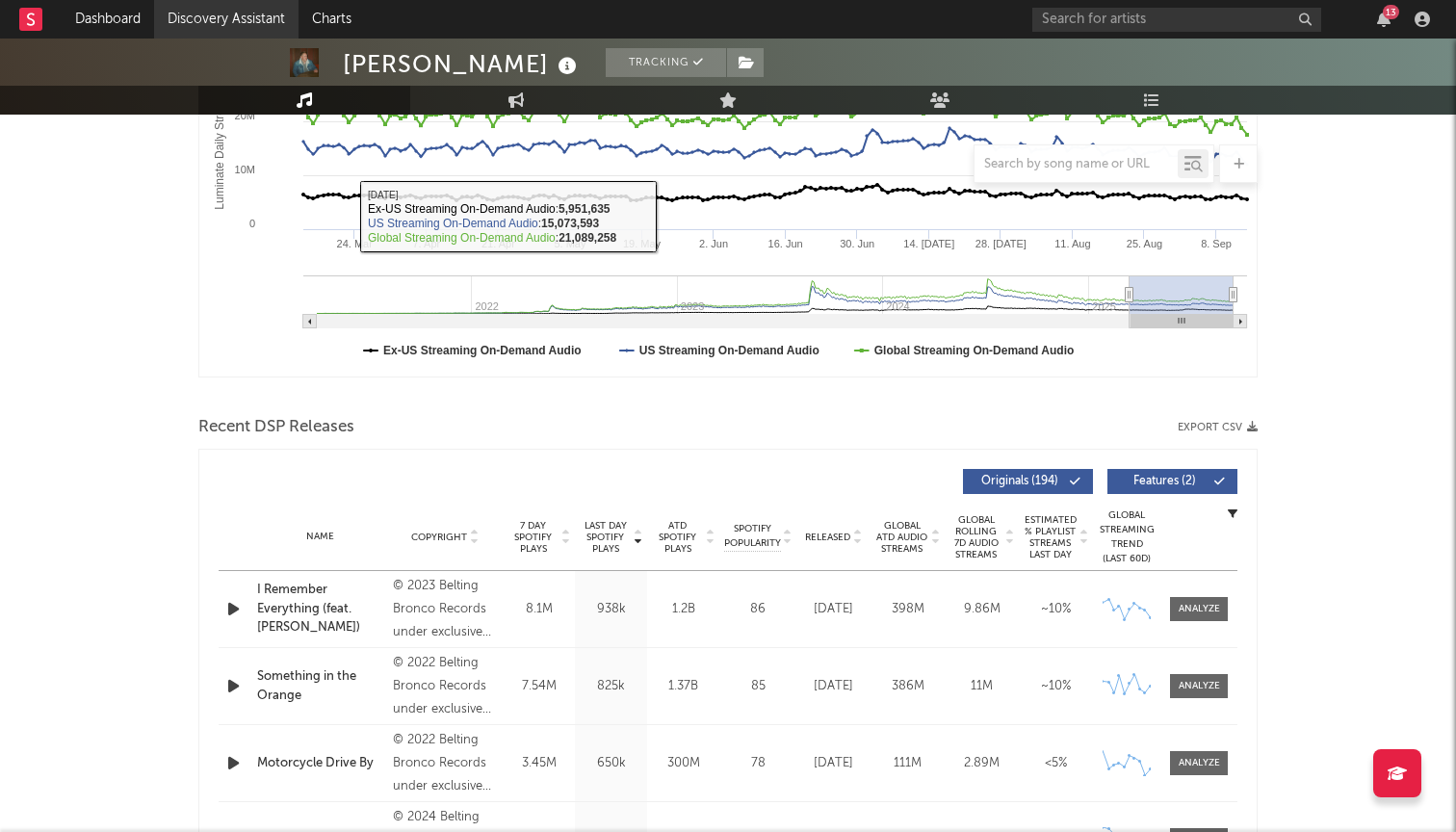
click at [215, 27] on link "Discovery Assistant" at bounding box center [226, 19] width 145 height 39
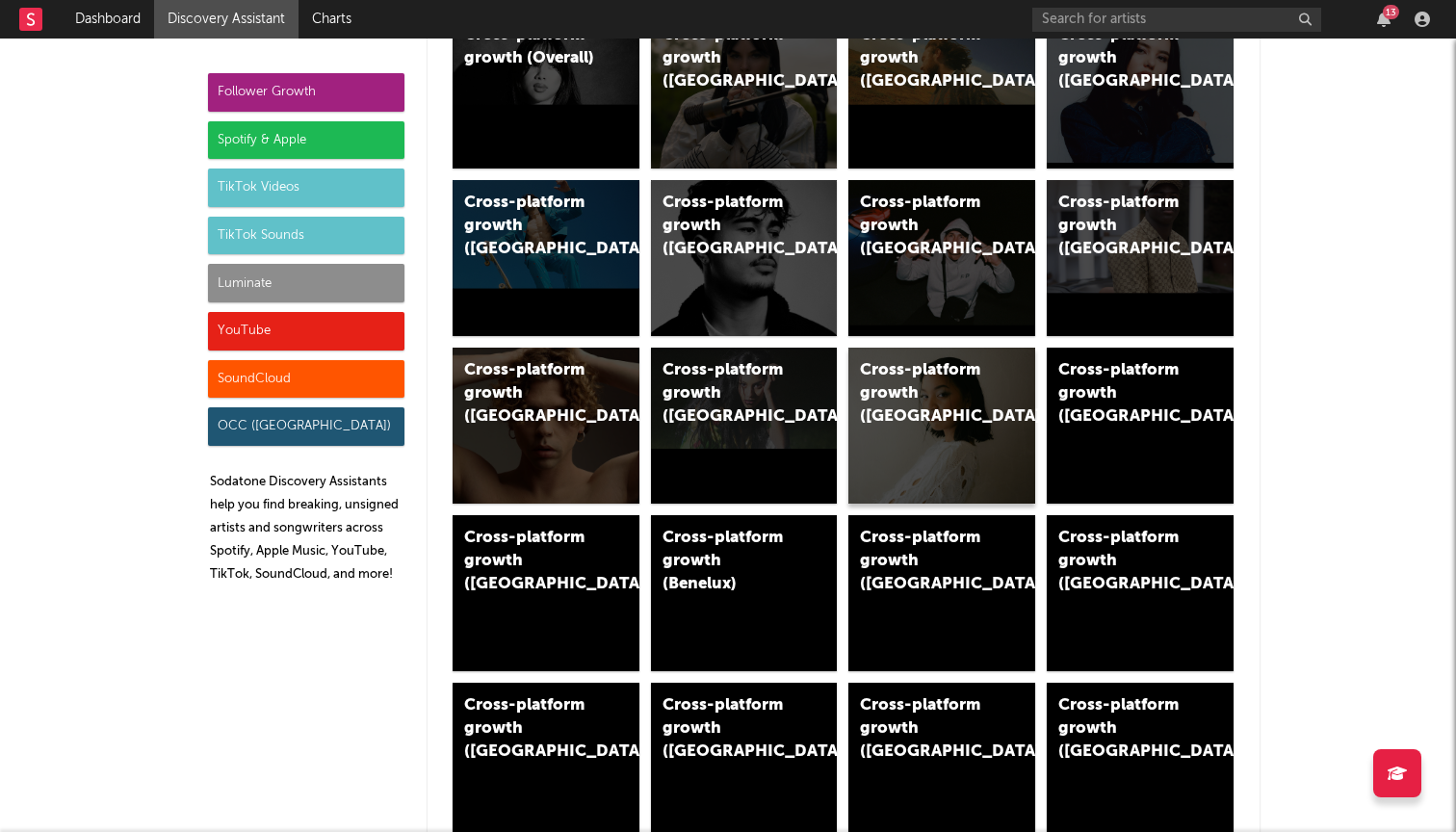
scroll to position [354, 0]
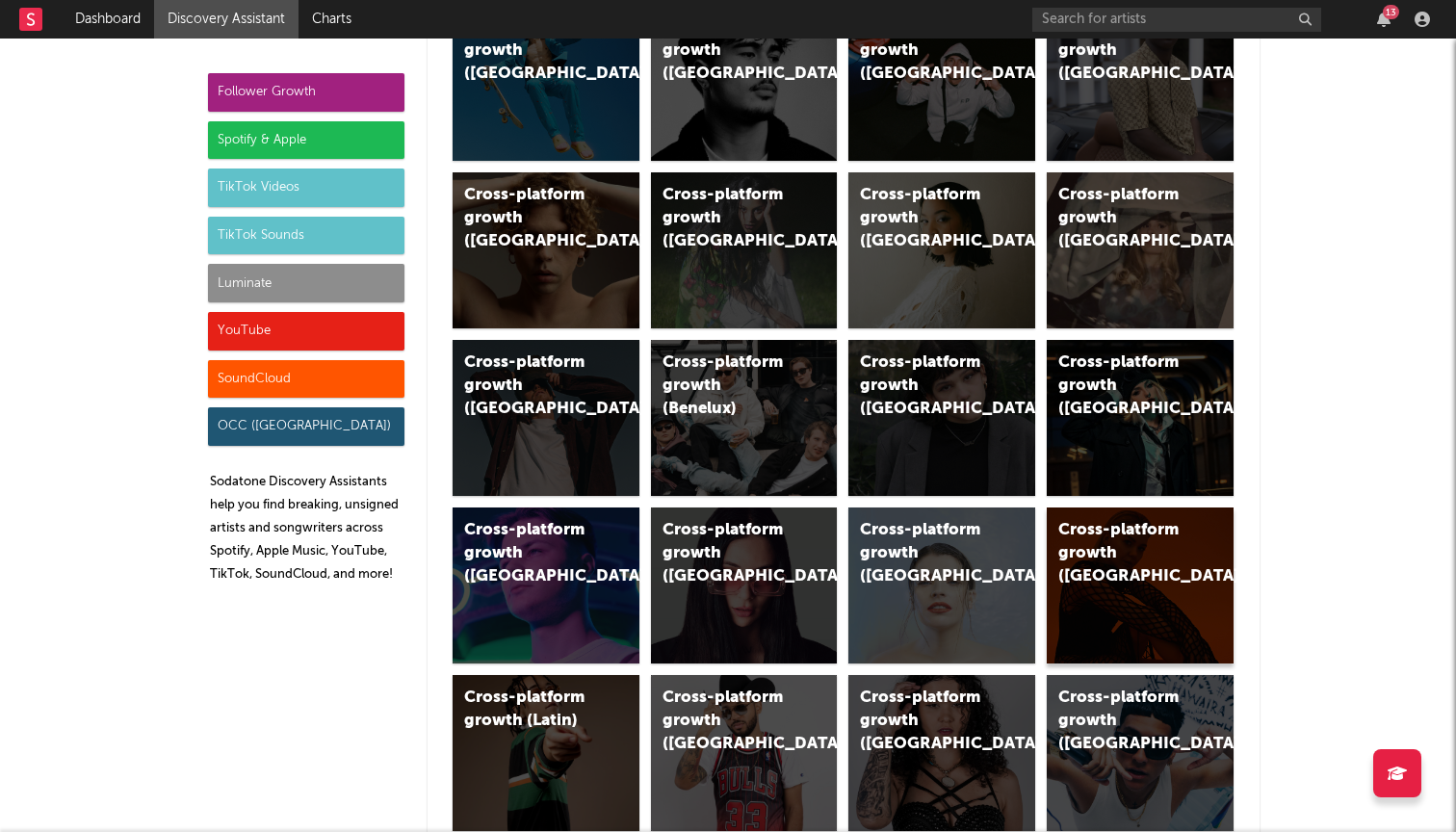
click at [1111, 572] on div "Cross-platform growth ([GEOGRAPHIC_DATA])" at bounding box center [1123, 553] width 131 height 69
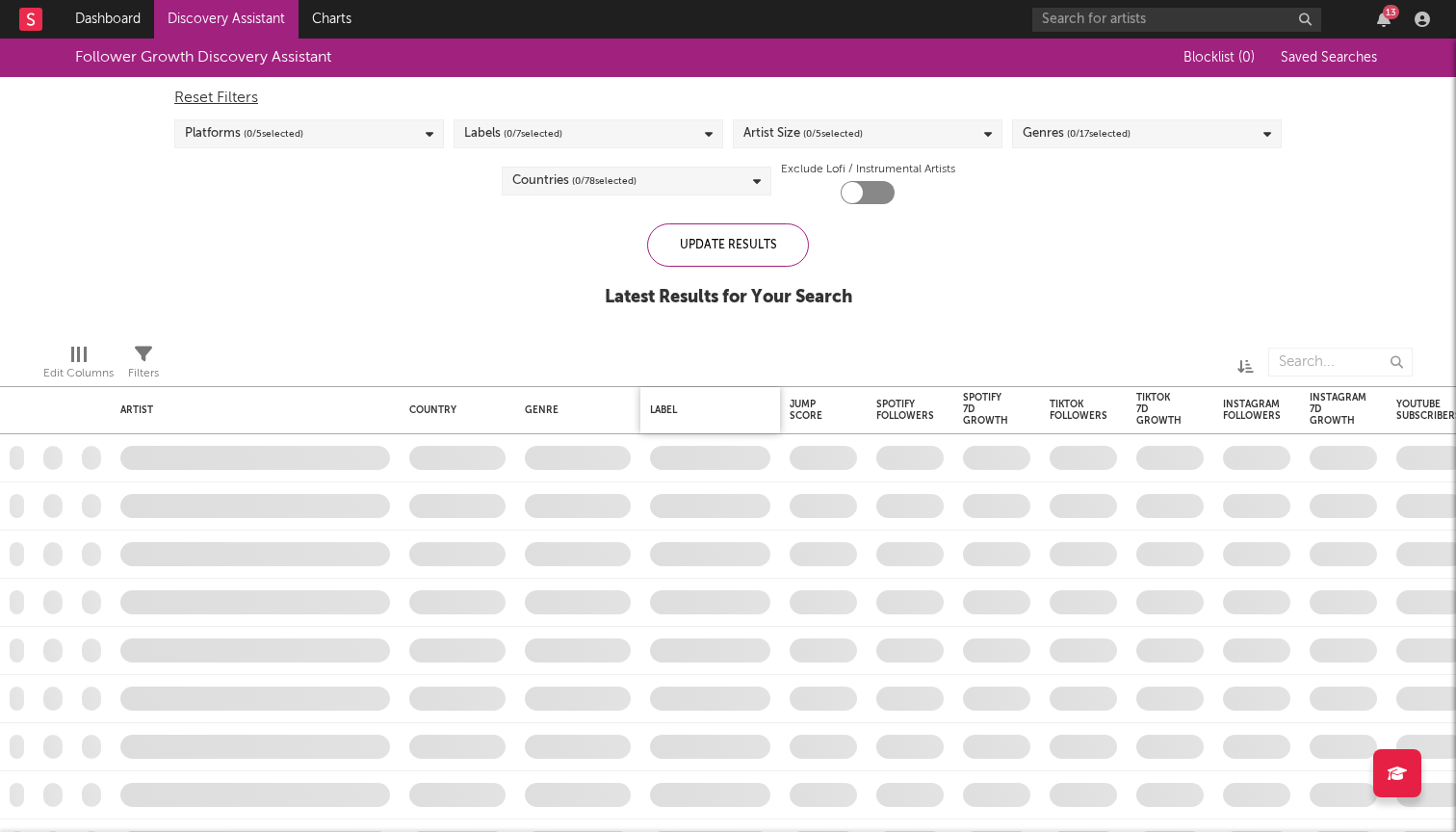
checkbox input "true"
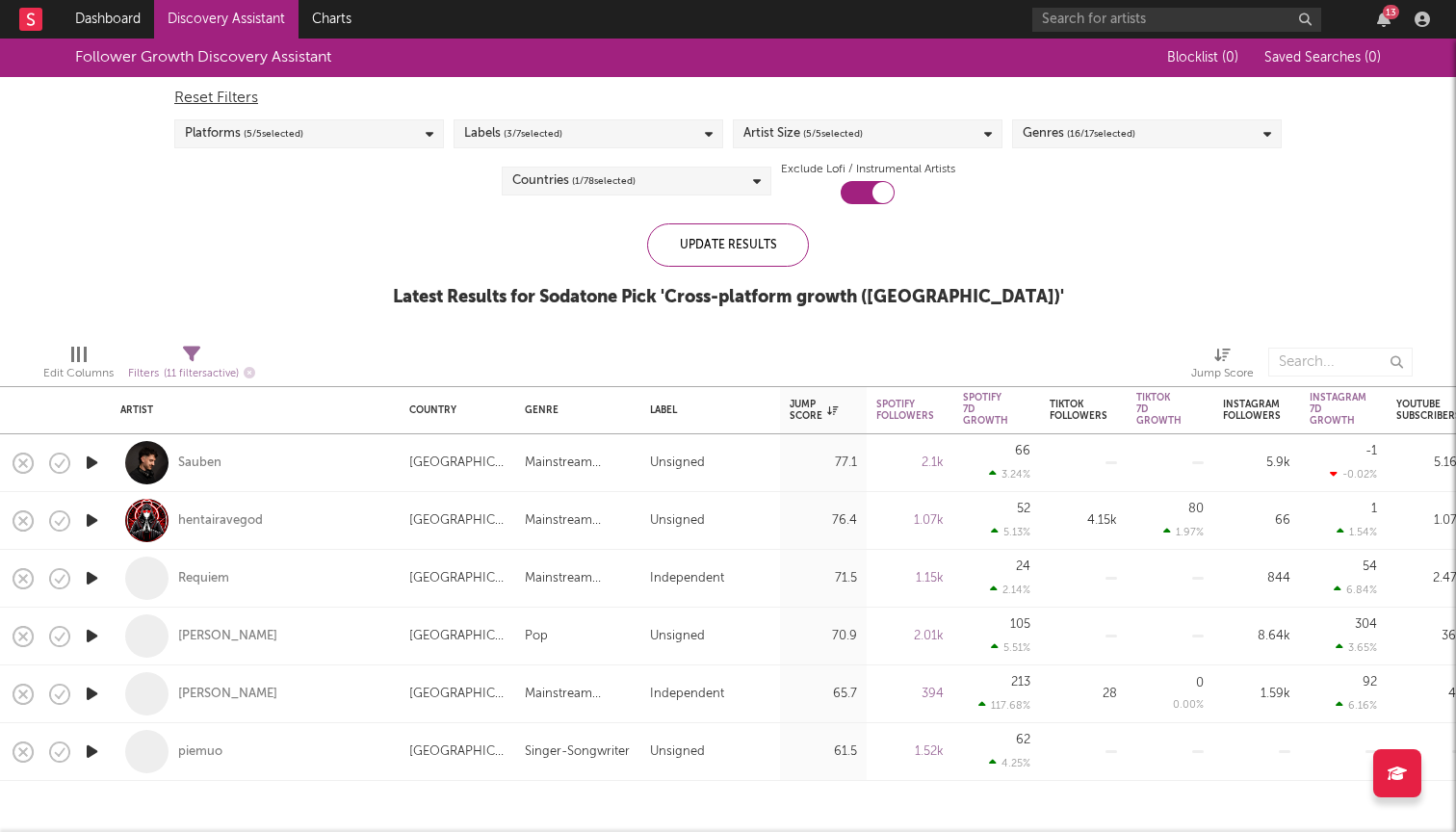
click at [112, 456] on div "Sauben" at bounding box center [255, 463] width 289 height 58
select select "1w"
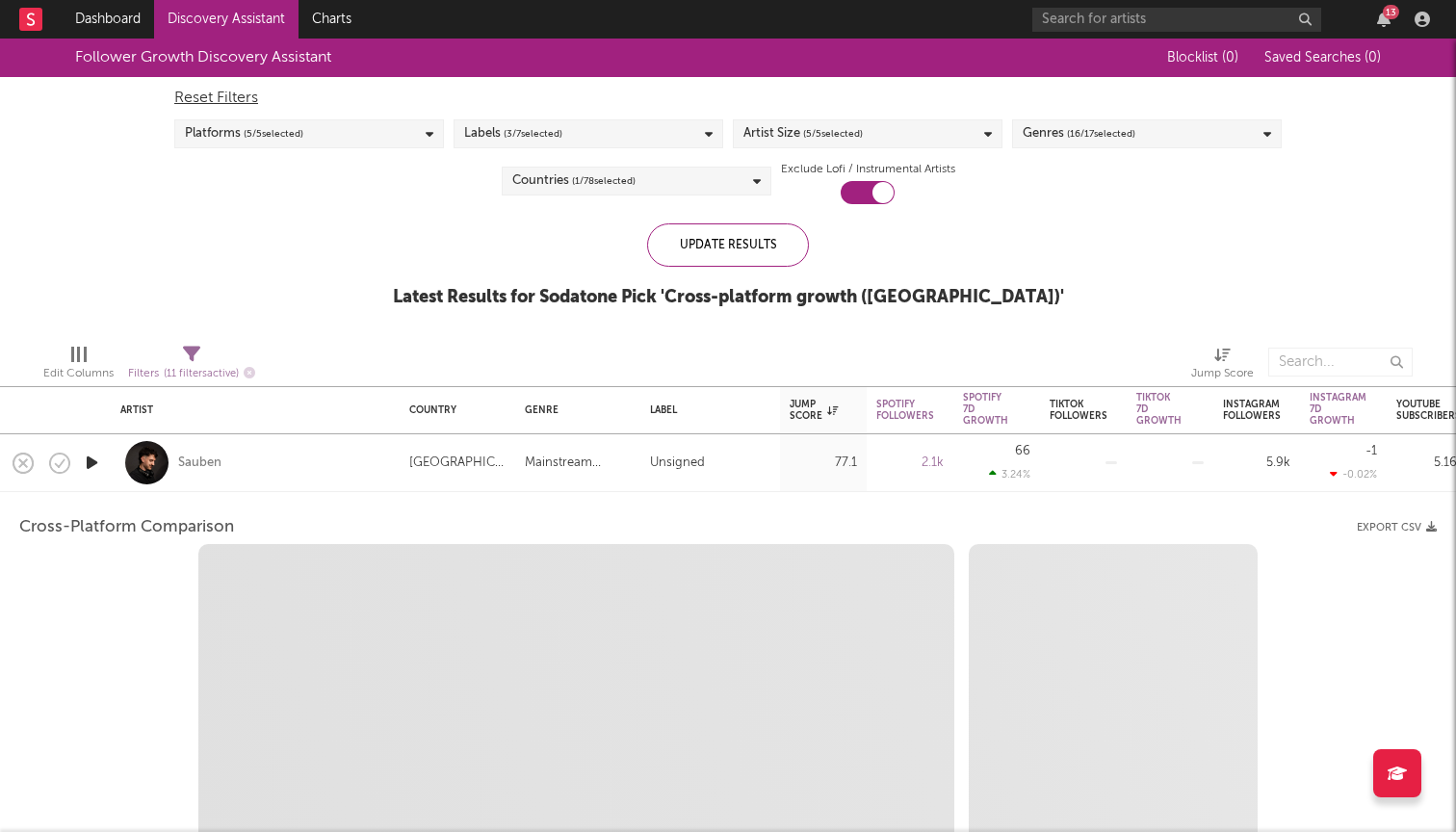
select select "6m"
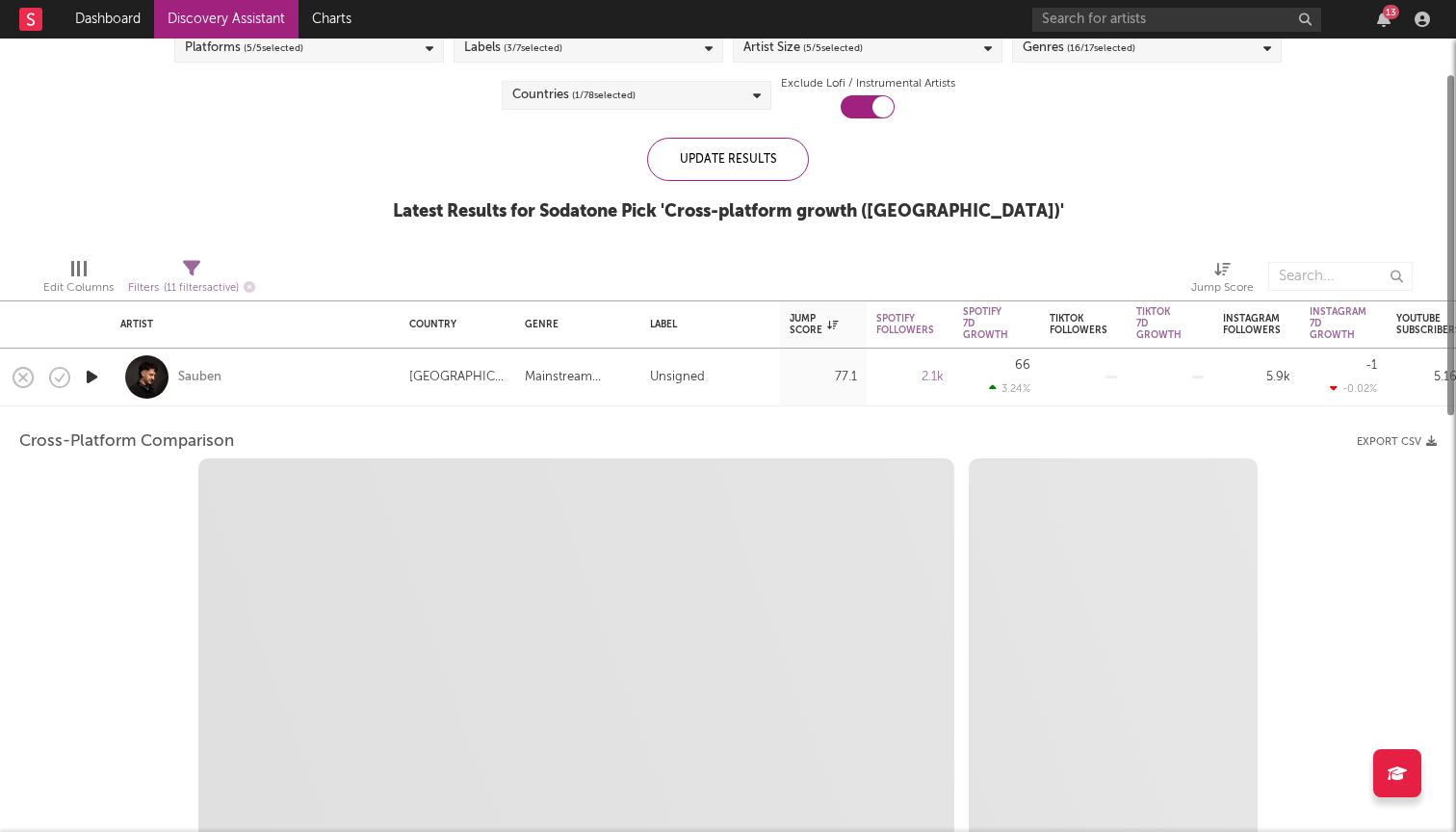
select select "1m"
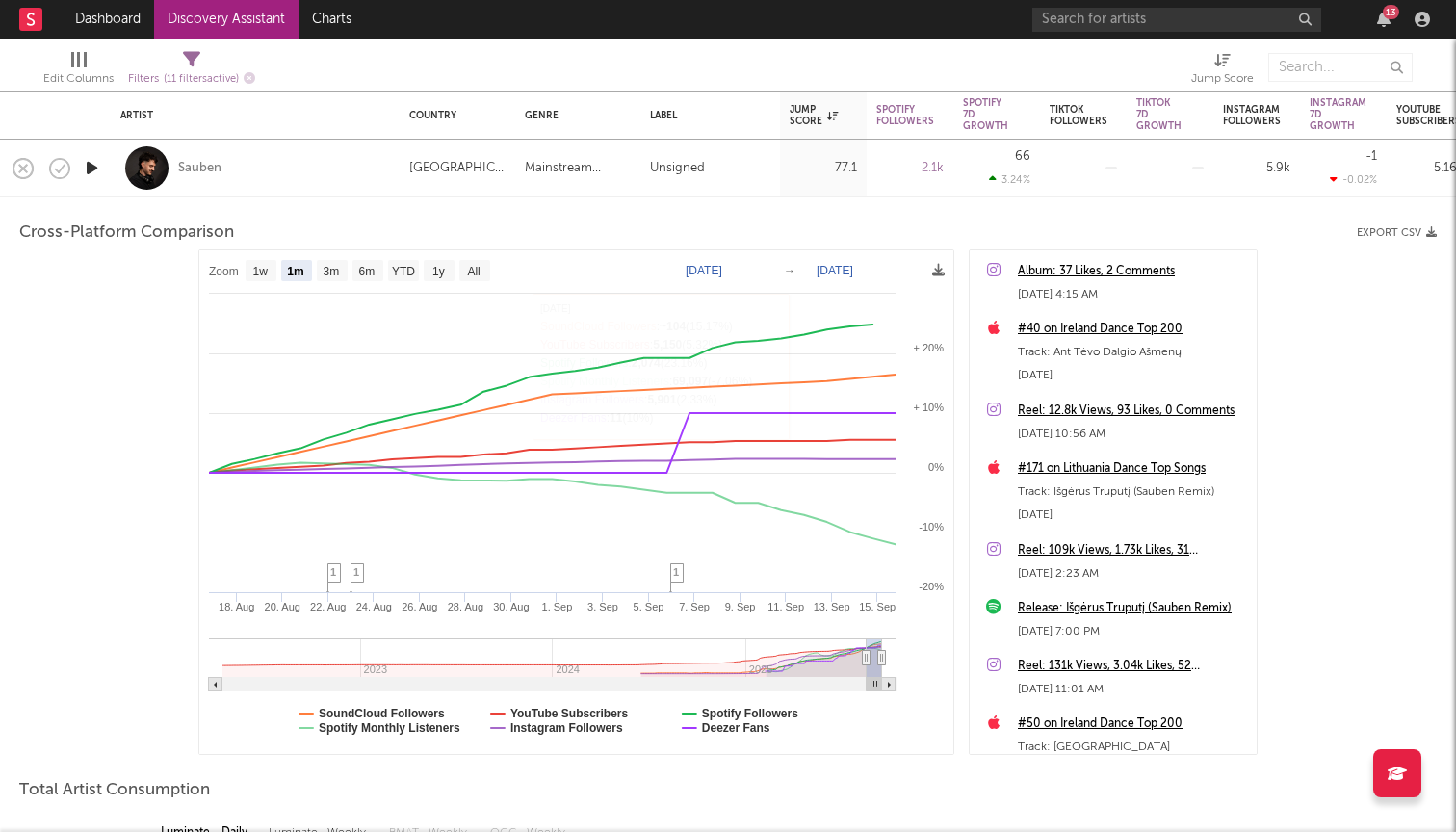
click at [89, 177] on icon "button" at bounding box center [91, 168] width 20 height 24
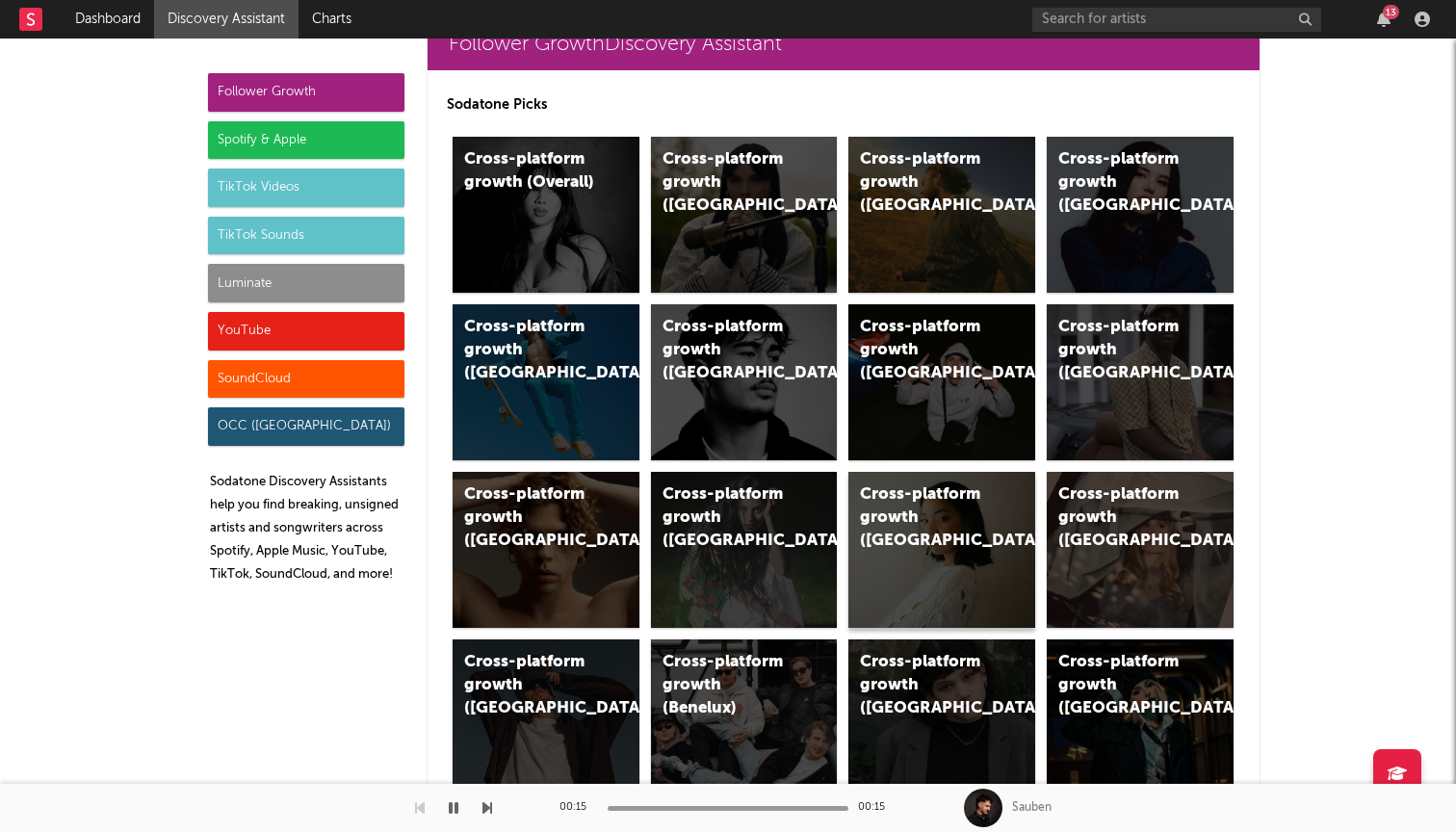
scroll to position [53, 0]
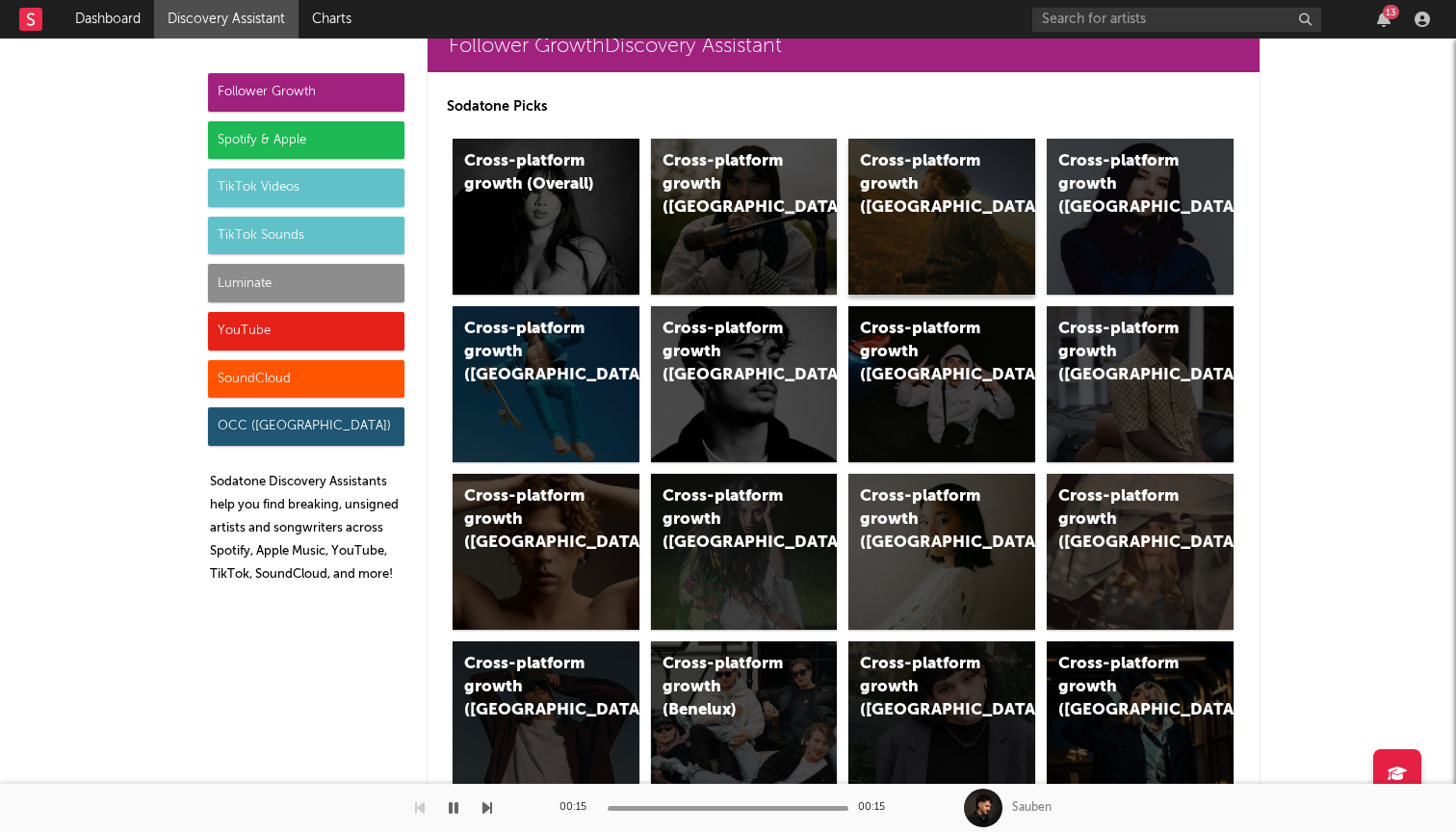
click at [902, 207] on div "Cross-platform growth ([GEOGRAPHIC_DATA])" at bounding box center [942, 216] width 186 height 156
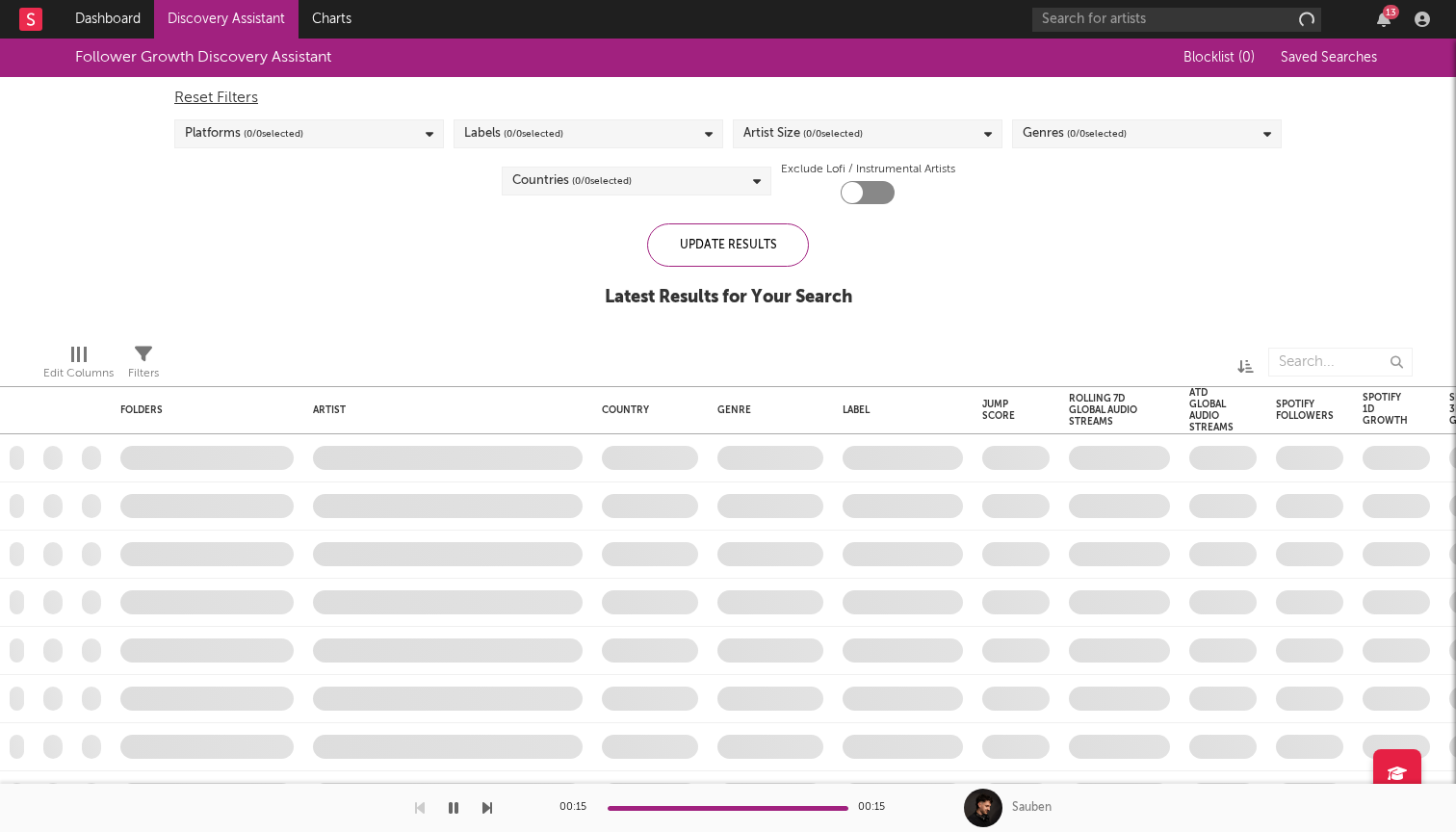
checkbox input "true"
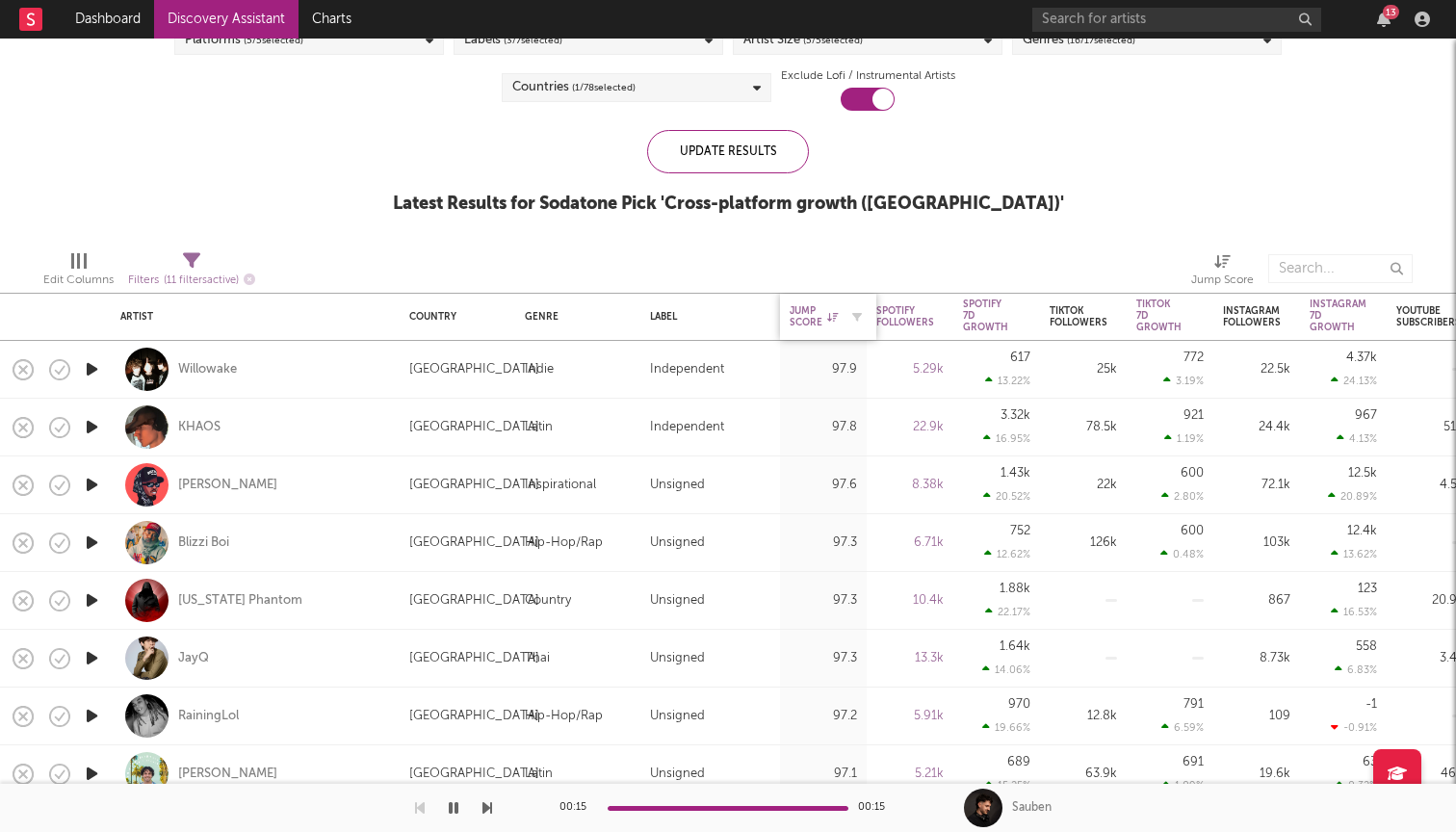
click at [810, 327] on div "Jump Score" at bounding box center [813, 316] width 49 height 23
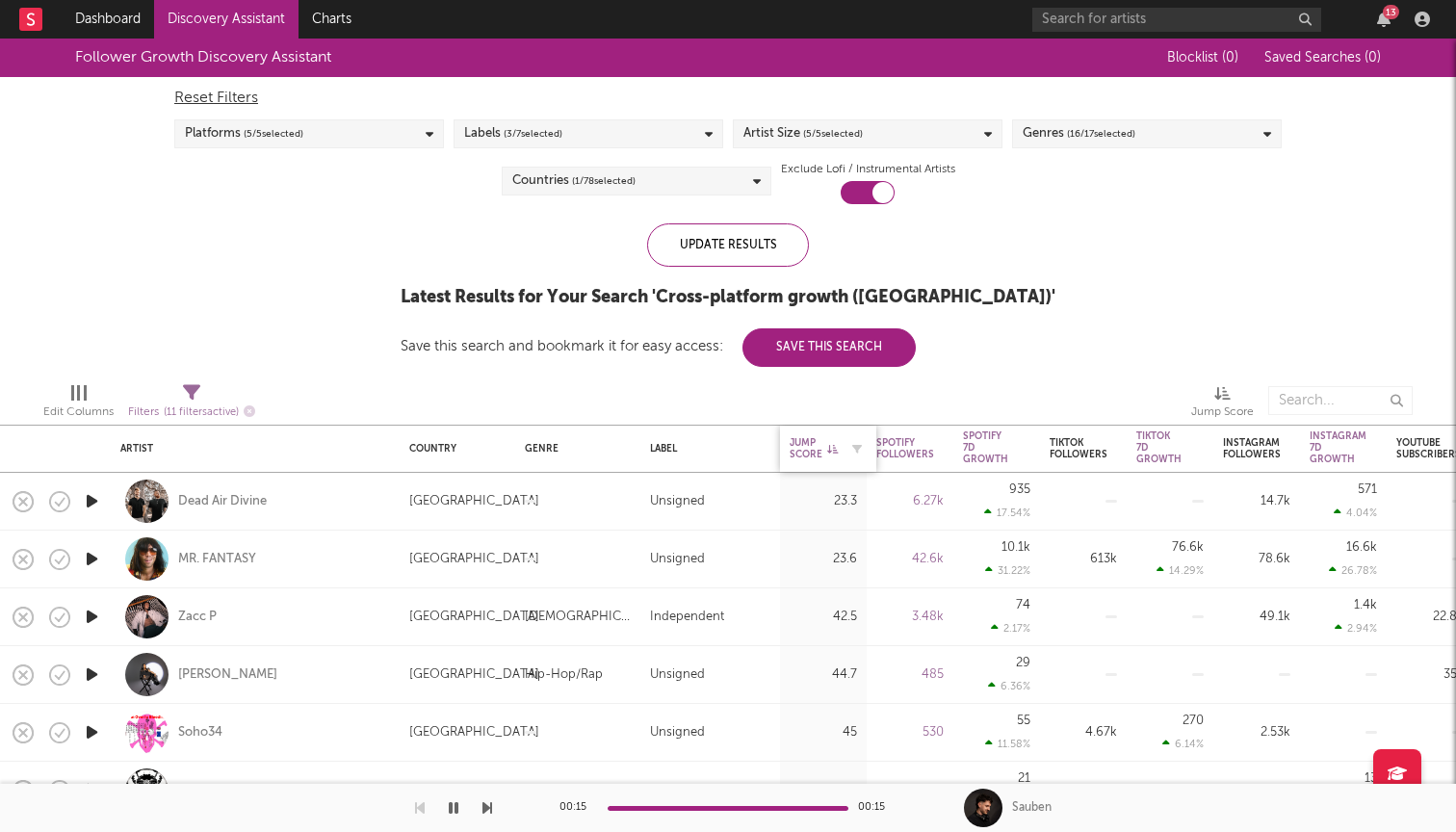
click at [836, 446] on icon at bounding box center [832, 449] width 11 height 10
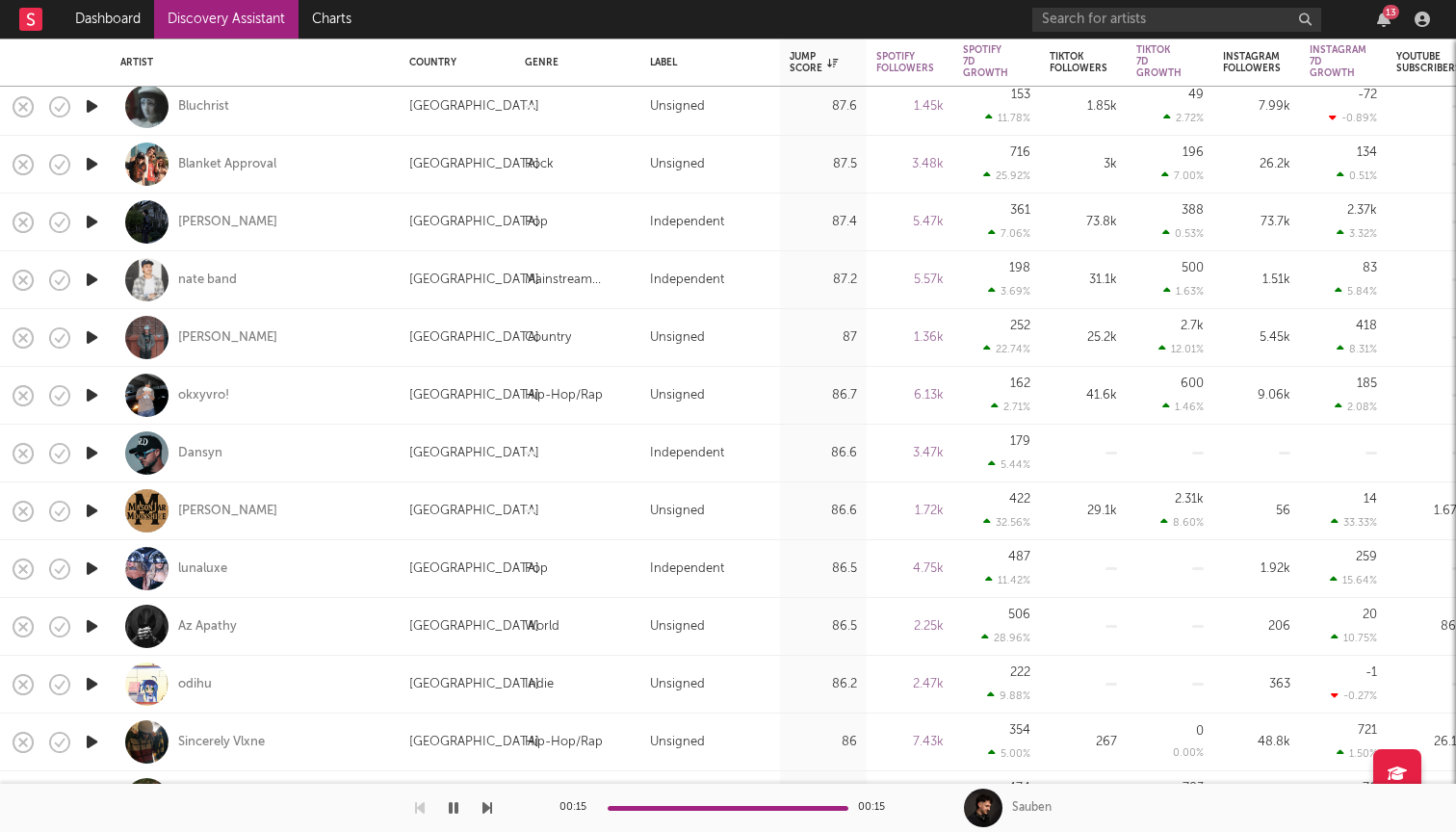
click at [284, 399] on div "okxyvro!" at bounding box center [255, 395] width 270 height 57
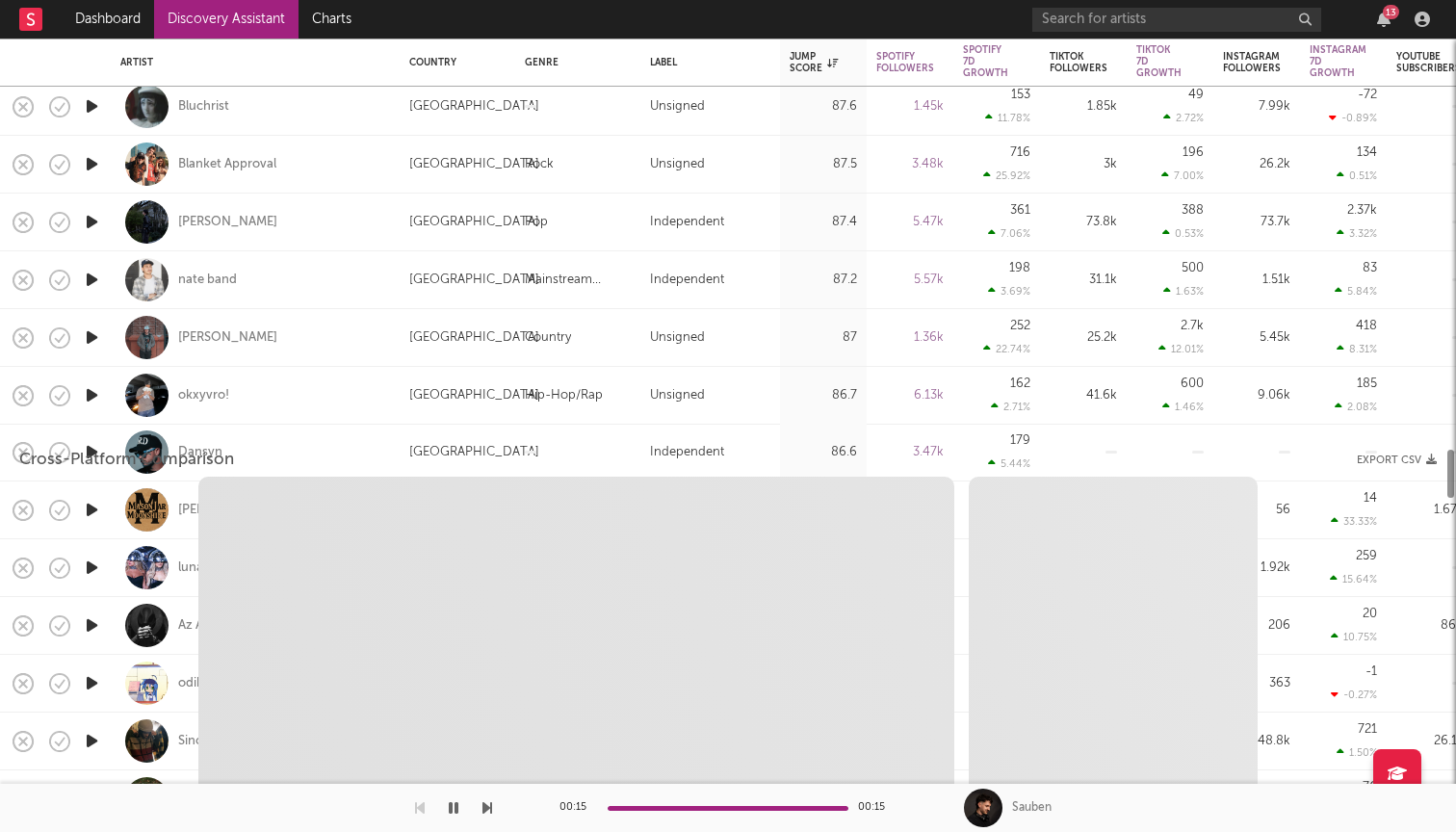
select select "1w"
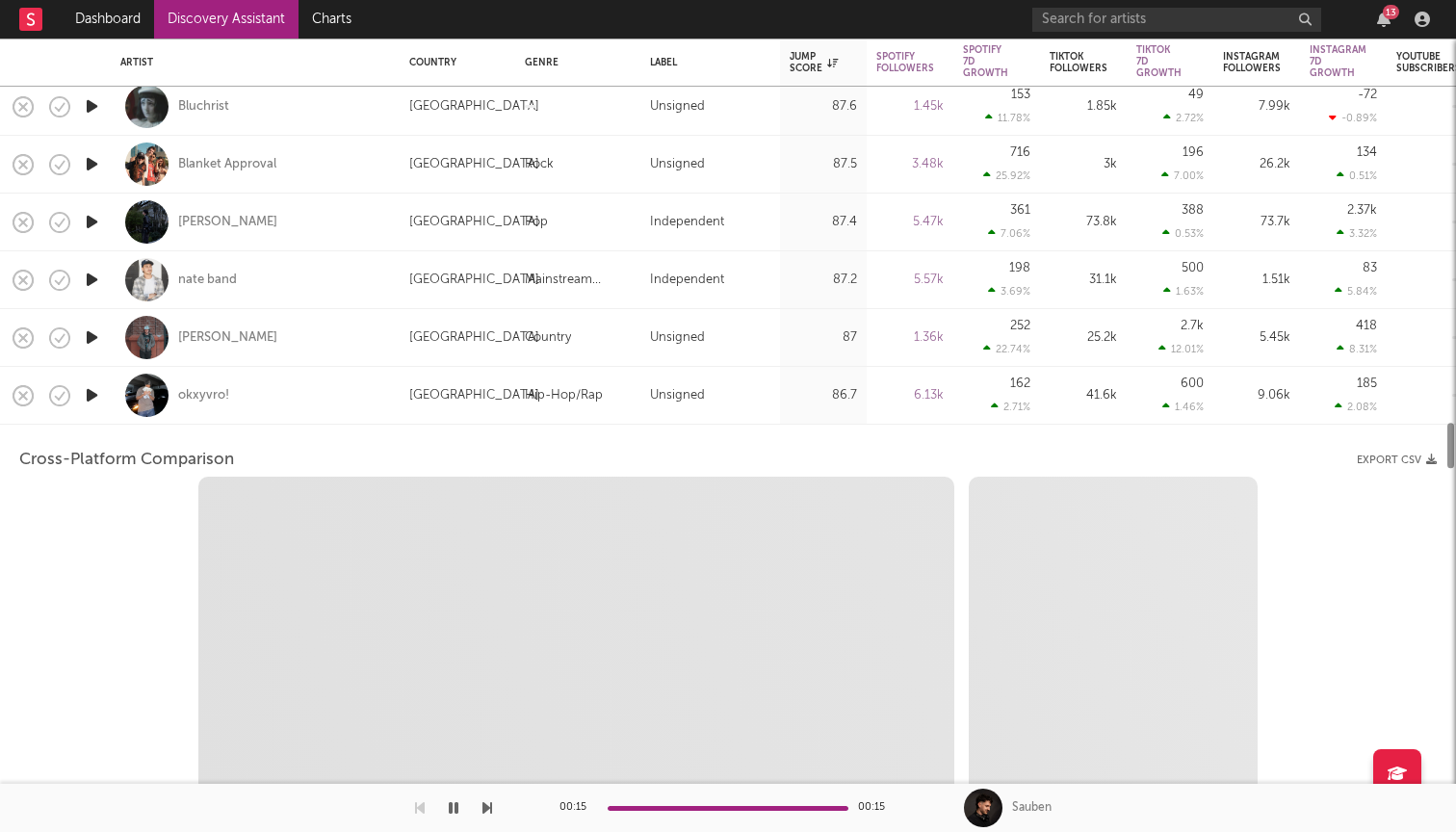
select select "1w"
click at [284, 401] on div "okxyvro!" at bounding box center [255, 395] width 270 height 57
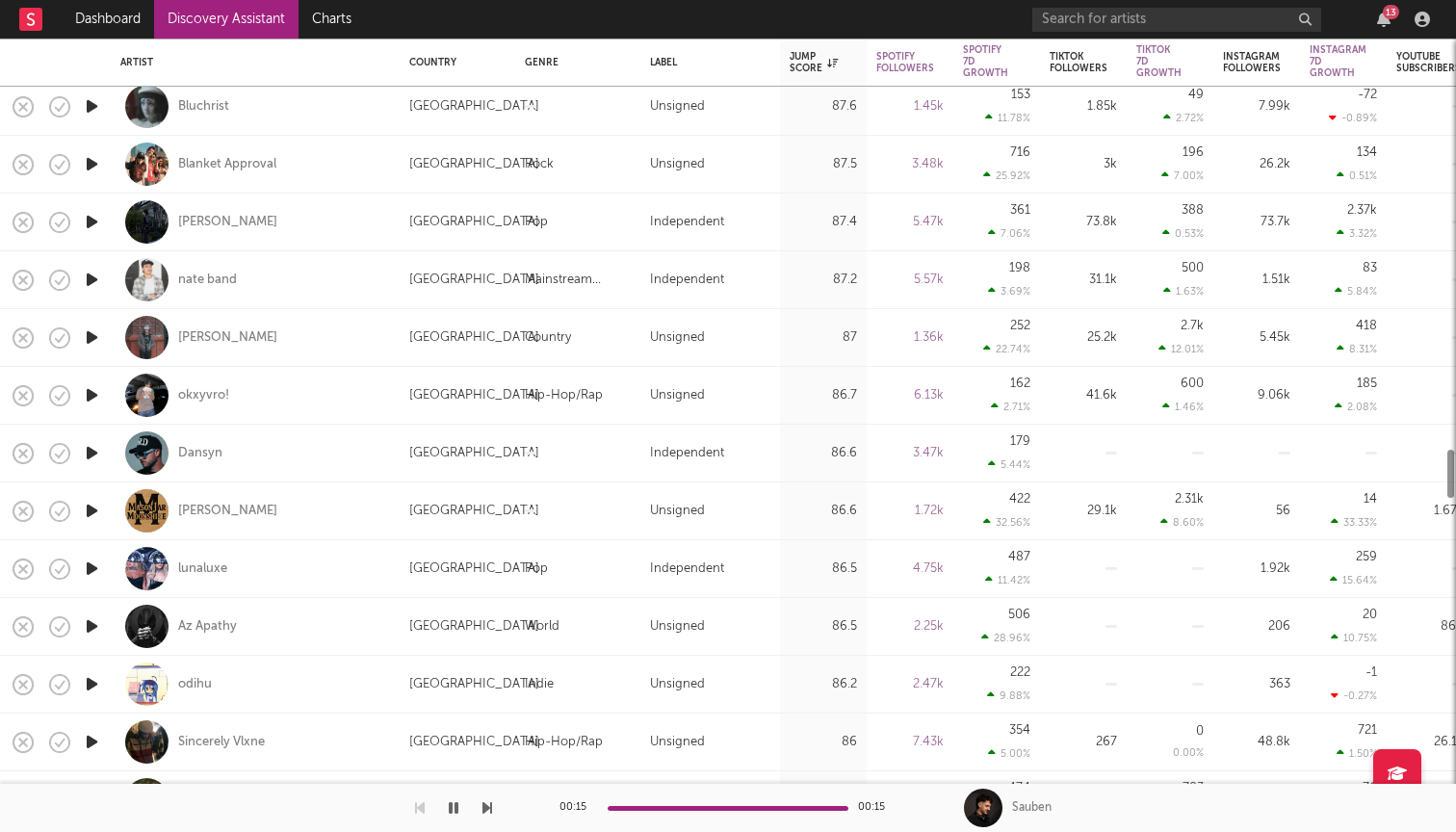
click at [270, 347] on div "[PERSON_NAME]" at bounding box center [255, 337] width 270 height 57
select select "1w"
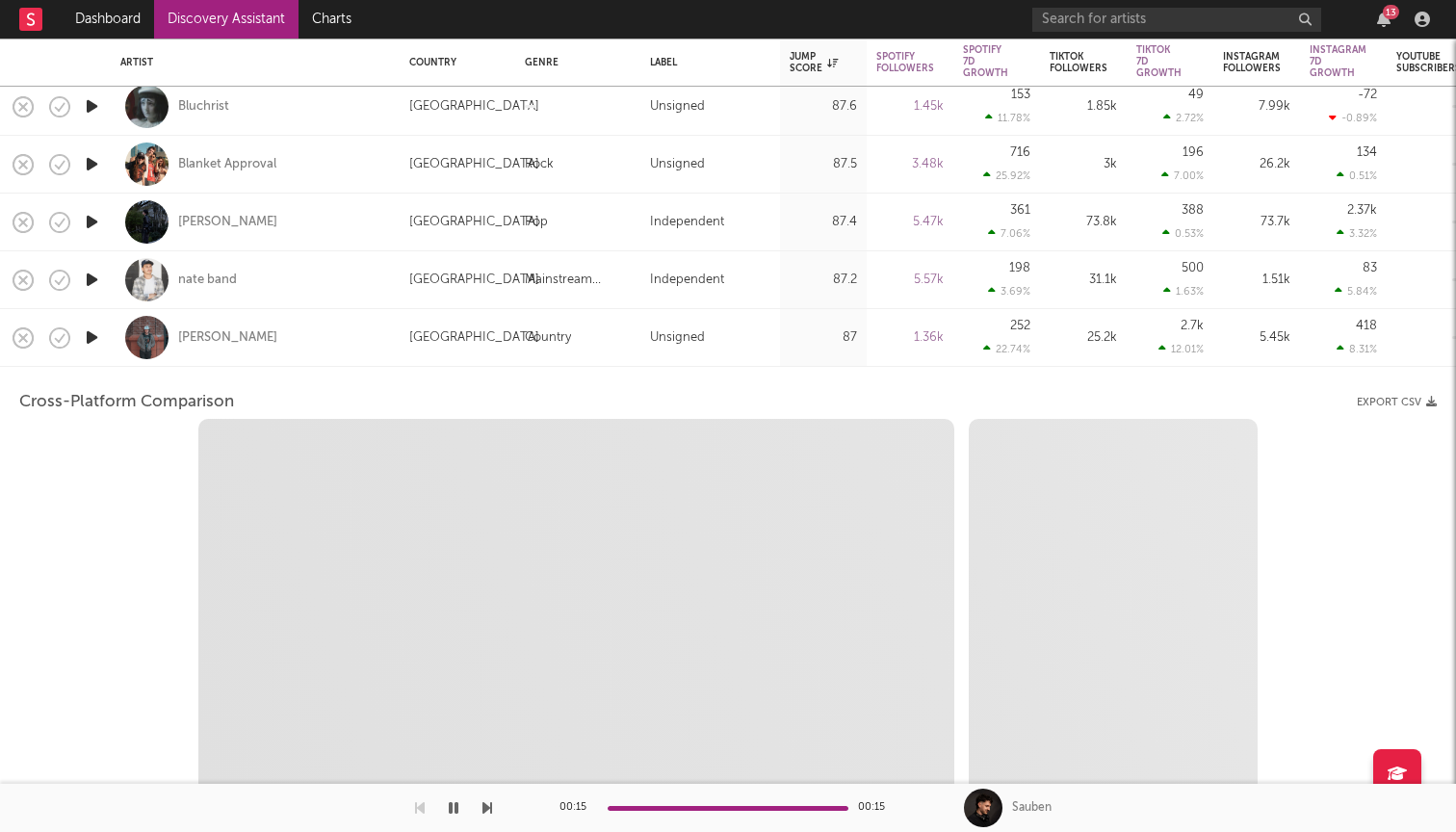
select select "1w"
select select "1m"
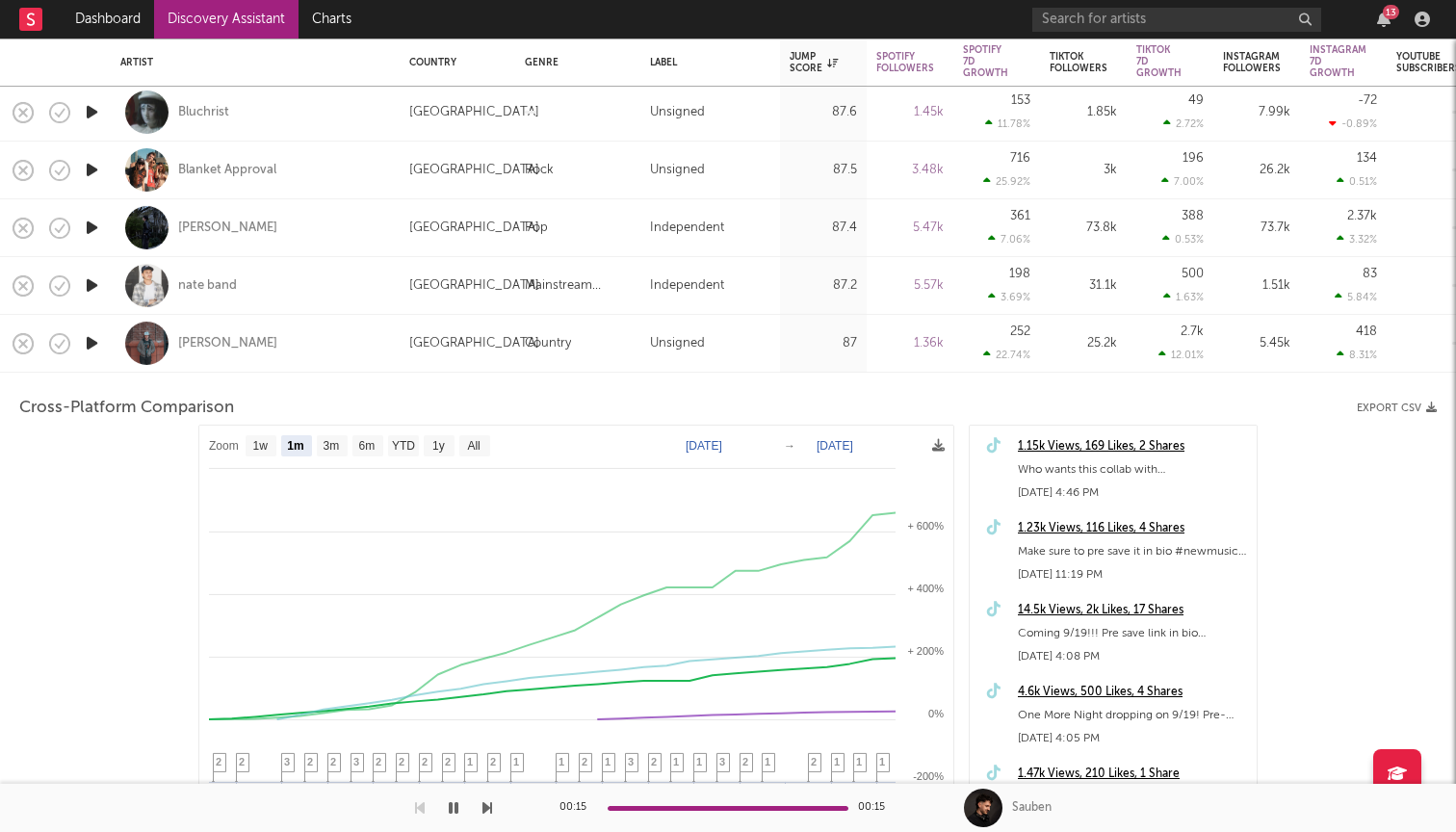
click at [92, 345] on icon "button" at bounding box center [91, 343] width 20 height 24
click at [91, 344] on icon "button" at bounding box center [90, 343] width 18 height 24
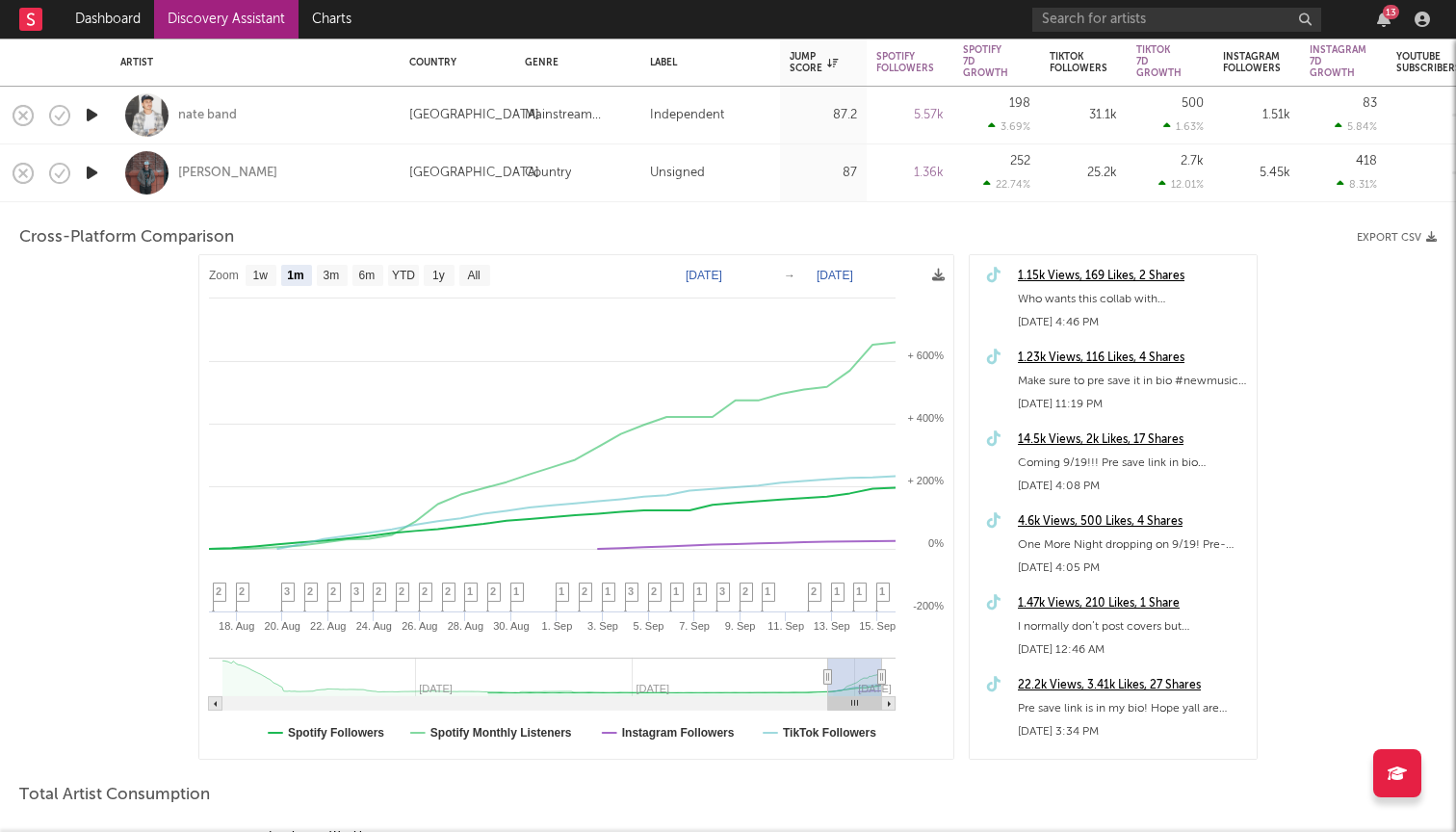
click at [346, 186] on div "[PERSON_NAME]" at bounding box center [255, 173] width 270 height 57
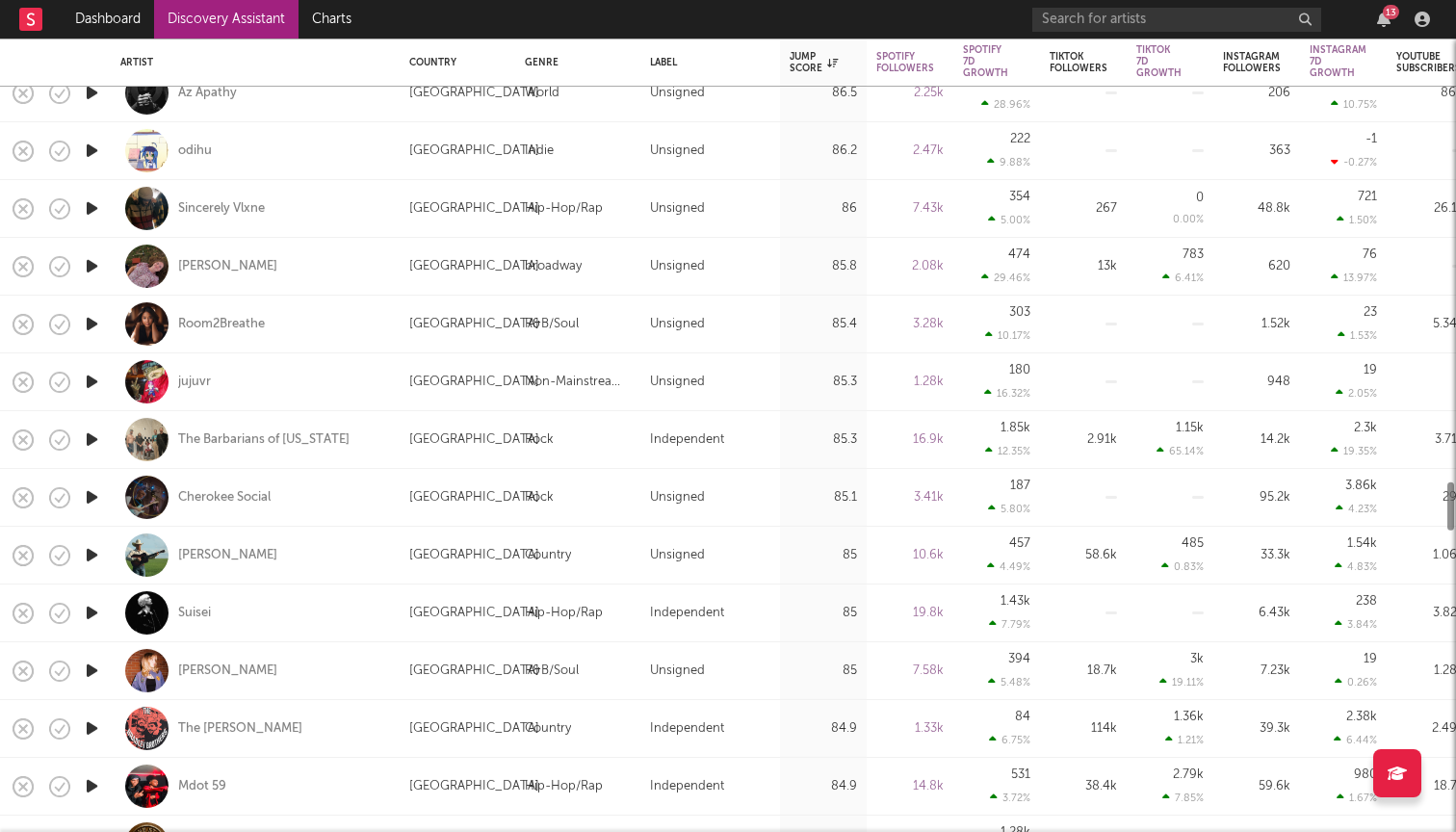
click at [305, 550] on div "[PERSON_NAME]" at bounding box center [255, 555] width 270 height 57
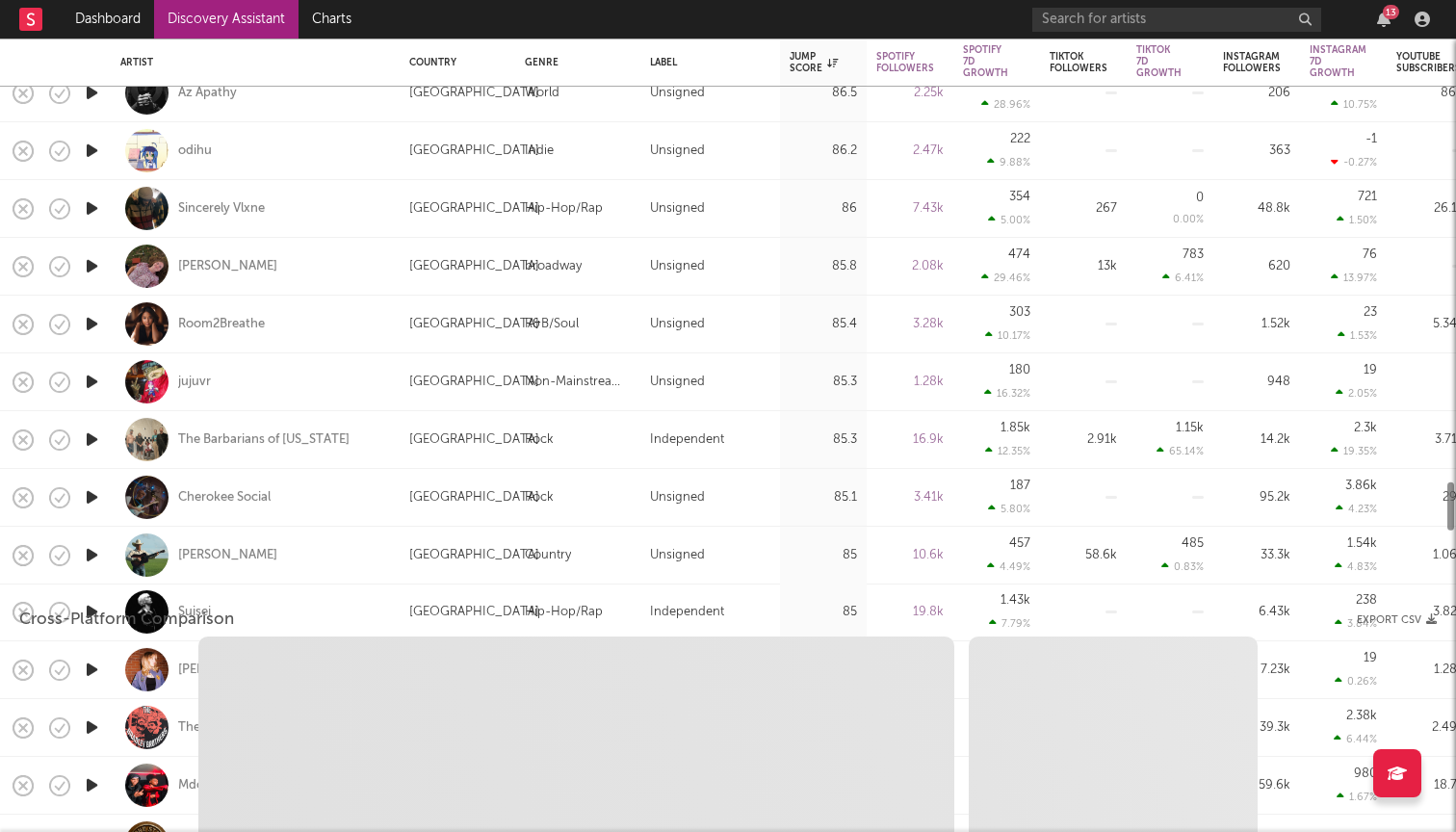
select select "1w"
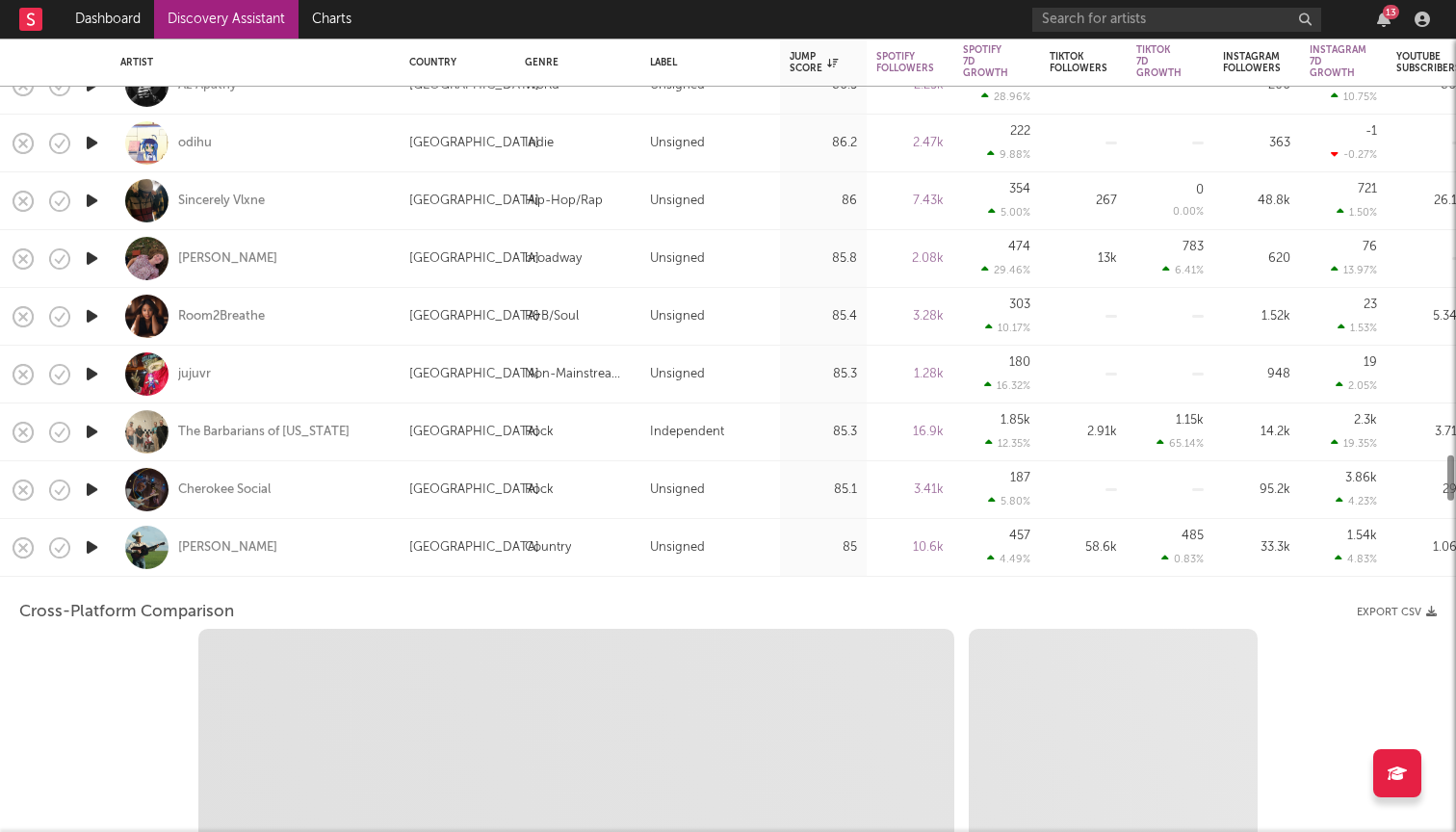
select select "1w"
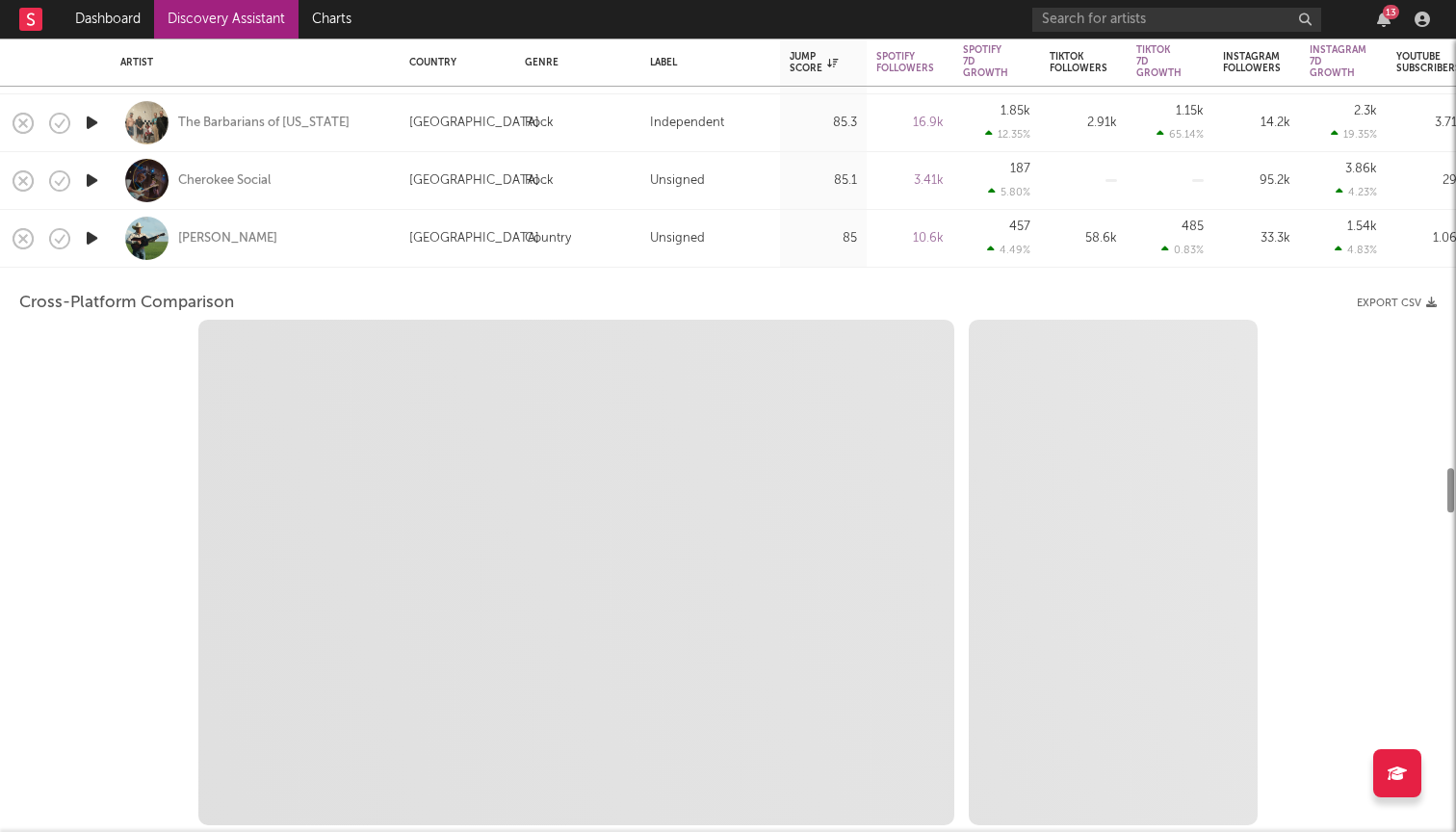
select select "1m"
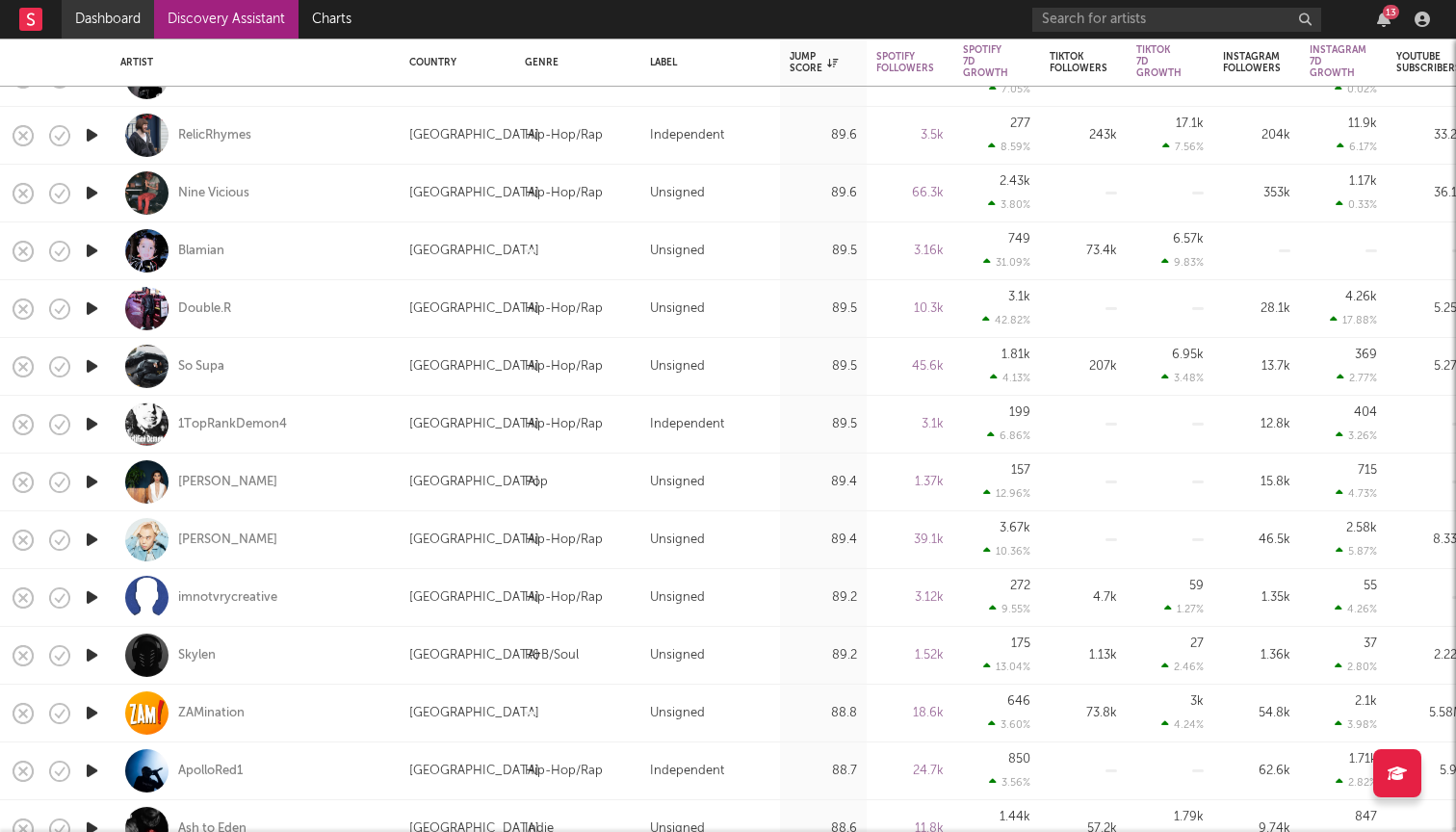
click at [118, 21] on link "Dashboard" at bounding box center [107, 19] width 92 height 39
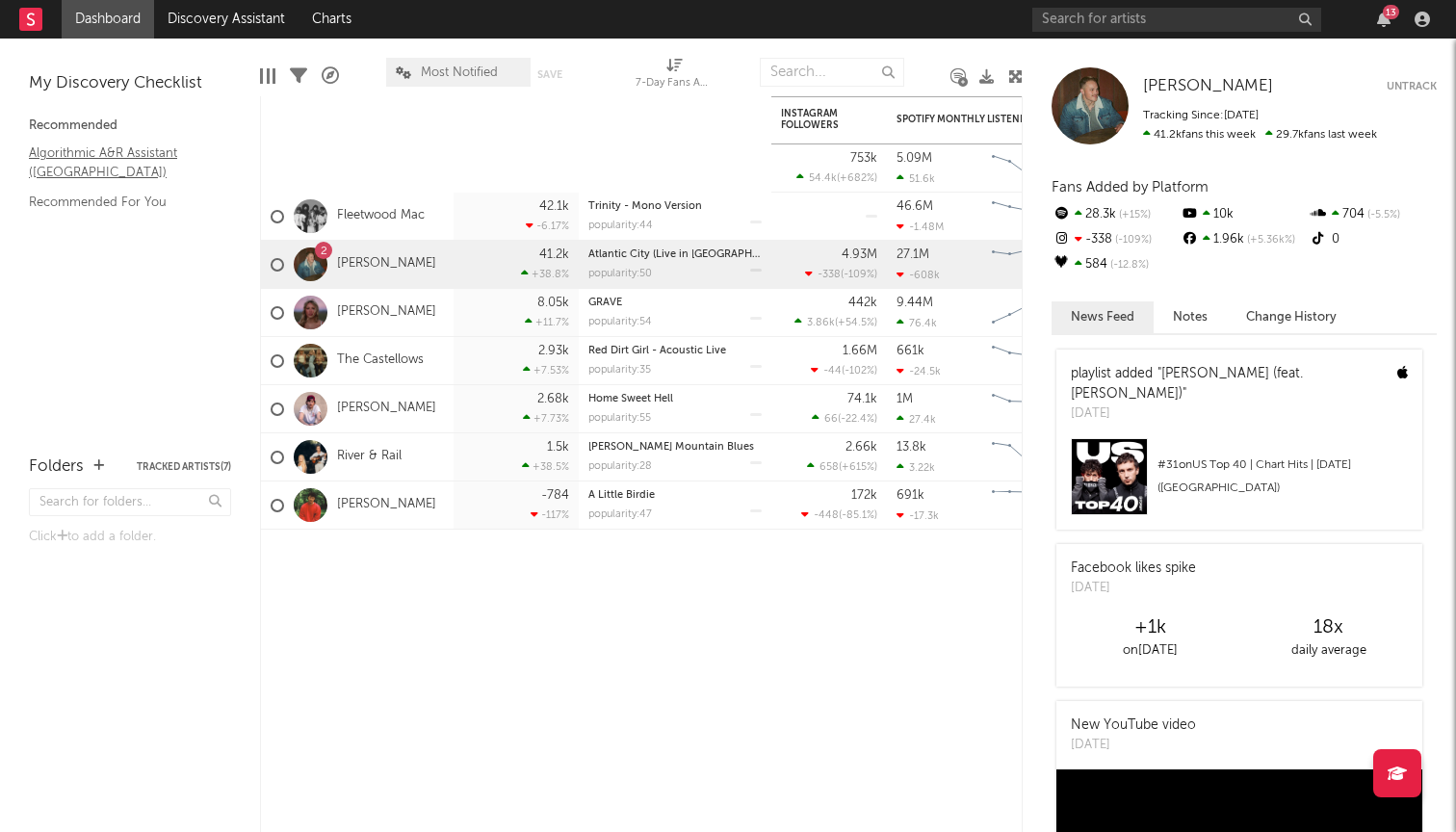
click at [91, 155] on link "Algorithmic A&R Assistant ([GEOGRAPHIC_DATA])" at bounding box center [120, 162] width 182 height 40
click at [74, 457] on div "Folders" at bounding box center [56, 467] width 55 height 23
click at [114, 464] on div "Folders Tracked Artists ( 7 )" at bounding box center [130, 466] width 202 height 34
click at [101, 464] on icon "button" at bounding box center [98, 465] width 11 height 13
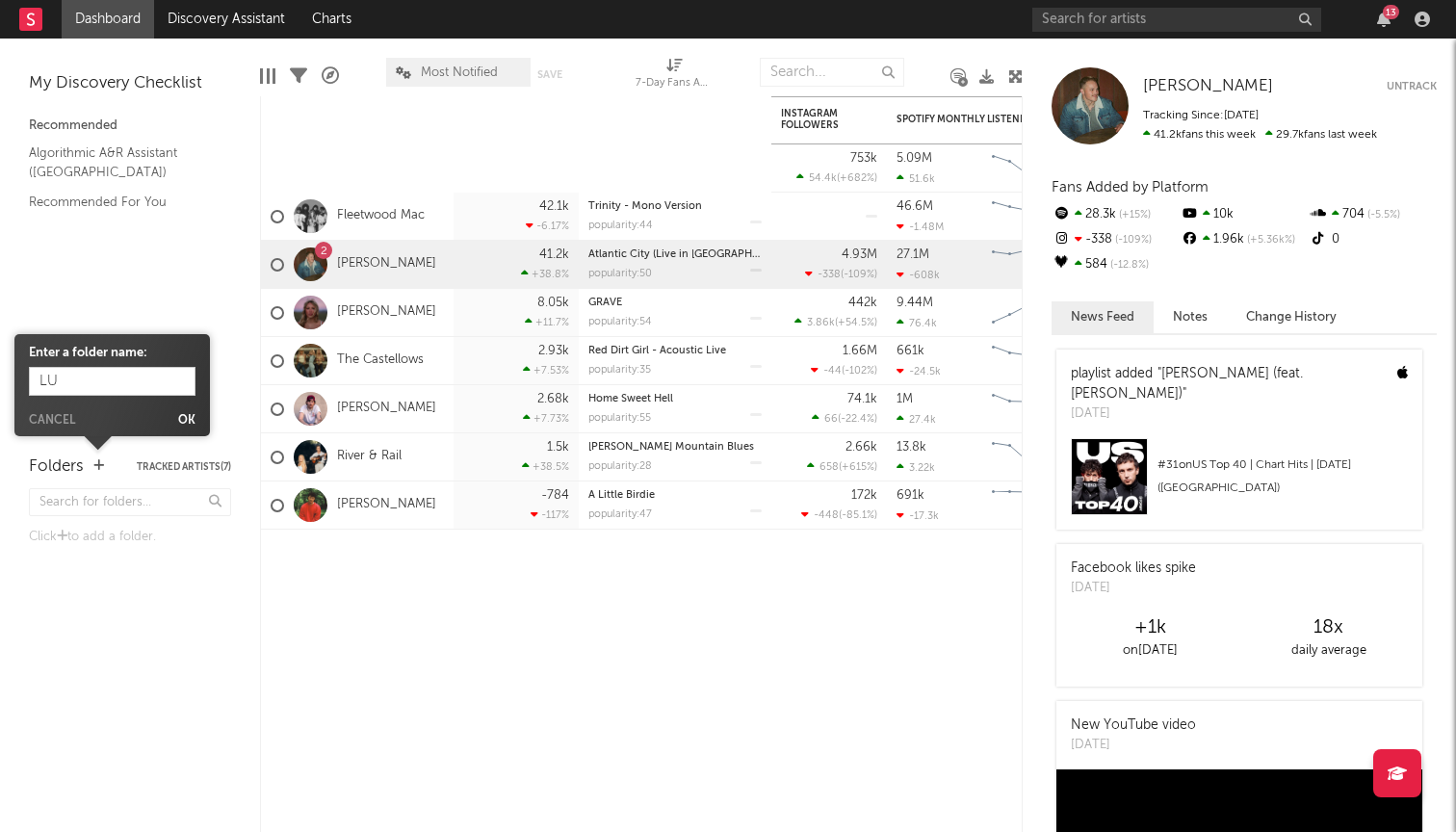
type input "L"
type input "A"
type input "[PERSON_NAME]'s A&R"
click at [183, 420] on button "Ok" at bounding box center [187, 421] width 17 height 12
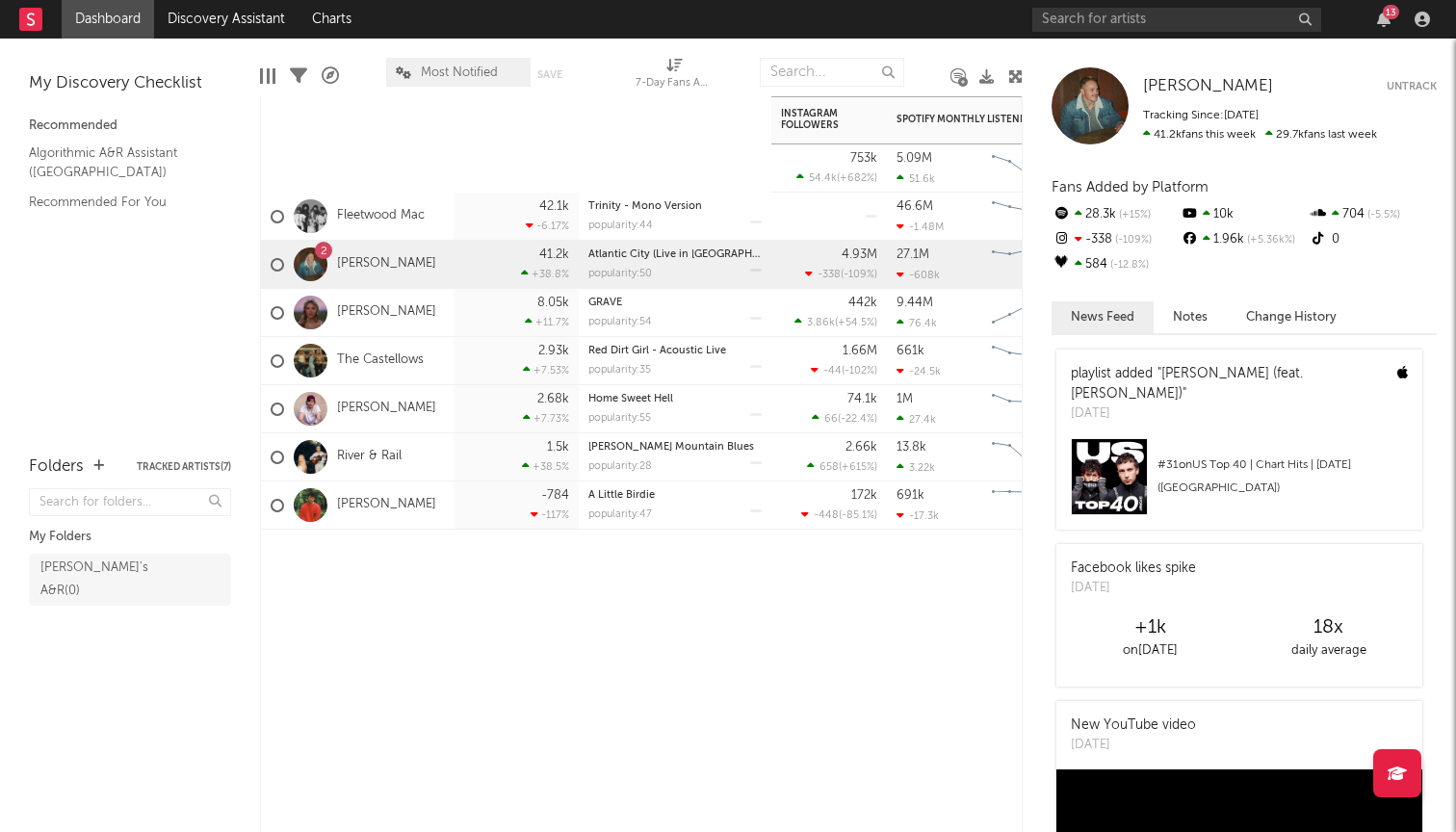
click at [329, 612] on div "Artist Notifications 7-Day Fans Added WoW % Change Most Recent Track Popularity…" at bounding box center [642, 464] width 763 height 736
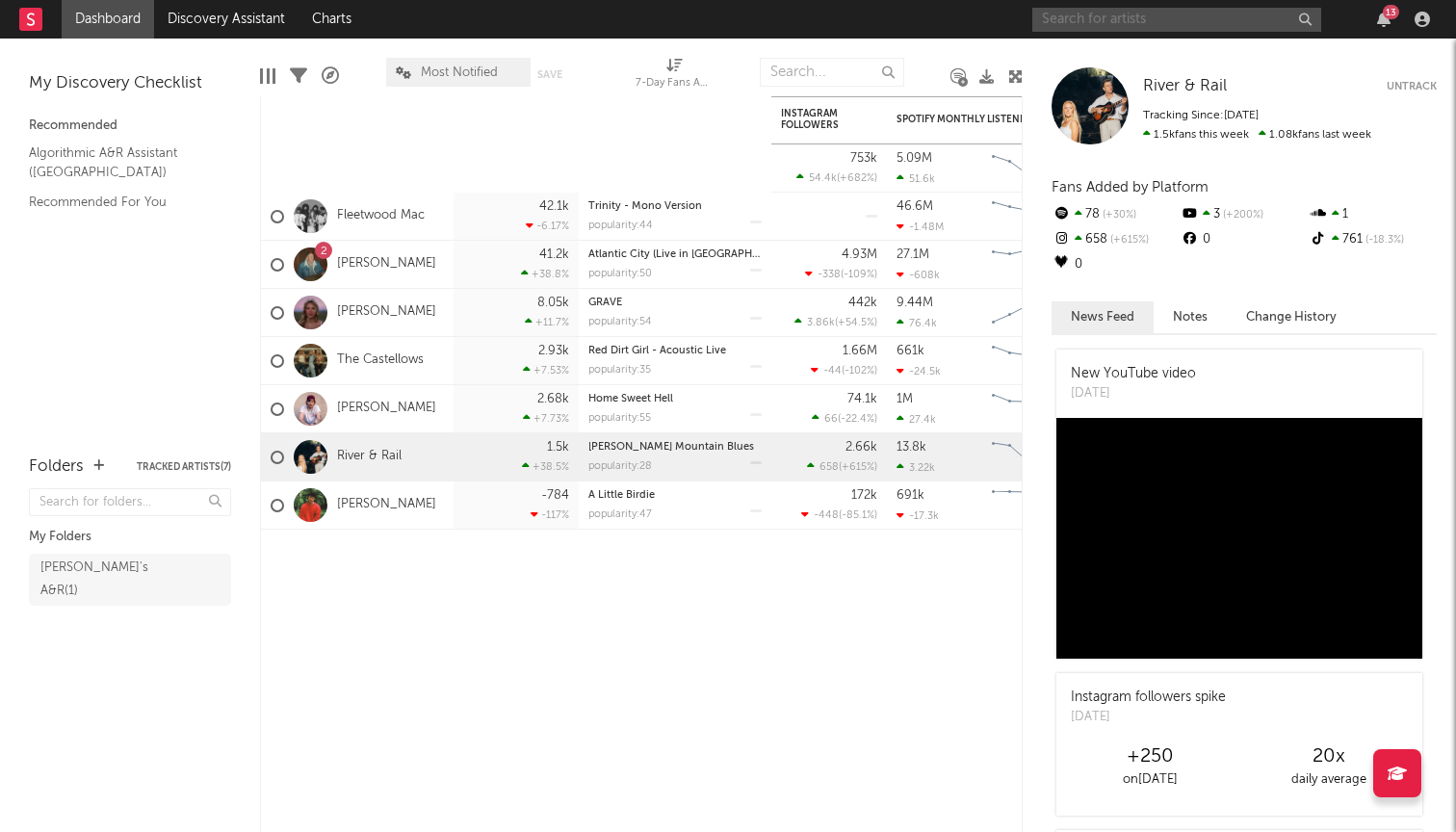
click at [1115, 25] on input "text" at bounding box center [1176, 19] width 289 height 24
type input "[PERSON_NAME]"
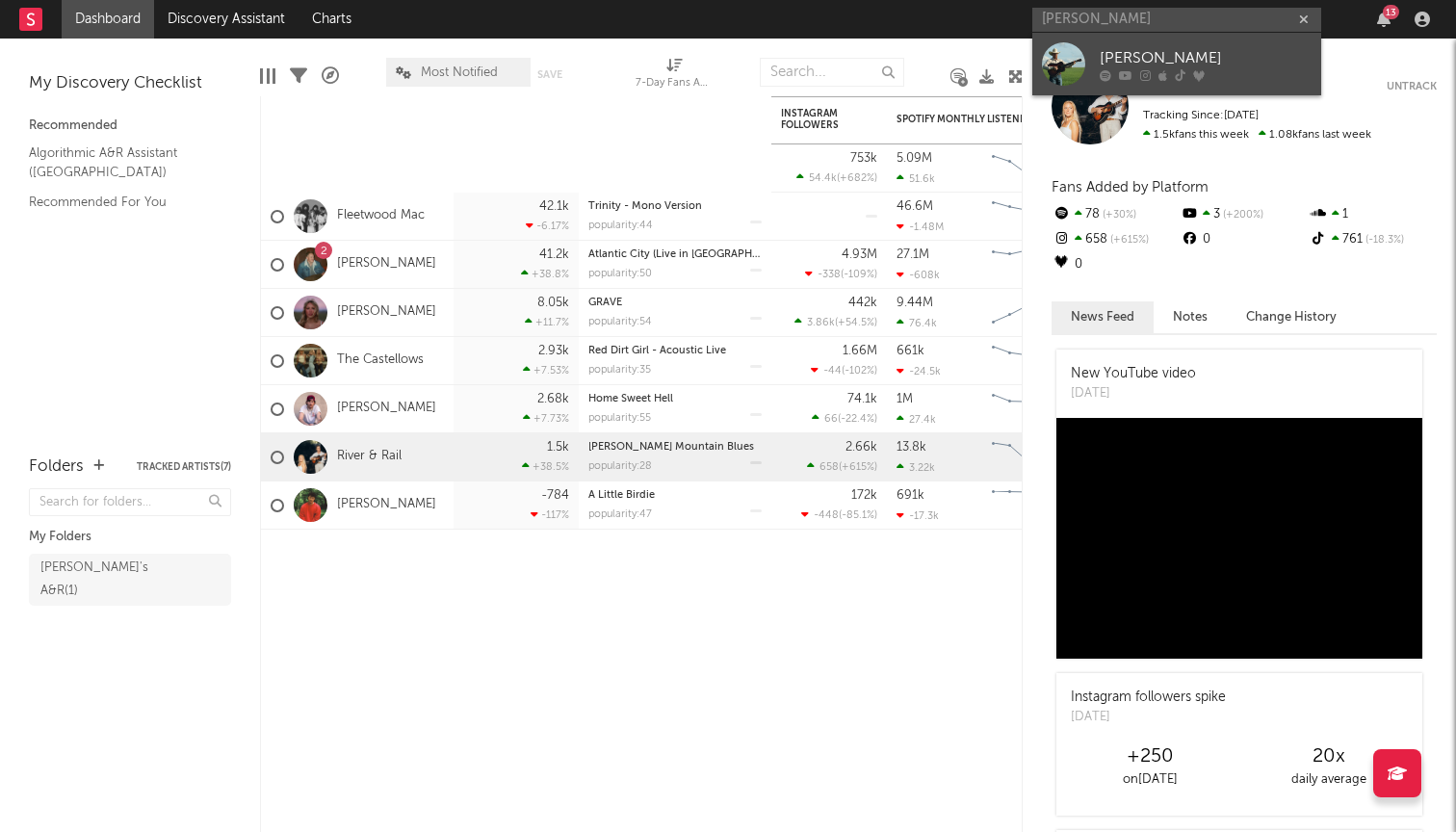
click at [1215, 62] on div "[PERSON_NAME]" at bounding box center [1206, 58] width 212 height 23
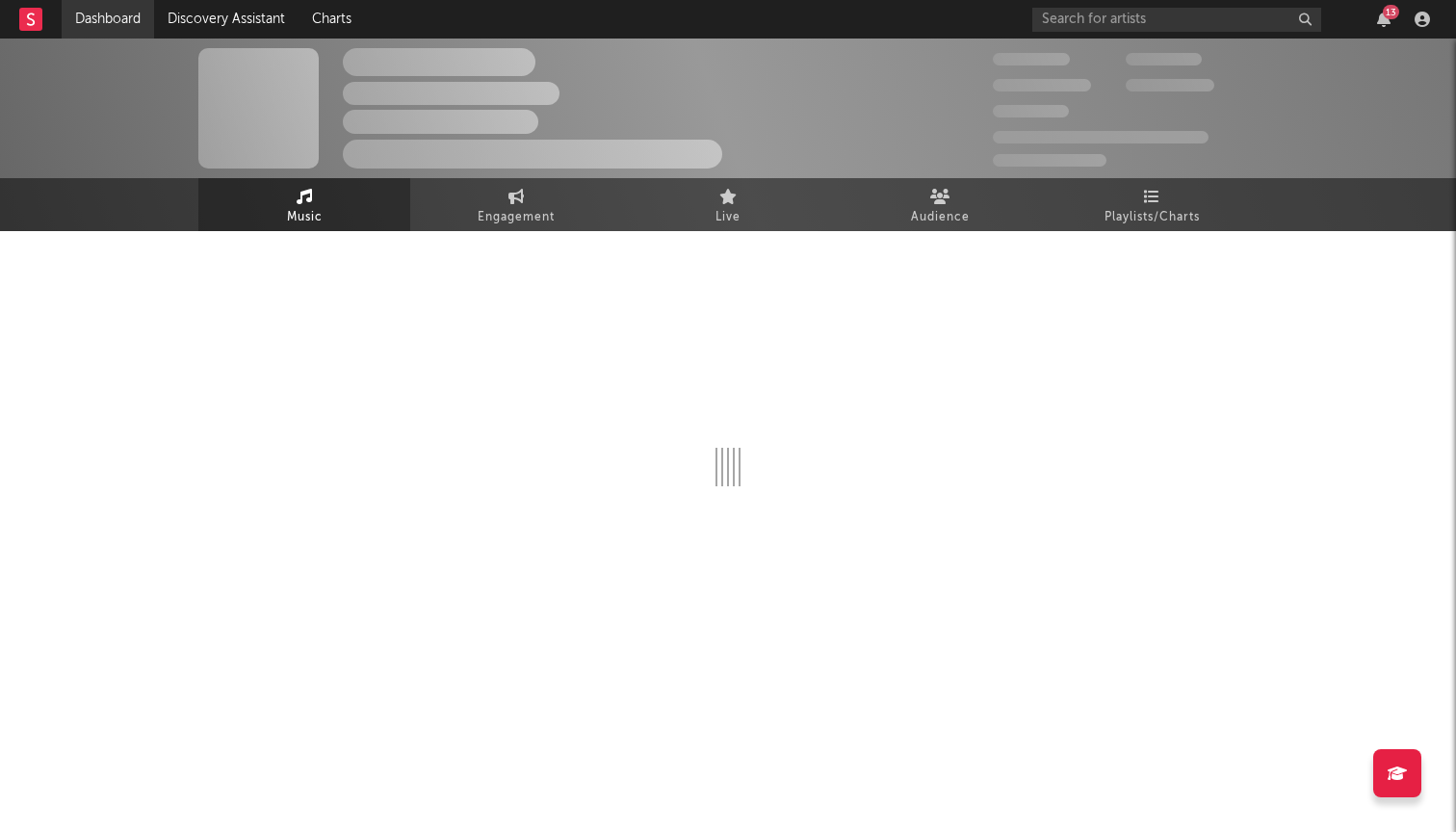
select select "1w"
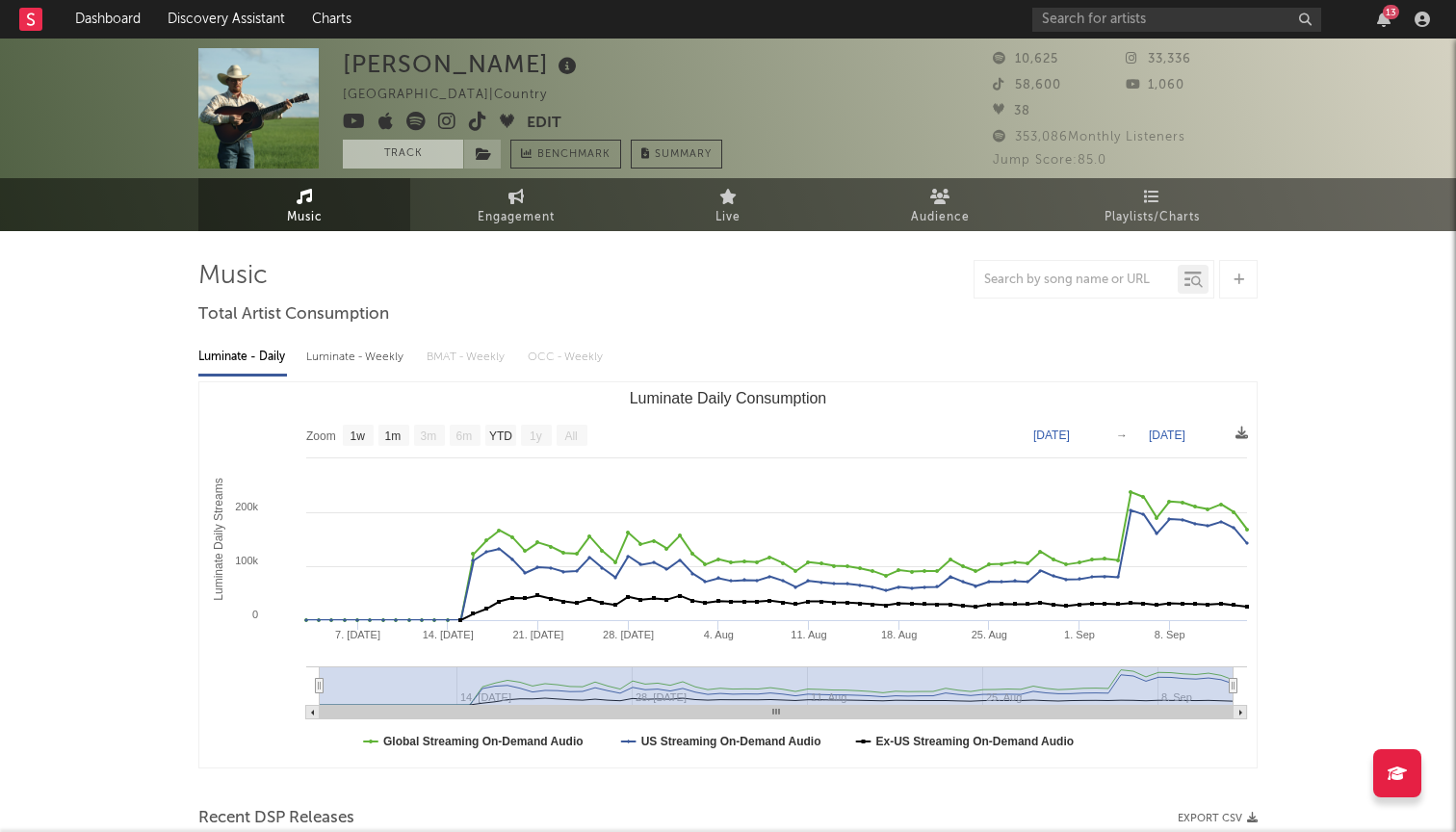
click at [427, 154] on button "Track" at bounding box center [403, 154] width 120 height 29
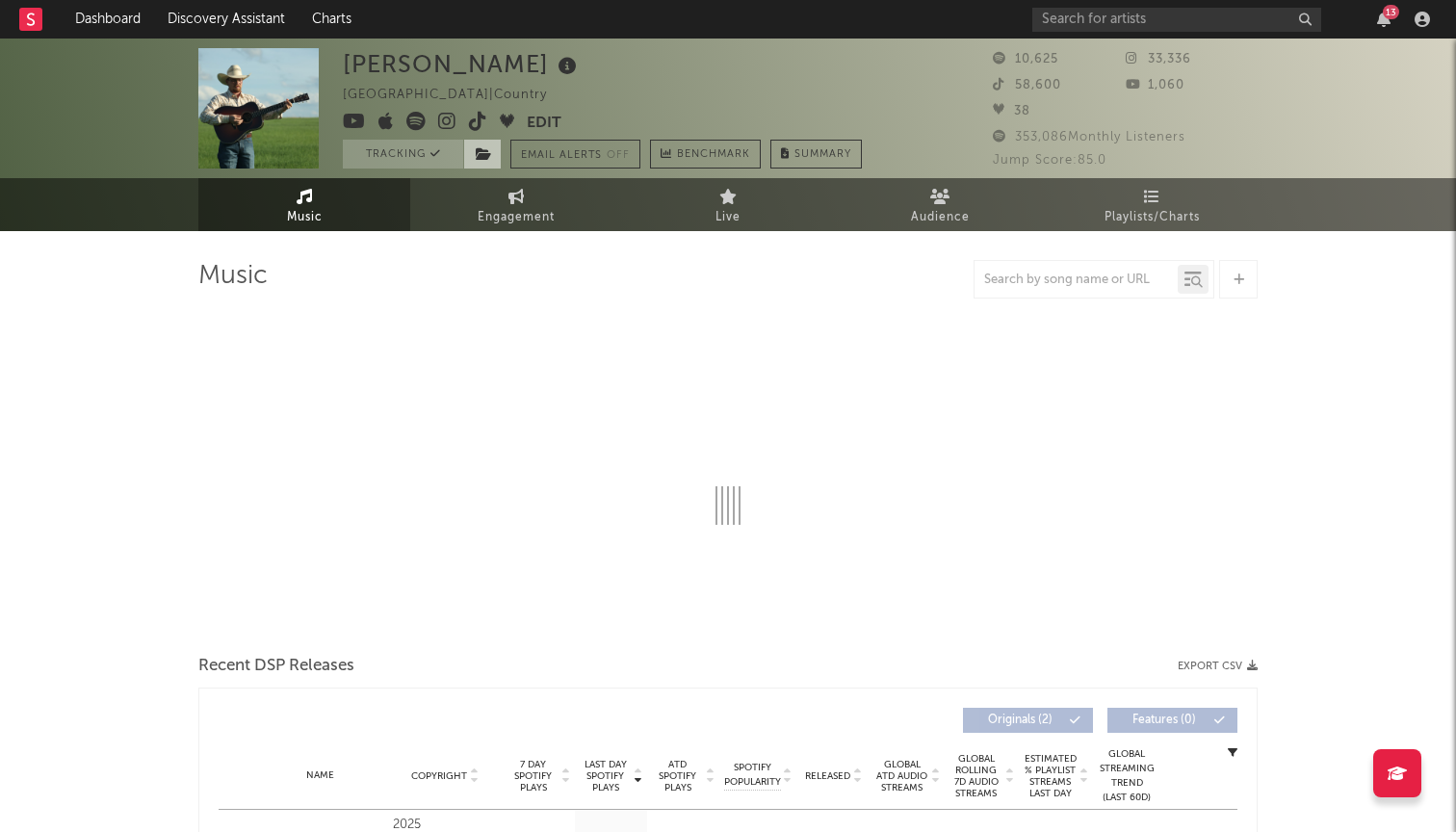
click at [480, 155] on icon at bounding box center [483, 154] width 17 height 14
select select "1w"
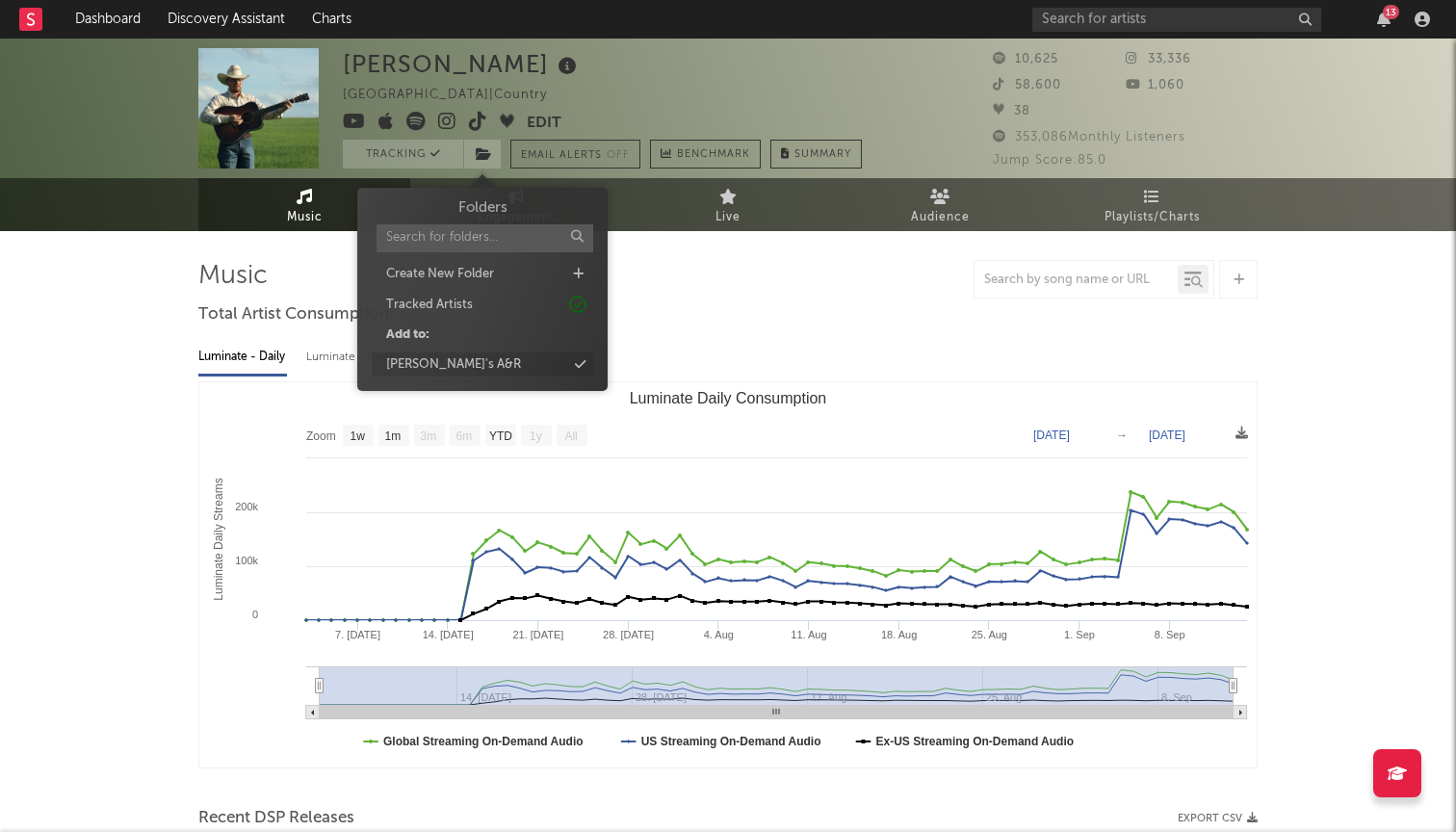
click at [475, 356] on div "[PERSON_NAME]'s A&R" at bounding box center [482, 365] width 221 height 25
click at [480, 363] on div "[PERSON_NAME]'s A&R" at bounding box center [492, 365] width 221 height 25
click at [508, 361] on div "[PERSON_NAME]'s A&R" at bounding box center [482, 365] width 221 height 25
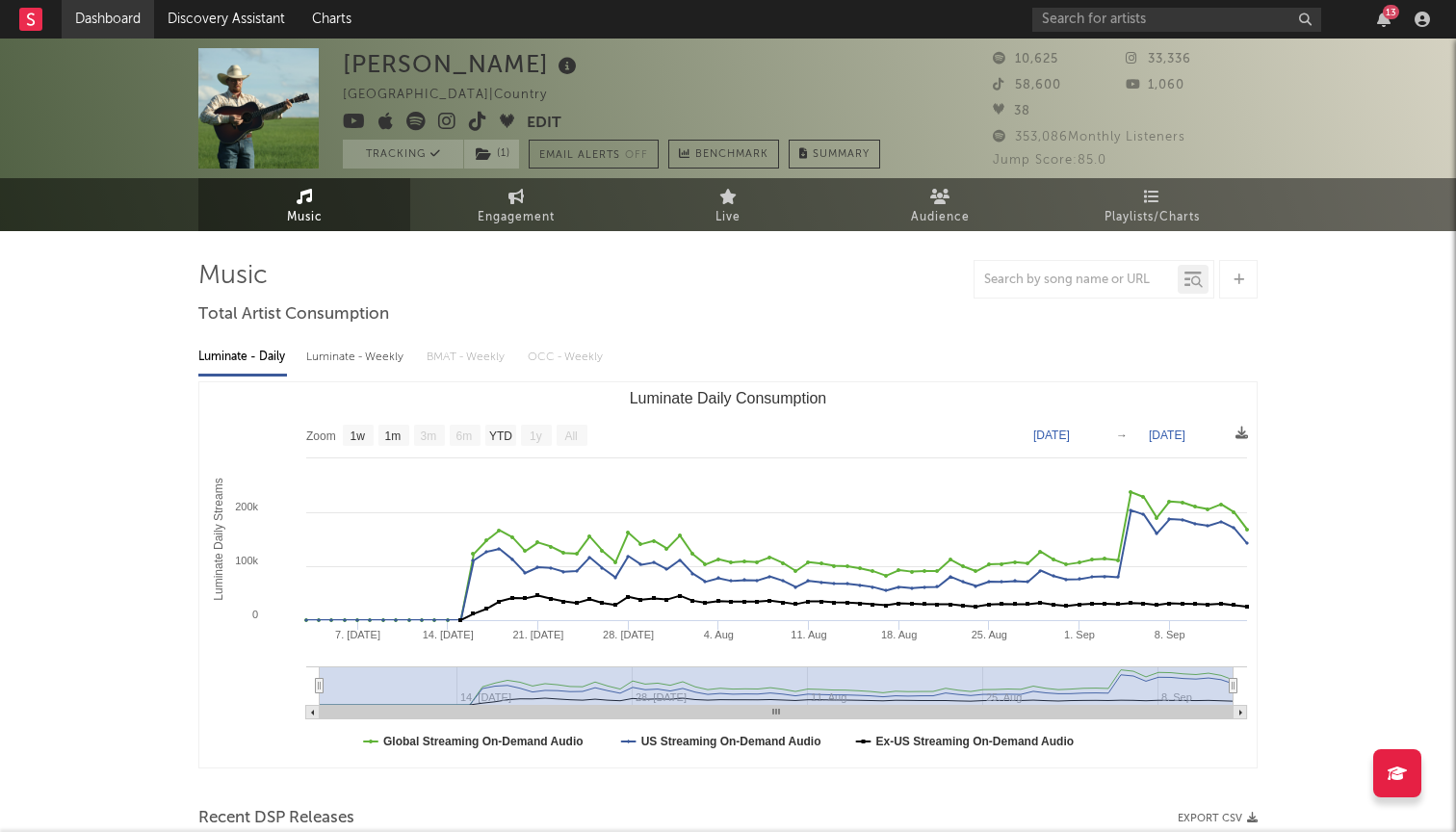
click at [110, 13] on link "Dashboard" at bounding box center [107, 19] width 92 height 39
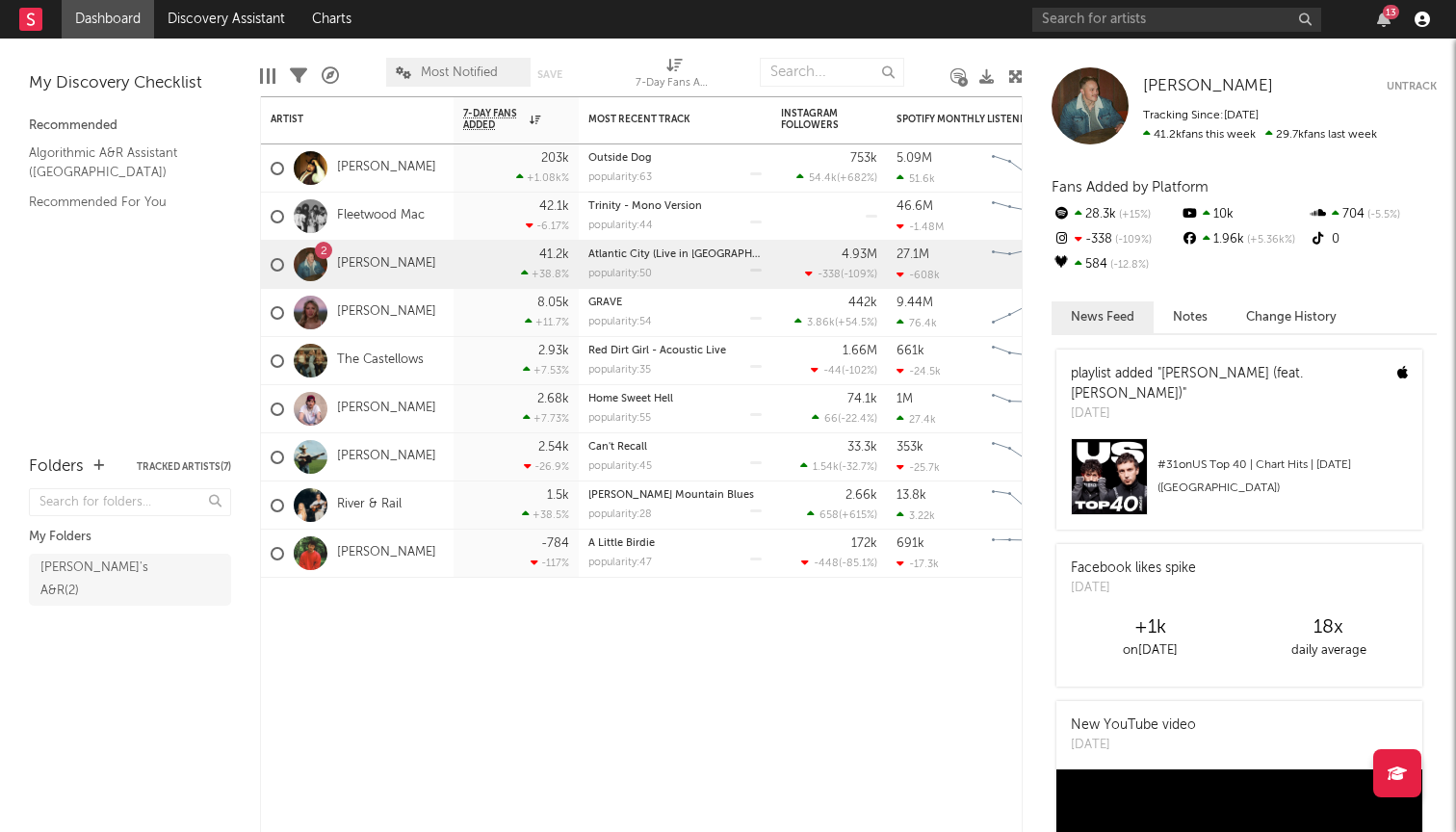
click at [1424, 24] on icon "button" at bounding box center [1422, 19] width 16 height 16
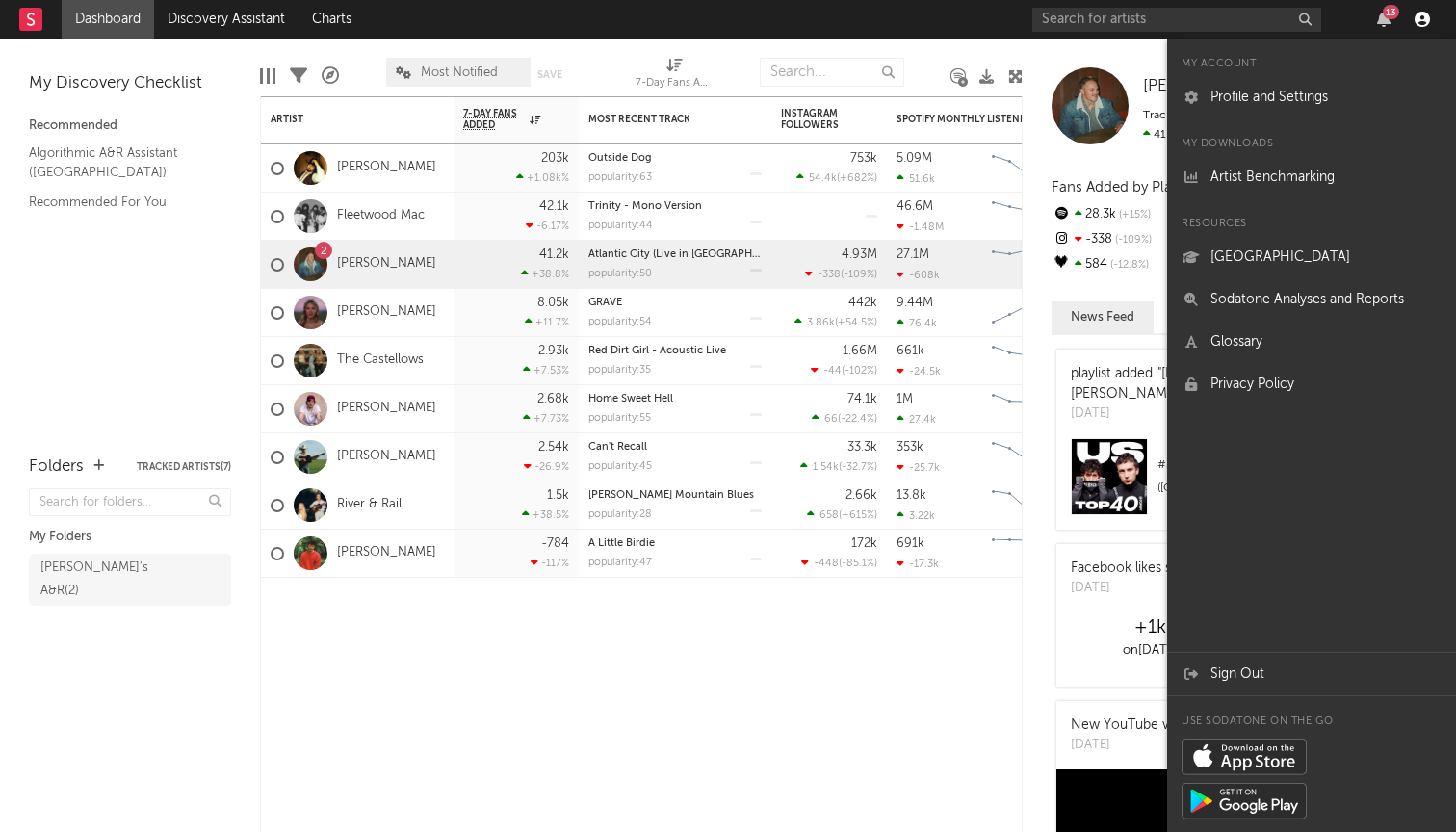
click at [1424, 23] on icon "button" at bounding box center [1422, 19] width 16 height 16
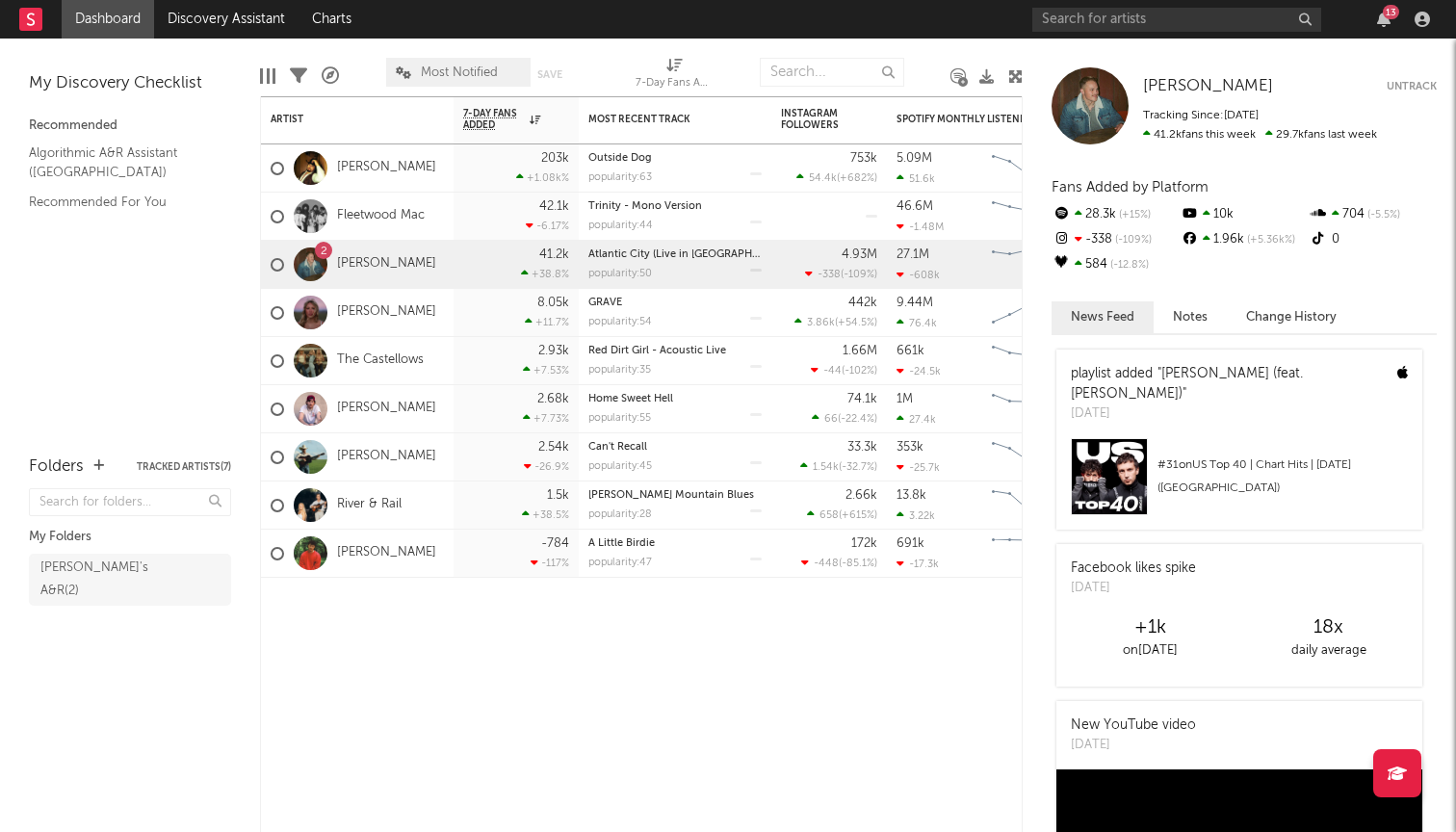
click at [1388, 18] on div "13" at bounding box center [1390, 12] width 17 height 15
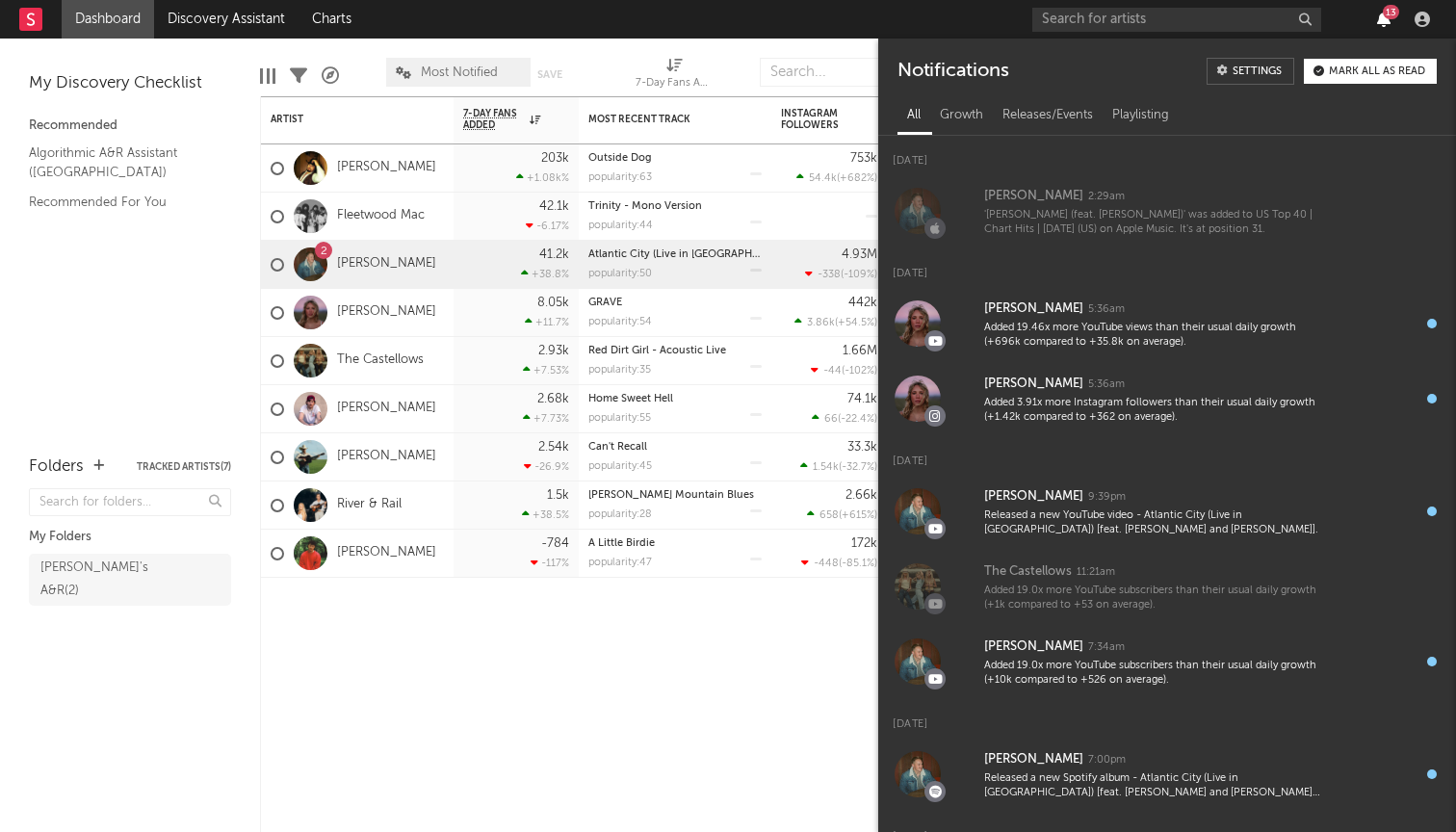
click at [1382, 18] on icon "button" at bounding box center [1383, 19] width 14 height 16
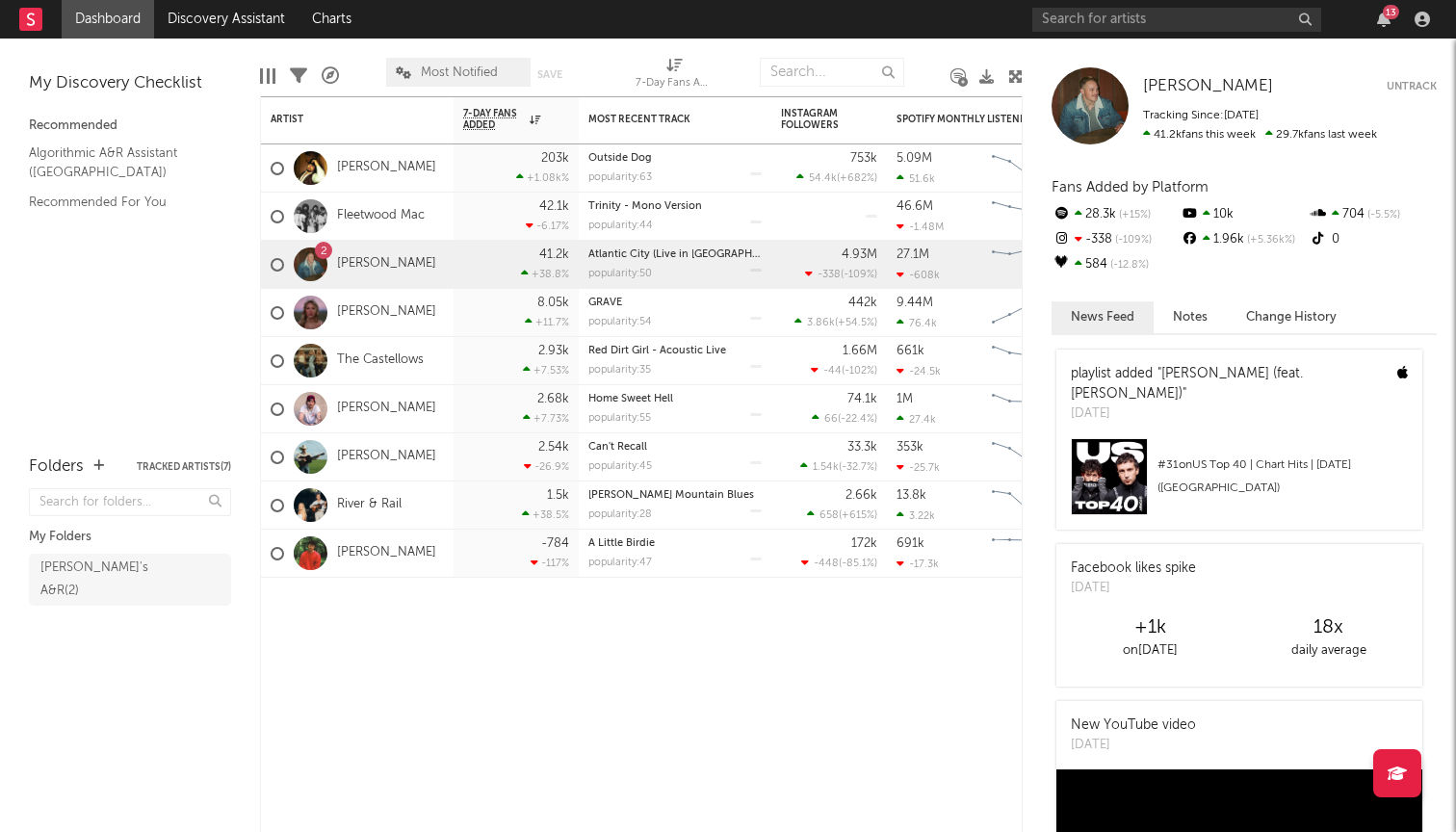
click at [888, 31] on nav "Dashboard Discovery Assistant Charts 13" at bounding box center [728, 19] width 1456 height 39
click at [597, 672] on div "Artist Notifications 7-Day Fans Added WoW % Change Most Recent Track Popularity…" at bounding box center [642, 464] width 763 height 736
click at [120, 25] on link "Dashboard" at bounding box center [107, 19] width 92 height 39
click at [203, 22] on link "Discovery Assistant" at bounding box center [226, 19] width 145 height 39
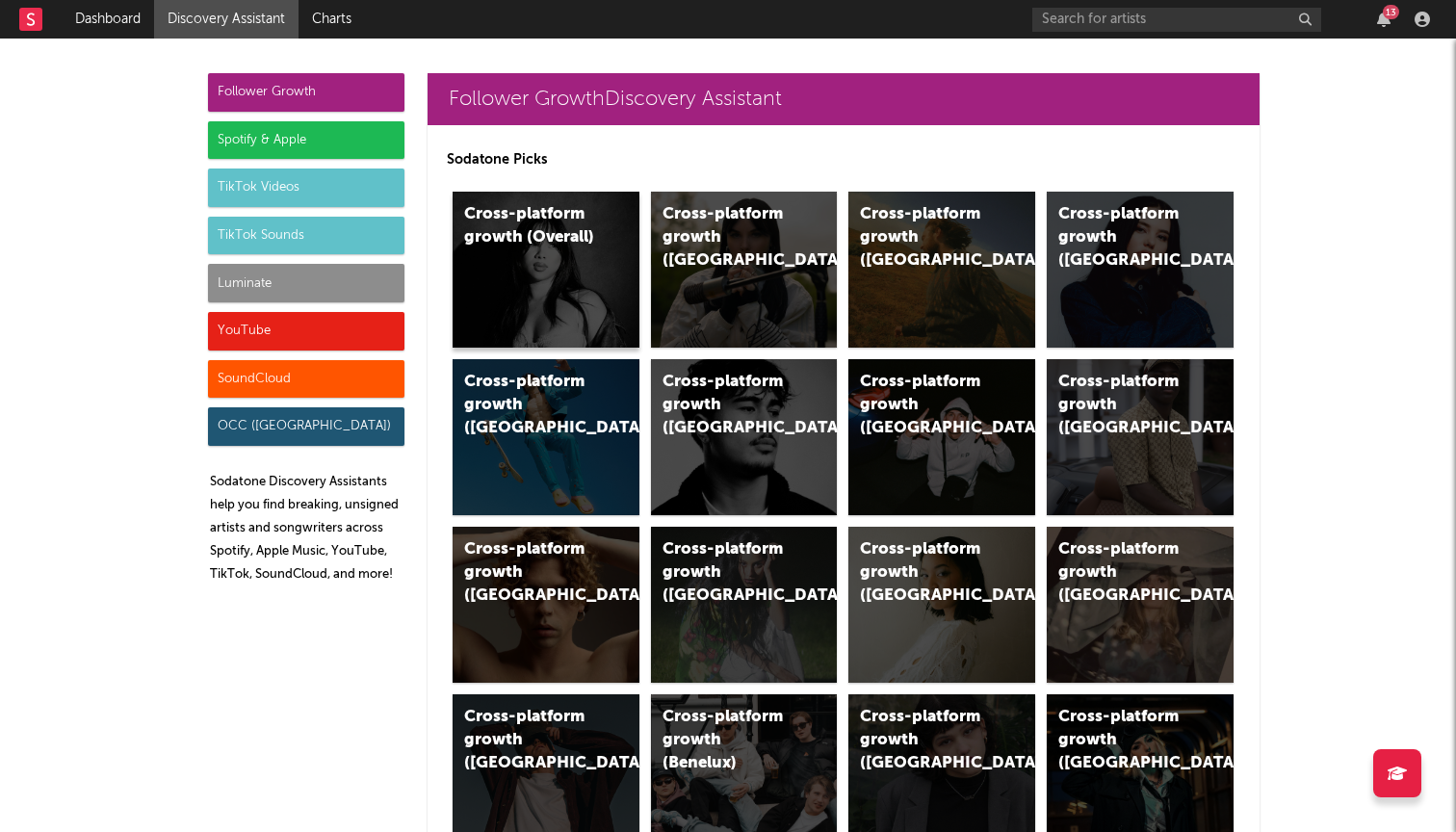
click at [543, 321] on div "Cross-platform growth (Overall)" at bounding box center [546, 269] width 186 height 156
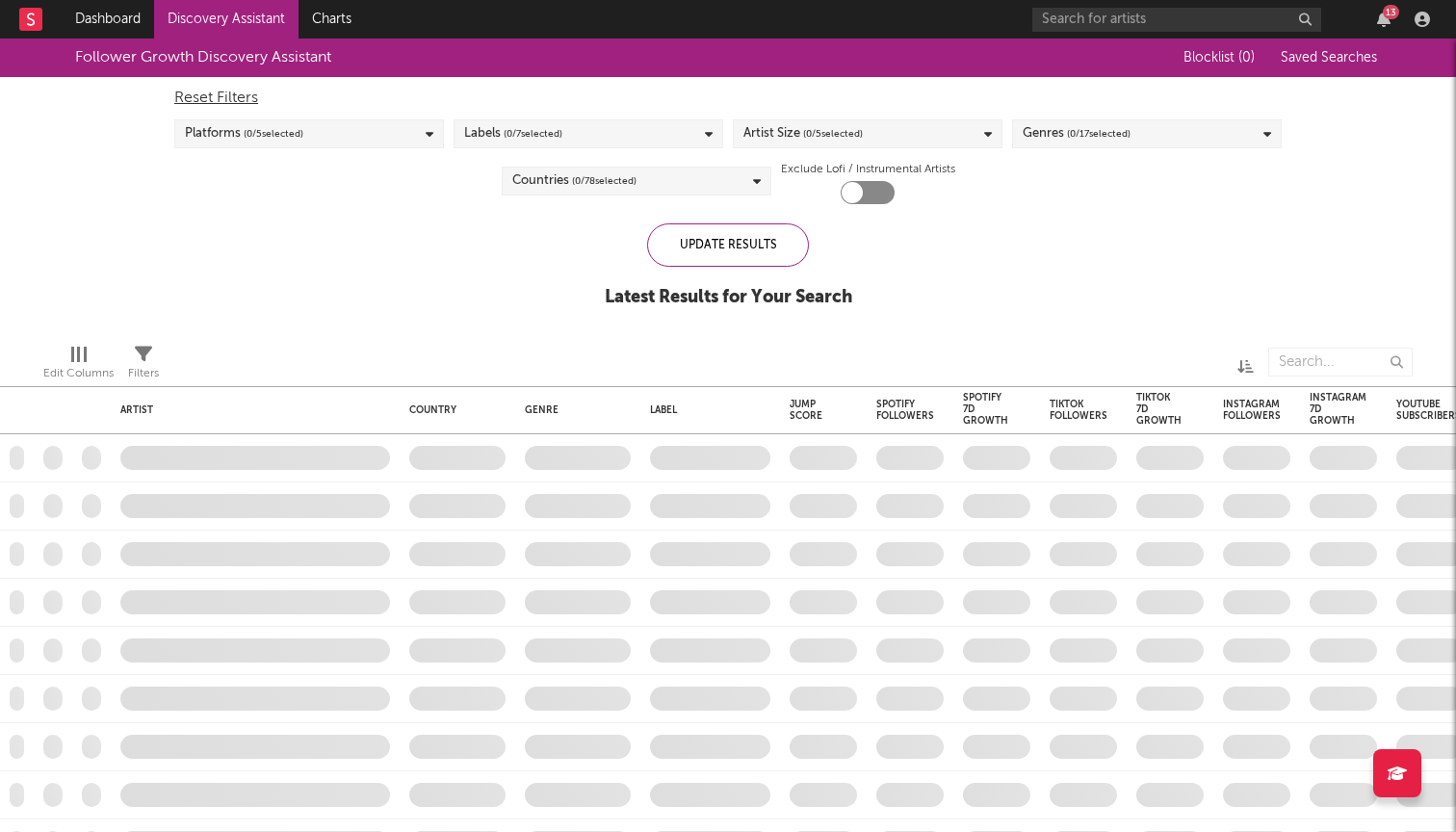
checkbox input "true"
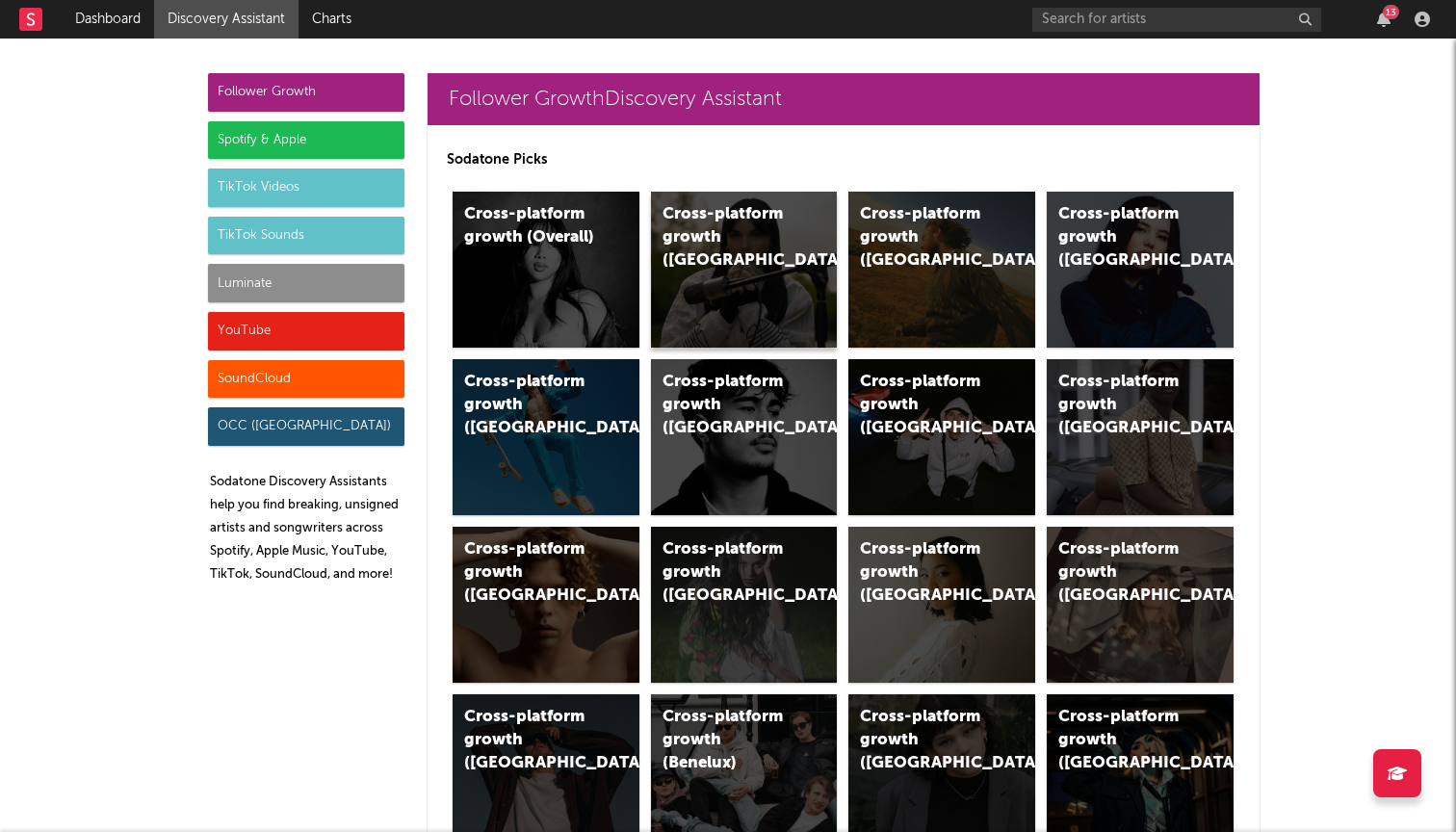
click at [789, 293] on div "Cross-platform growth ([GEOGRAPHIC_DATA])" at bounding box center [745, 269] width 186 height 156
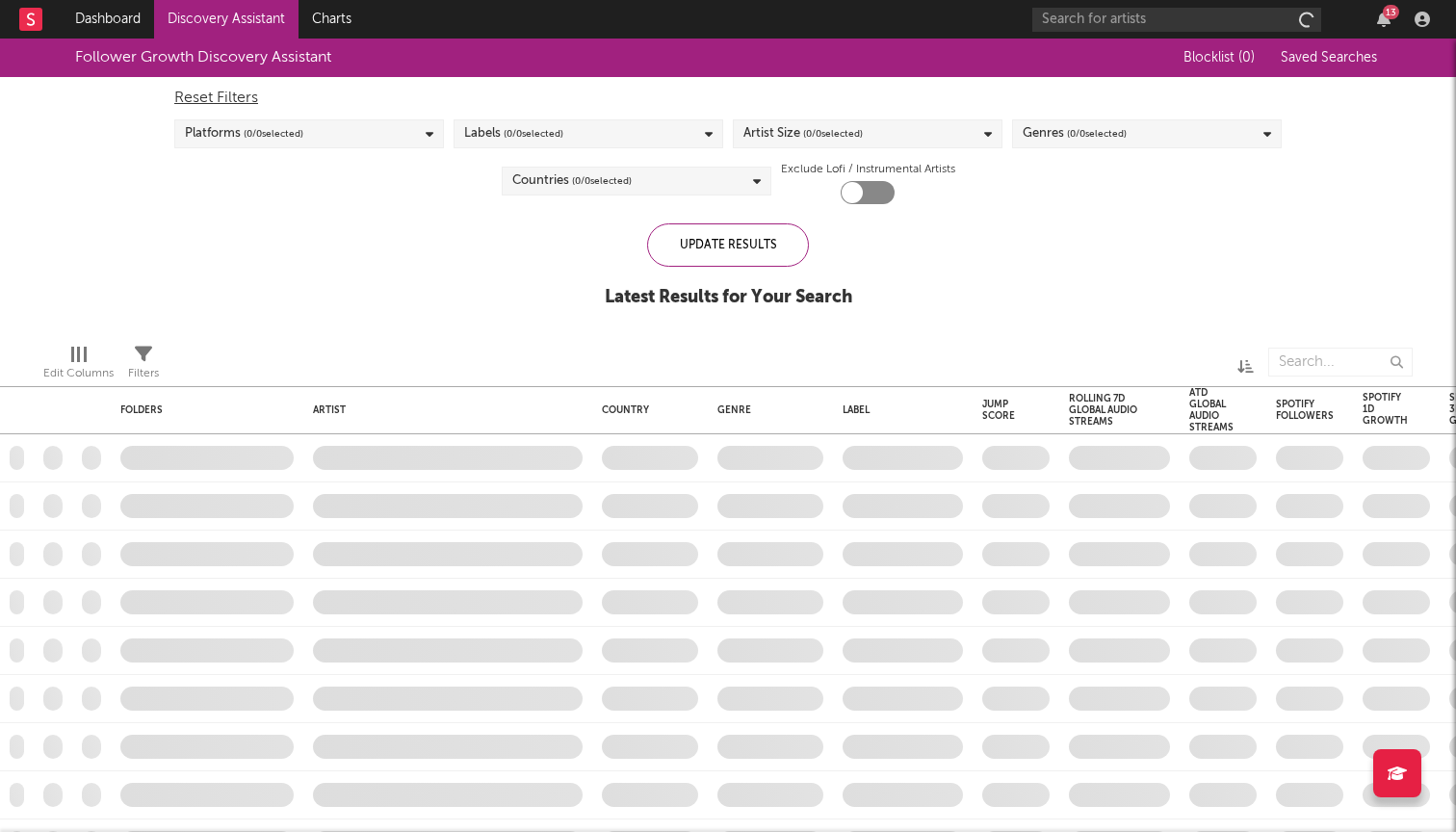
checkbox input "true"
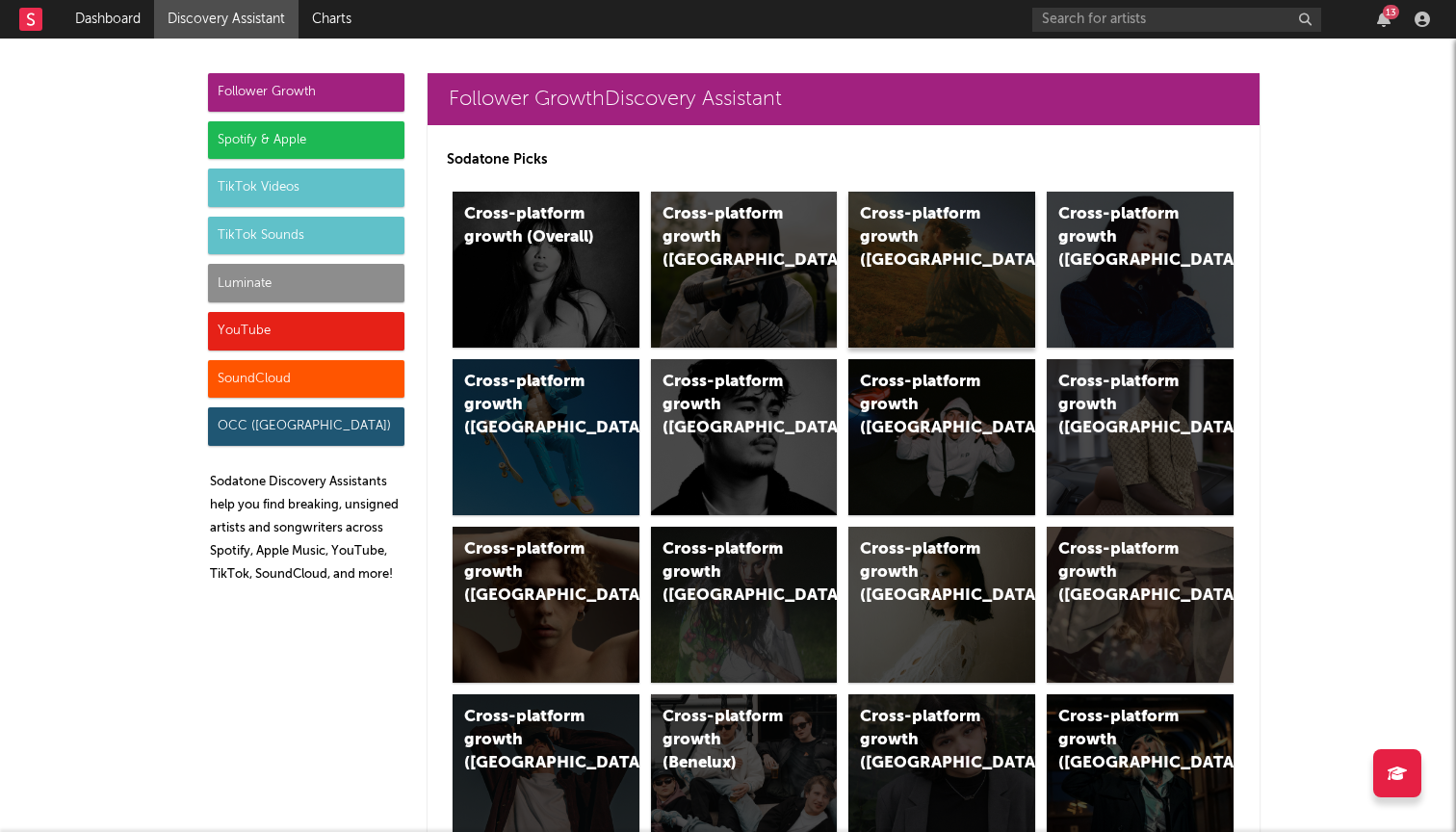
click at [936, 302] on div "Cross-platform growth ([GEOGRAPHIC_DATA])" at bounding box center [942, 269] width 186 height 156
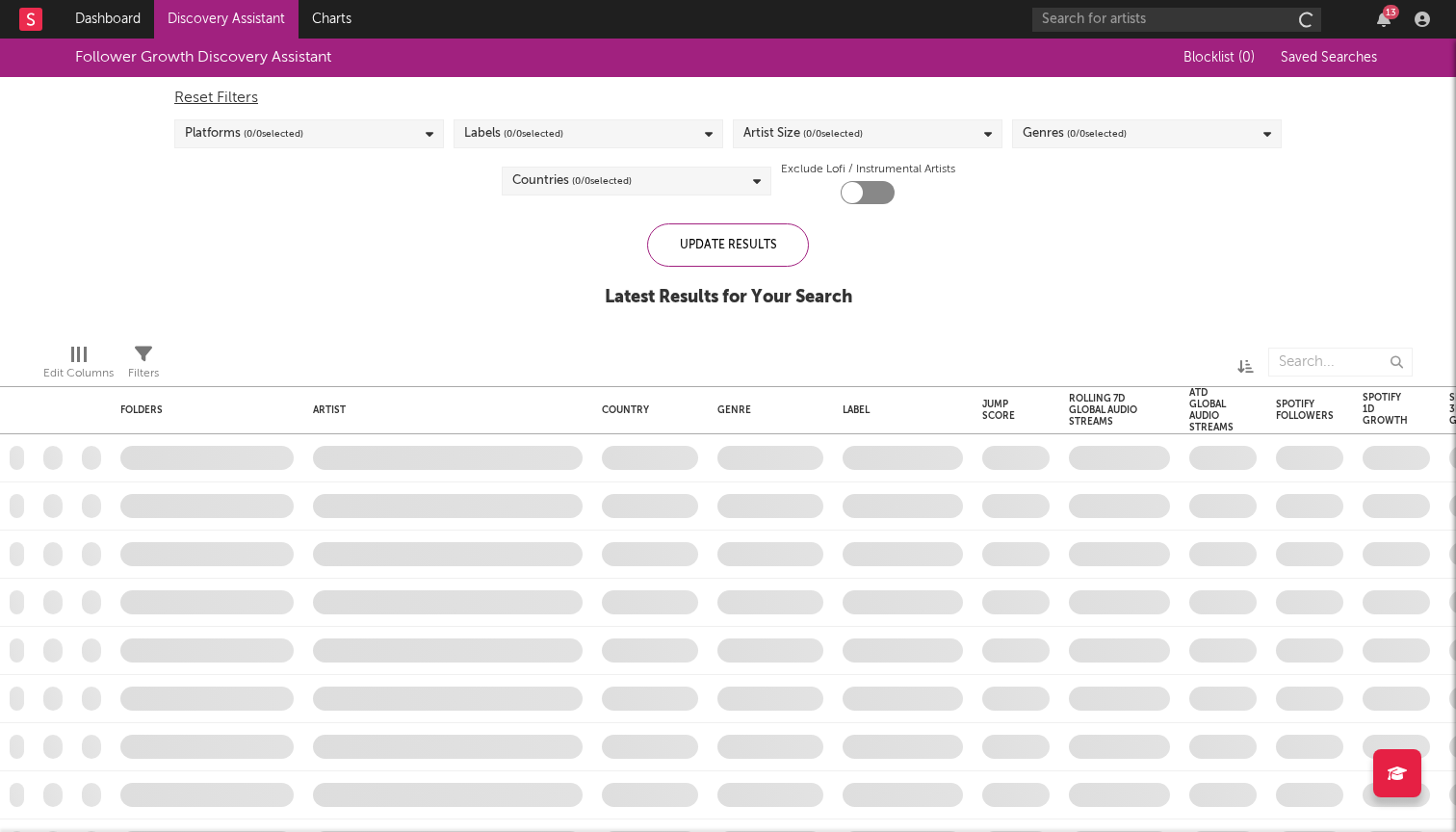
checkbox input "true"
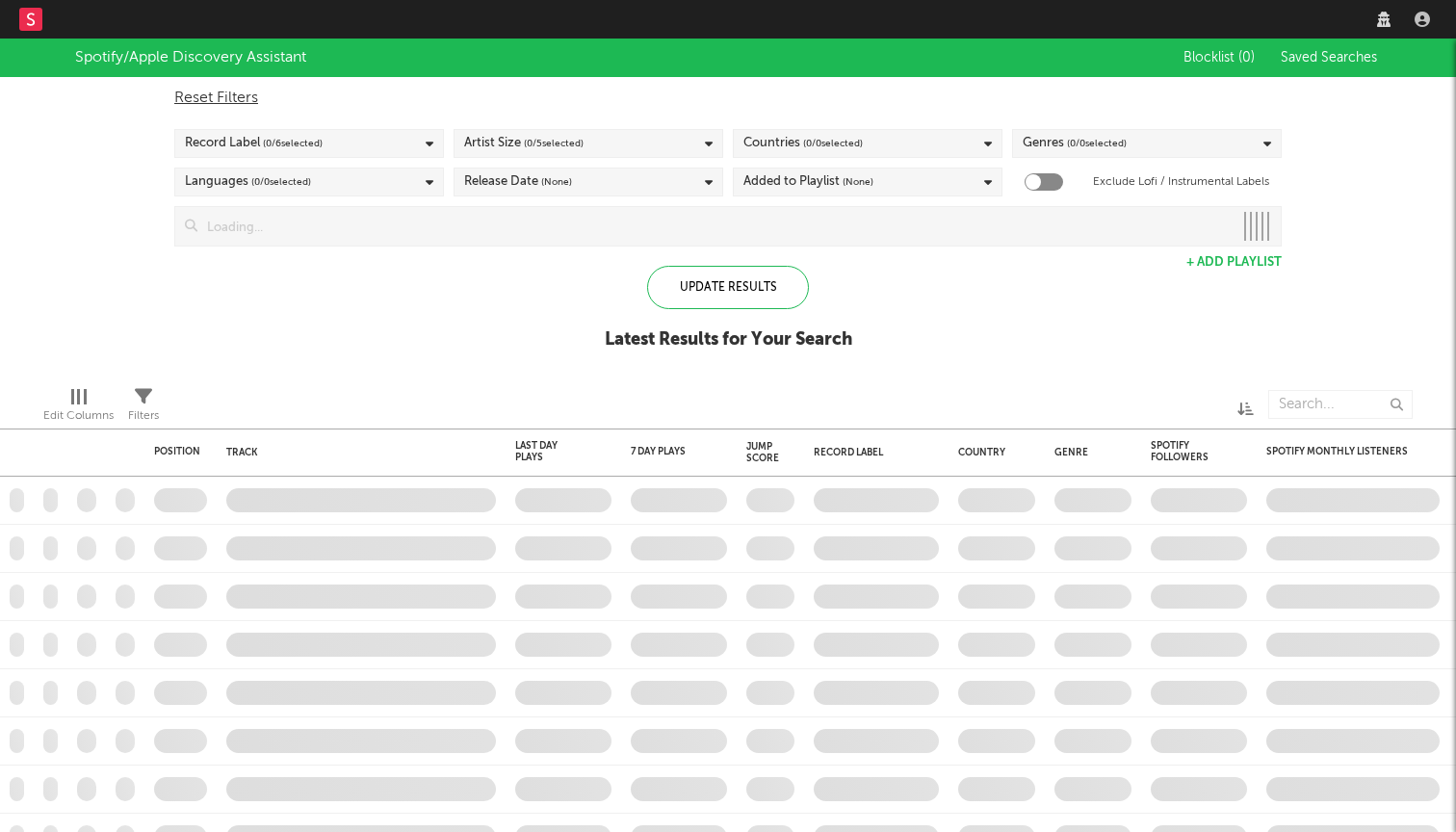
checkbox input "true"
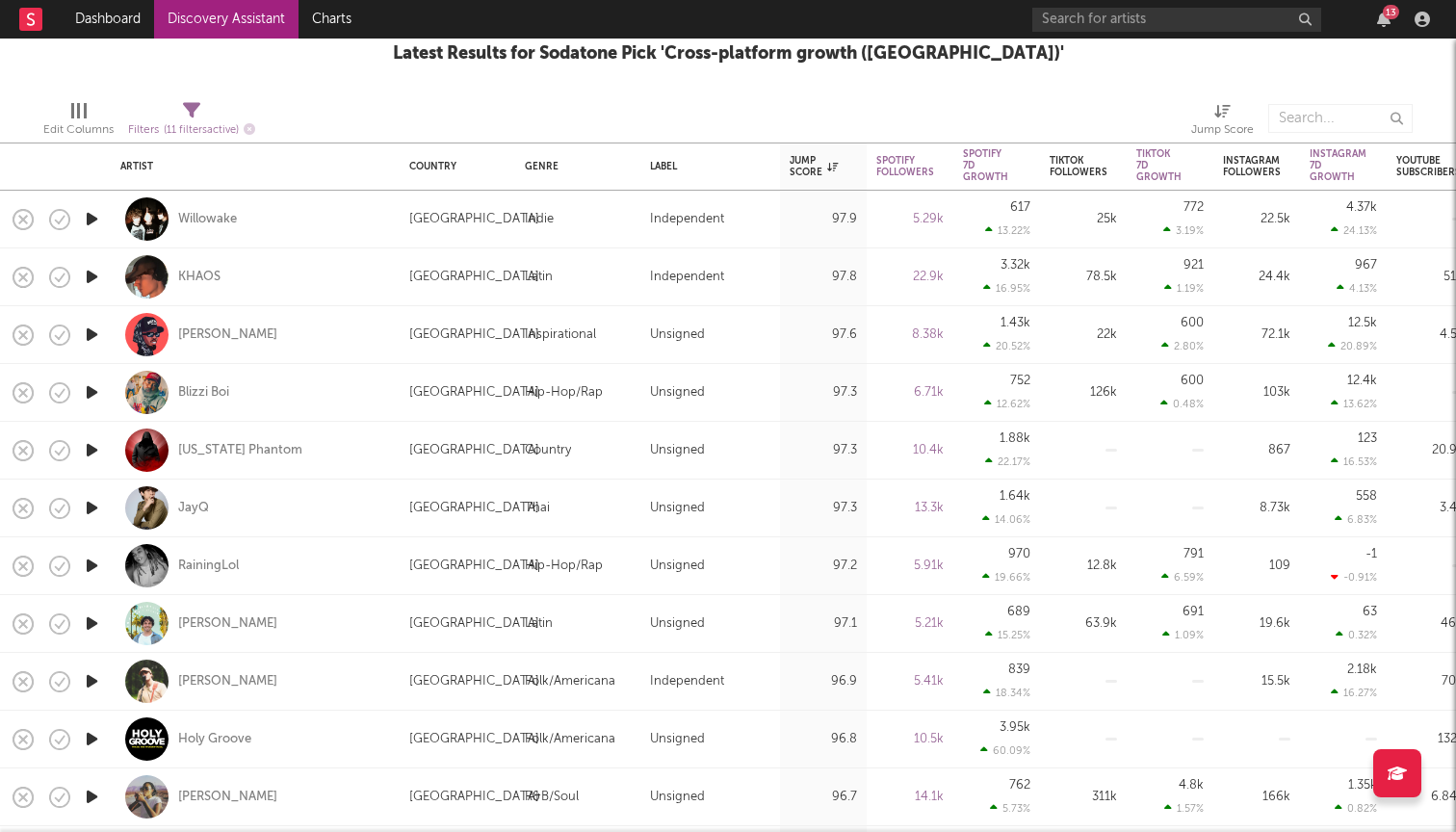
click at [86, 341] on icon "button" at bounding box center [91, 334] width 20 height 24
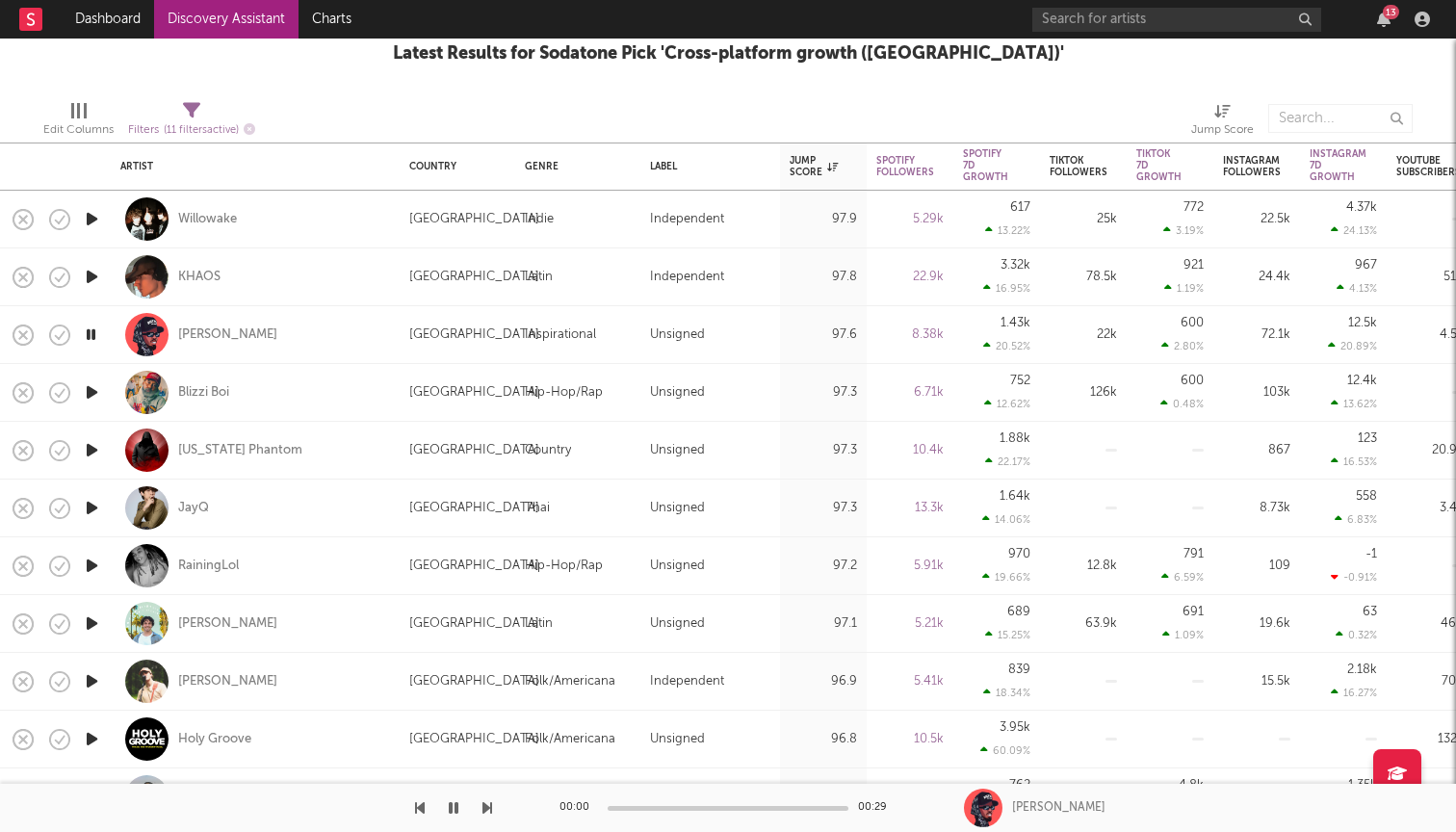
click at [88, 337] on icon "button" at bounding box center [90, 334] width 18 height 24
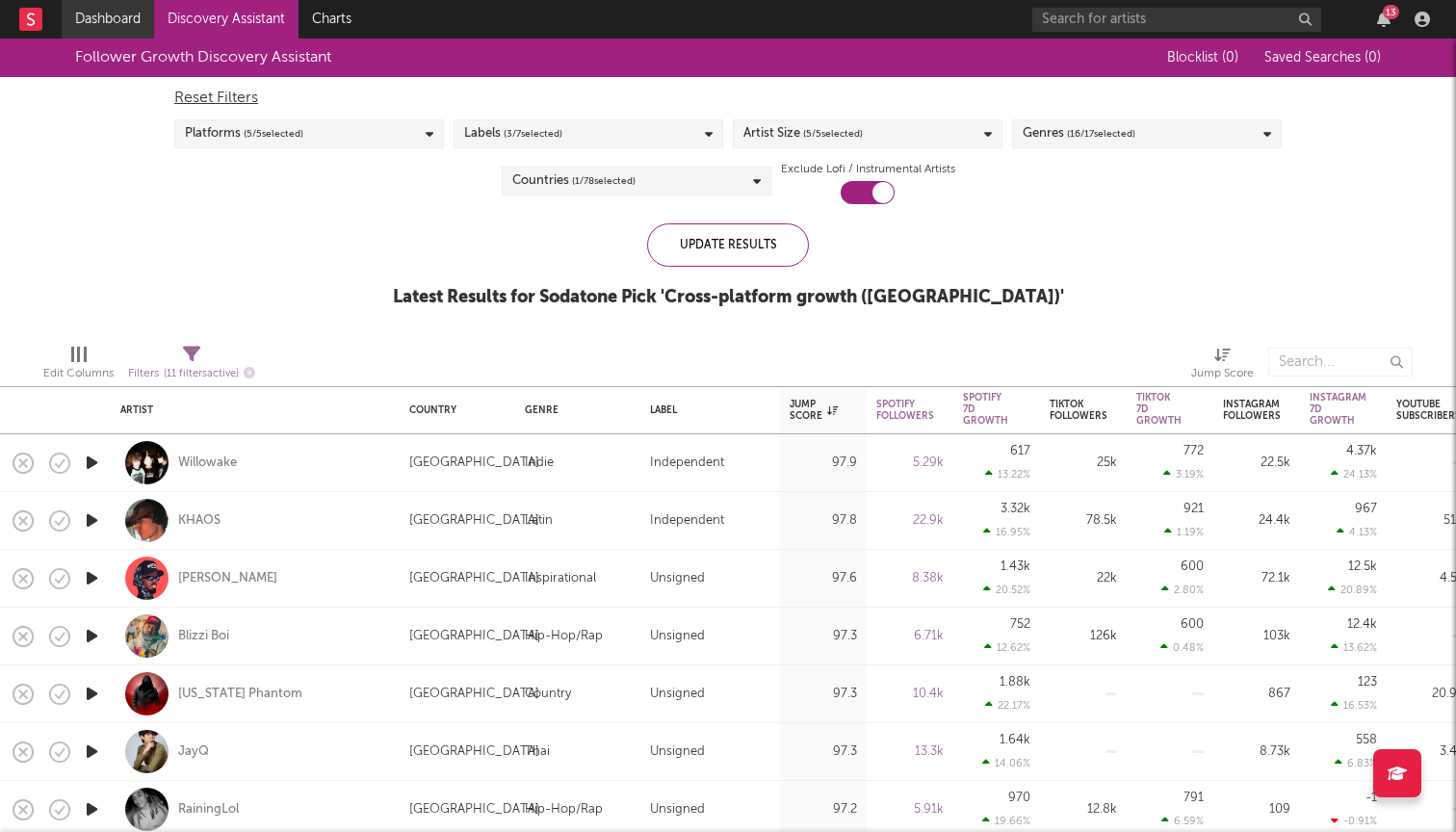
click at [119, 28] on link "Dashboard" at bounding box center [107, 19] width 92 height 39
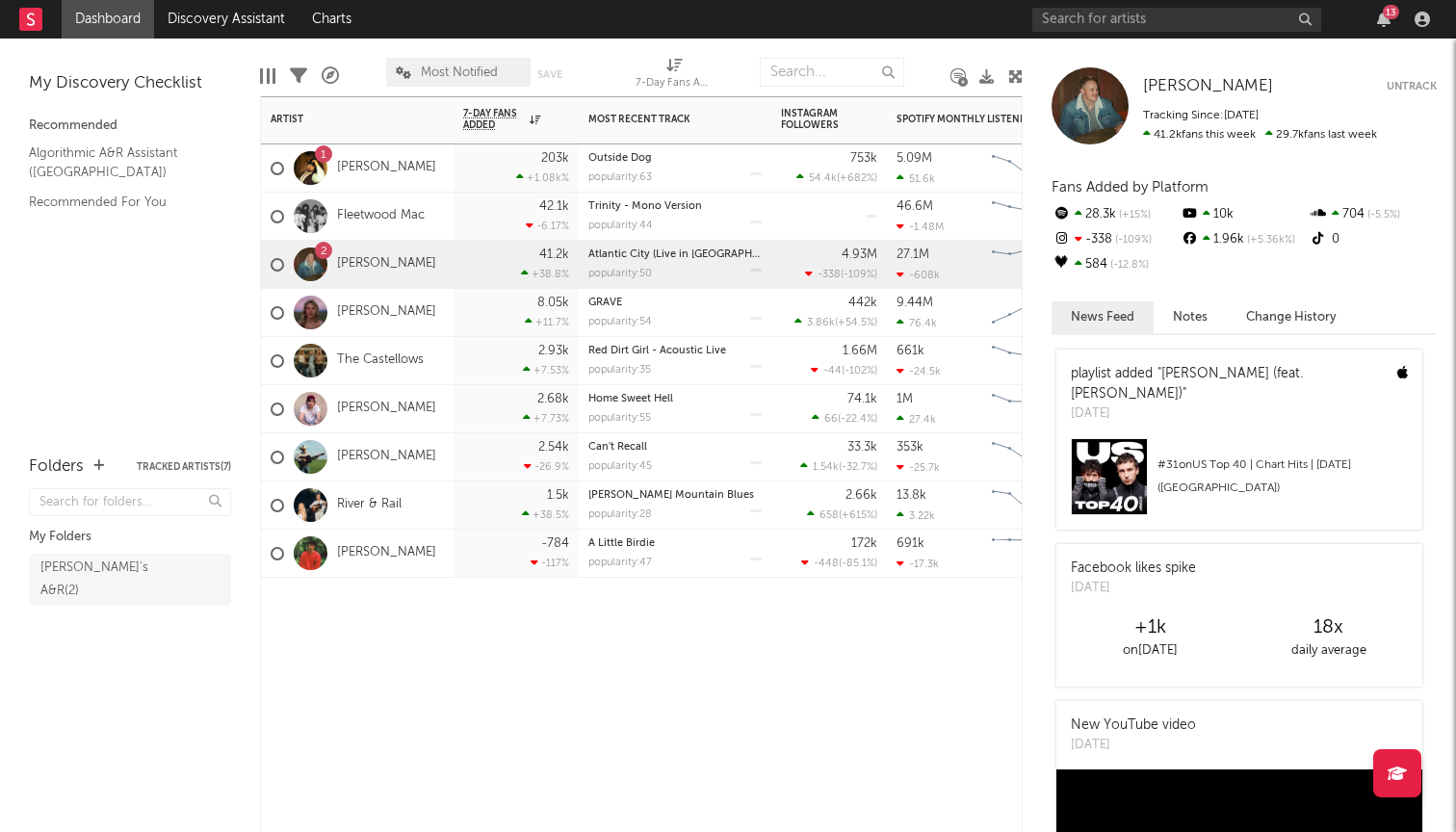
click at [417, 163] on div "1 Gavin Adcock" at bounding box center [357, 169] width 192 height 49
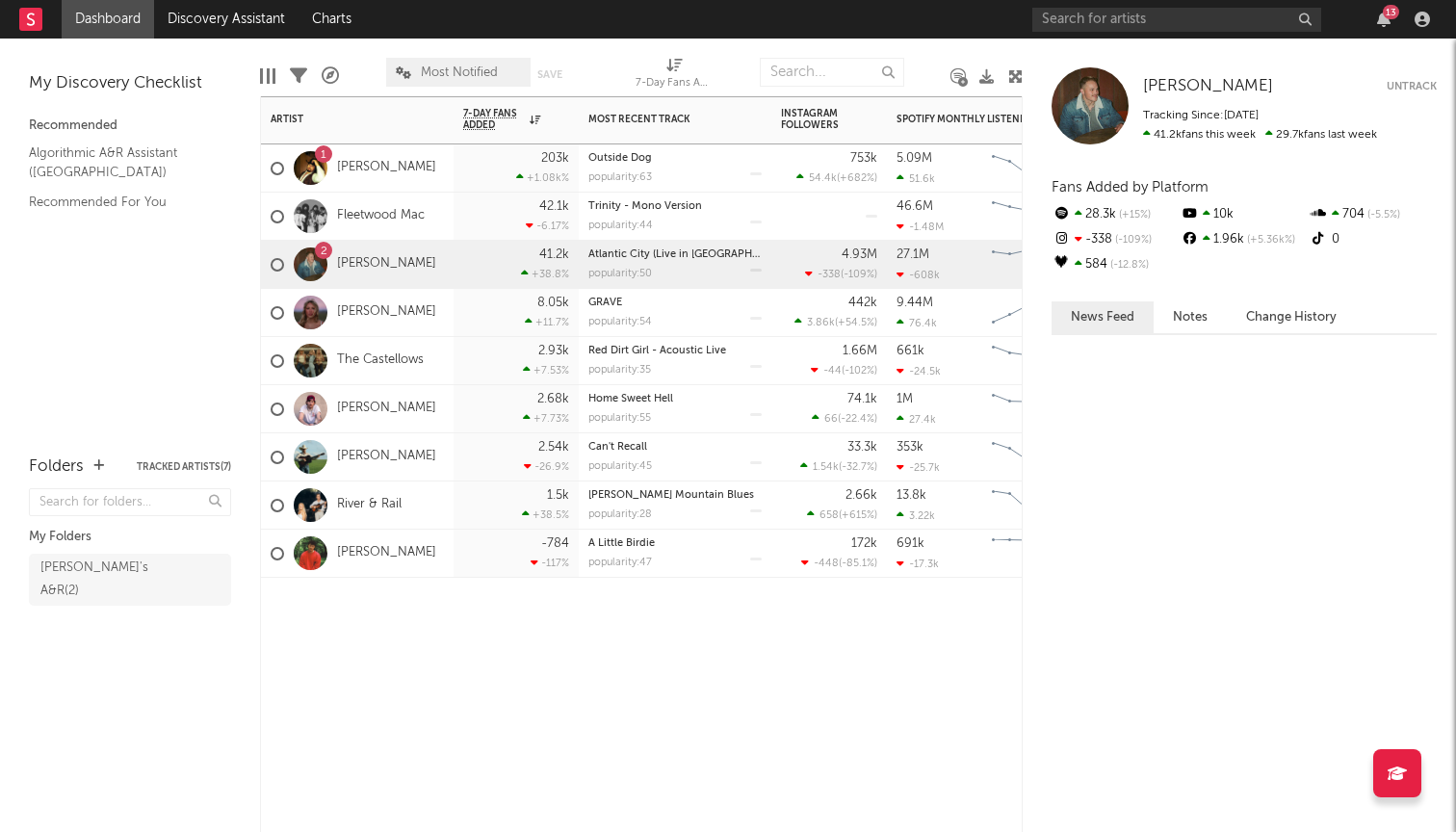
click at [411, 263] on div "2 [PERSON_NAME]" at bounding box center [357, 265] width 192 height 49
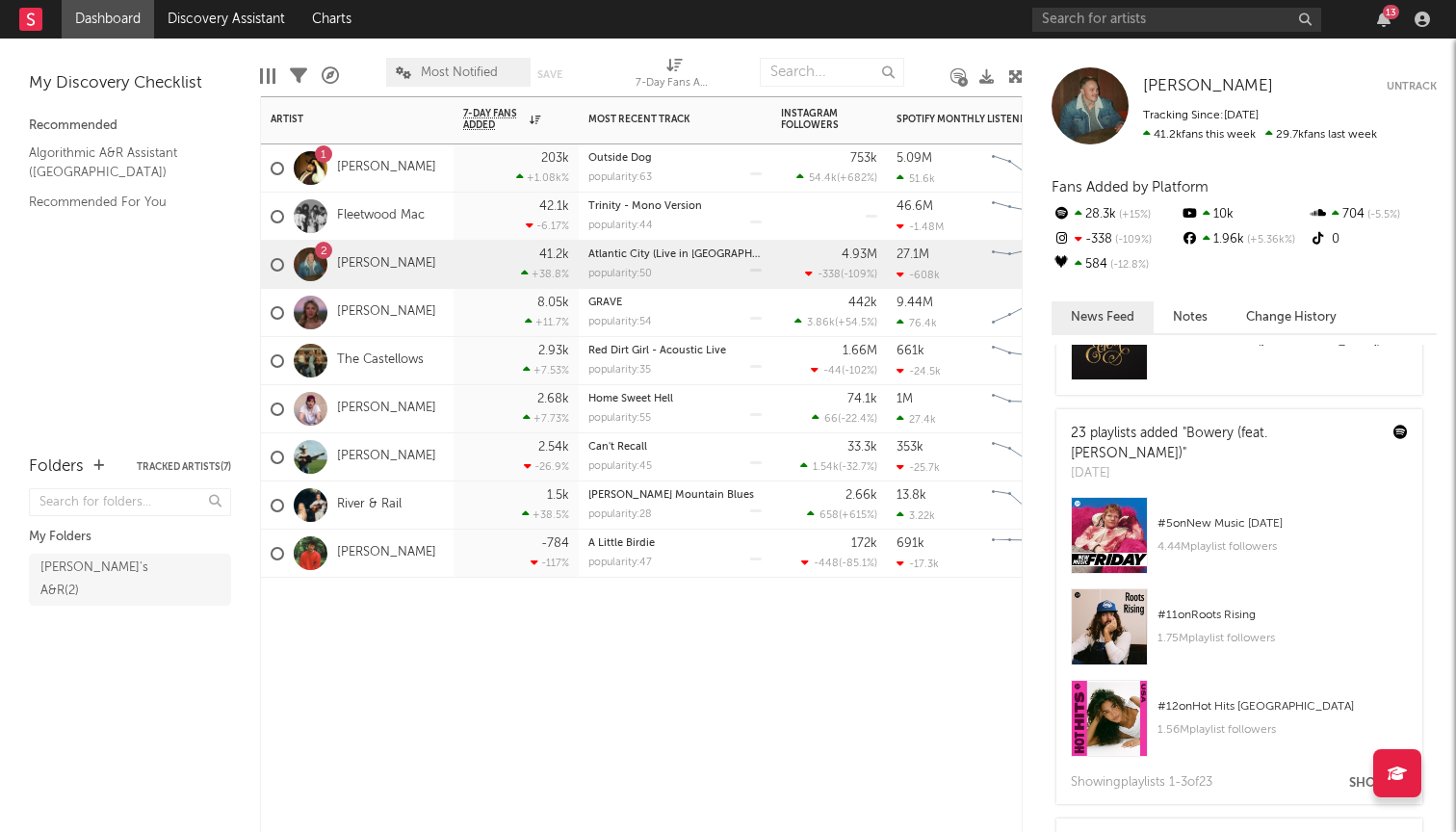
scroll to position [3340, 0]
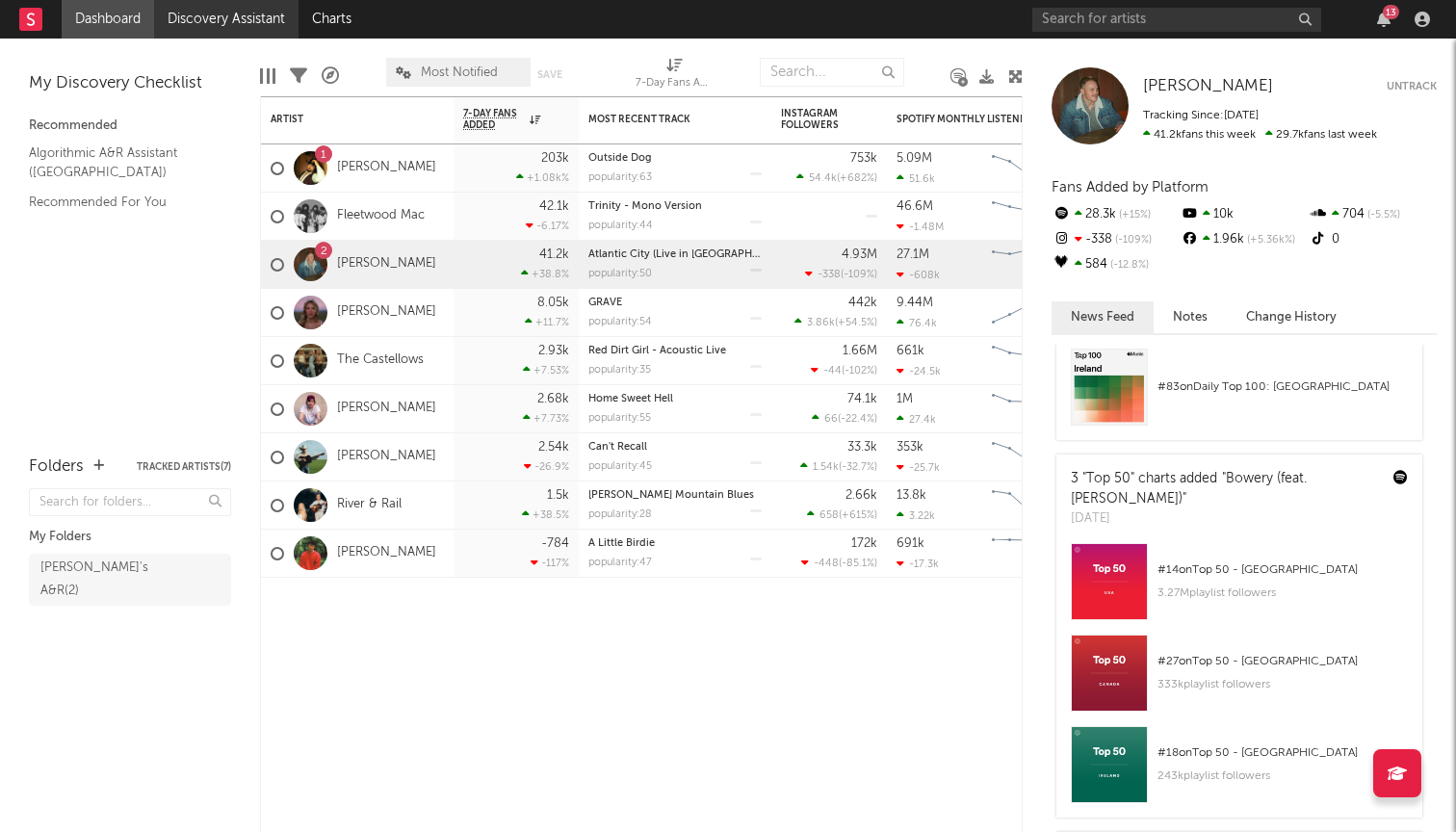
click at [244, 19] on link "Discovery Assistant" at bounding box center [226, 19] width 145 height 39
